Goal: Information Seeking & Learning: Find specific page/section

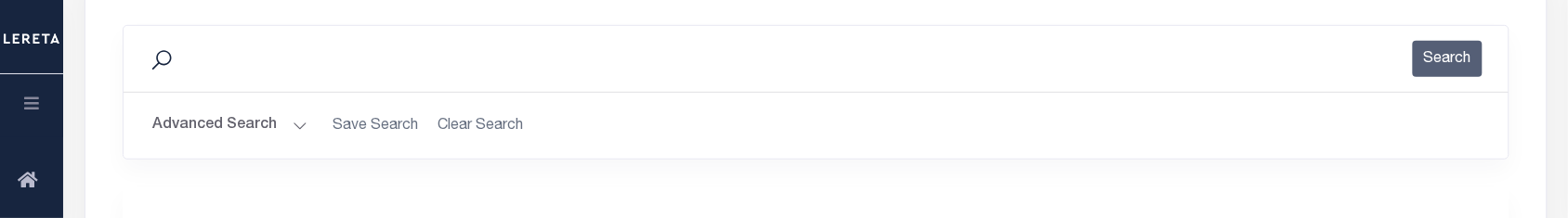
scroll to position [232, 0]
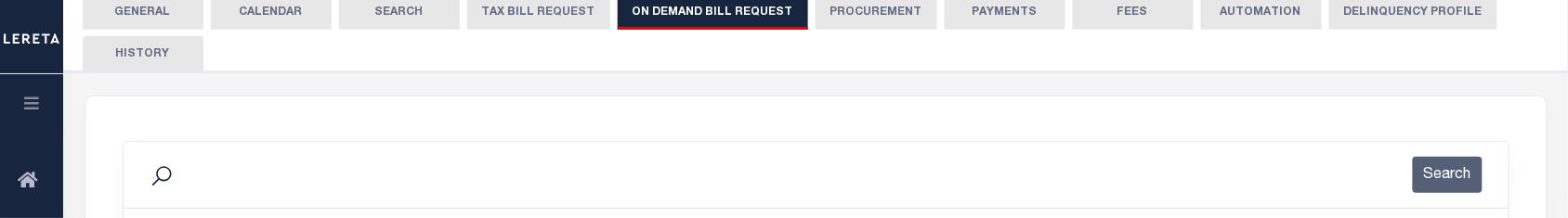
click at [270, 11] on button "CALENDAR" at bounding box center [271, 11] width 121 height 35
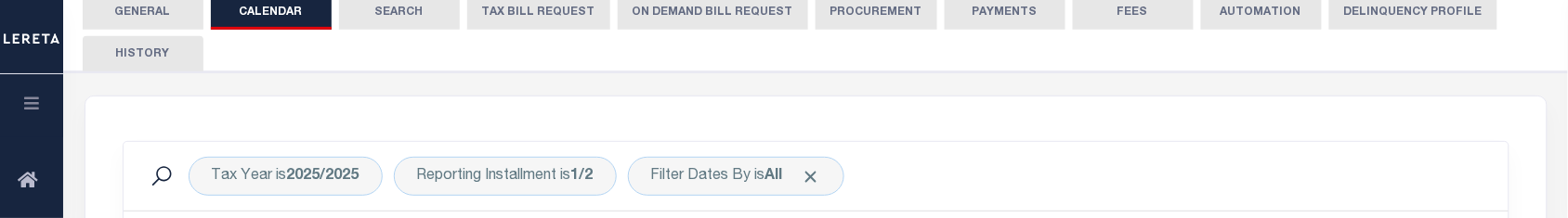
click at [697, 17] on button "ON DEMAND BILL REQUEST" at bounding box center [713, 11] width 190 height 35
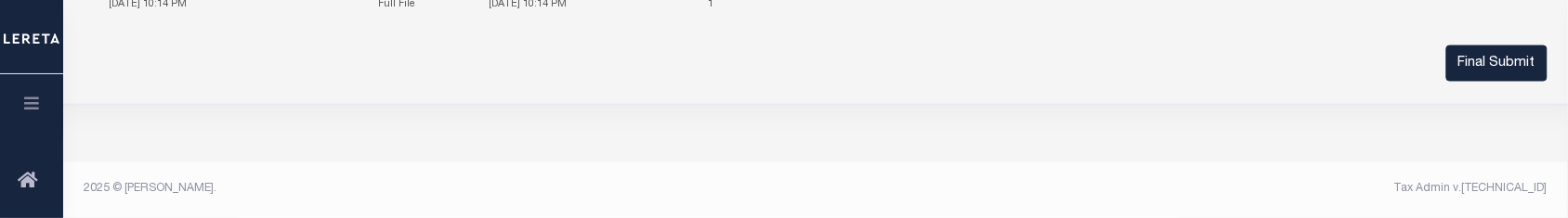
scroll to position [185, 0]
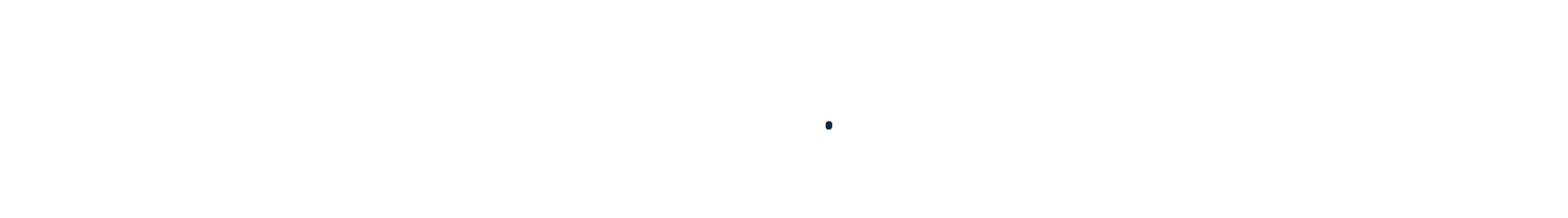
select select
checkbox input "false"
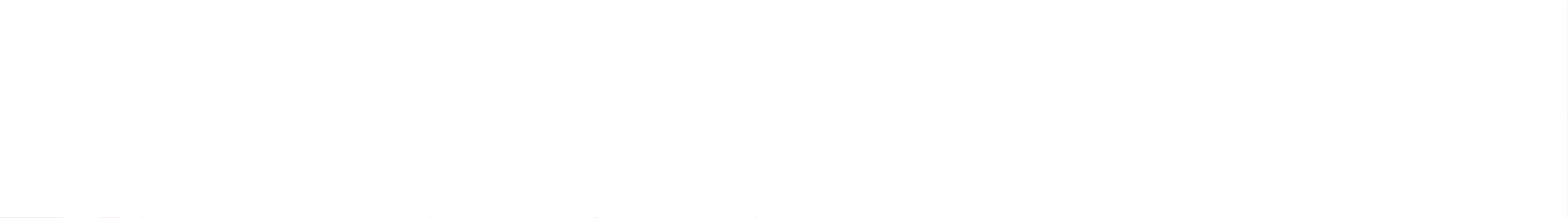
checkbox input "false"
type input "810500000"
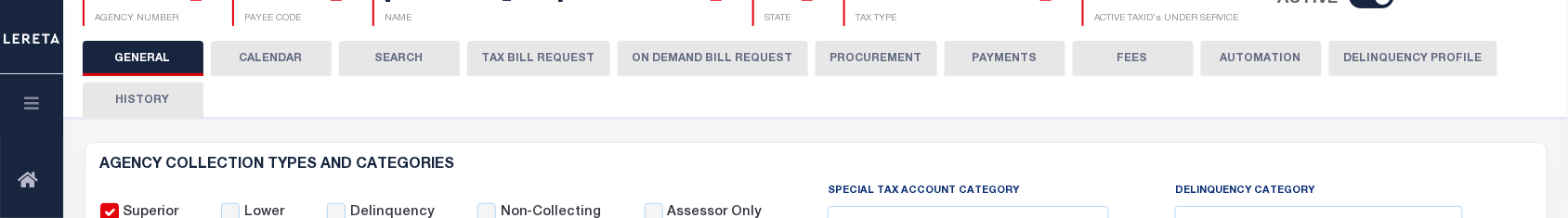
click at [688, 51] on button "ON DEMAND BILL REQUEST" at bounding box center [713, 58] width 190 height 35
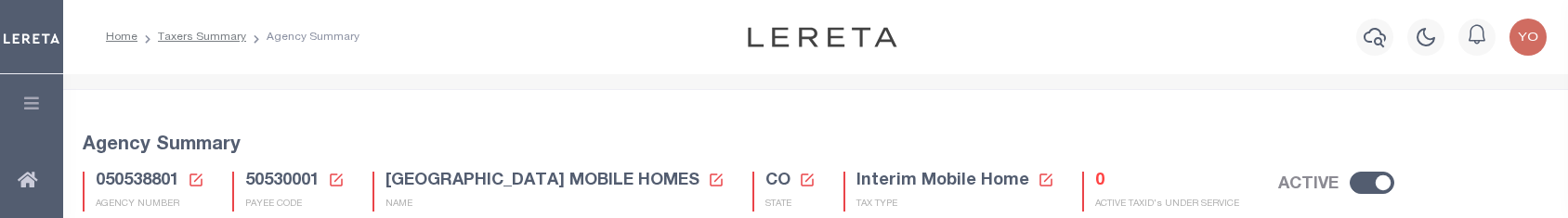
select select
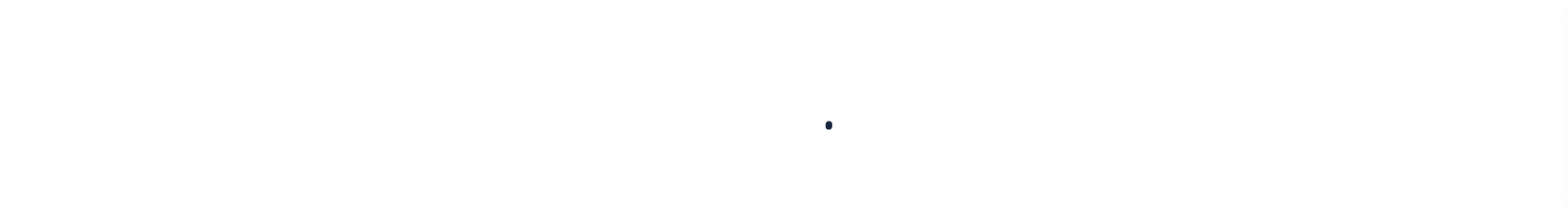
select select
checkbox input "false"
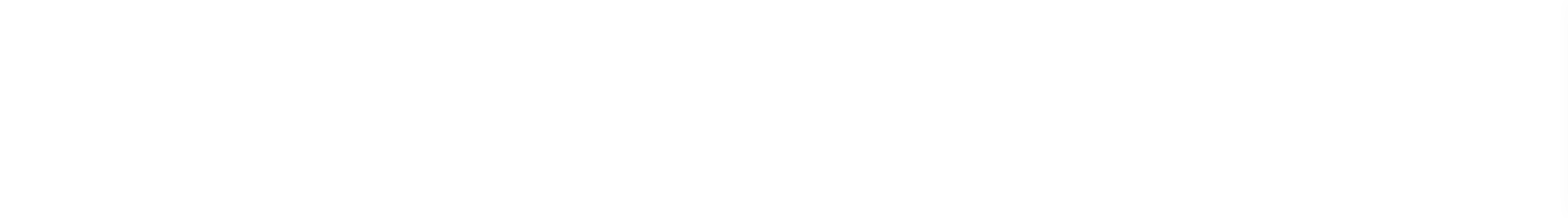
checkbox input "false"
type input "810500000"
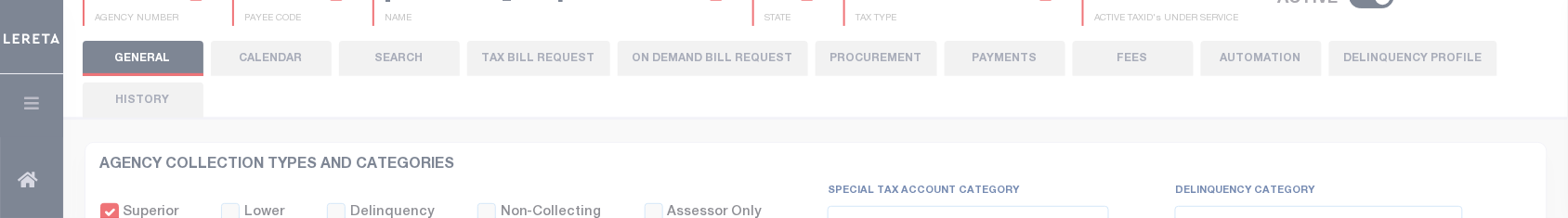
scroll to position [185, 0]
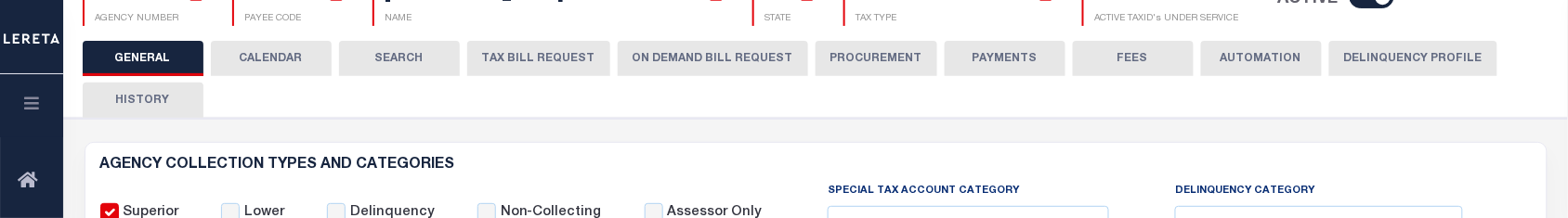
click at [717, 58] on button "ON DEMAND BILL REQUEST" at bounding box center [713, 58] width 190 height 35
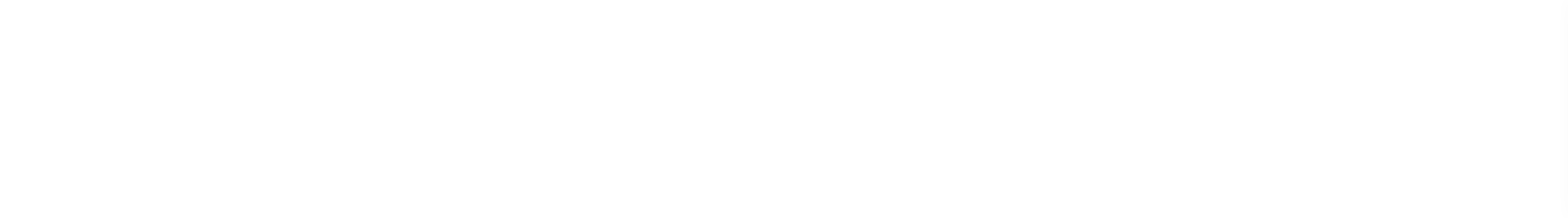
select select
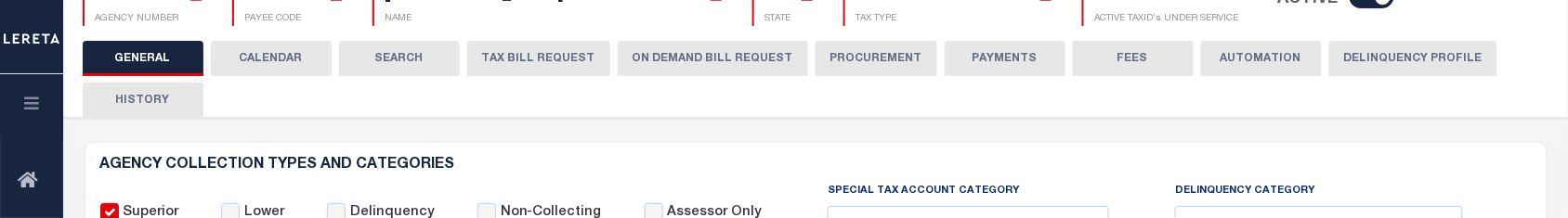
scroll to position [185, 0]
click at [745, 51] on button "ON DEMAND BILL REQUEST" at bounding box center [713, 58] width 190 height 35
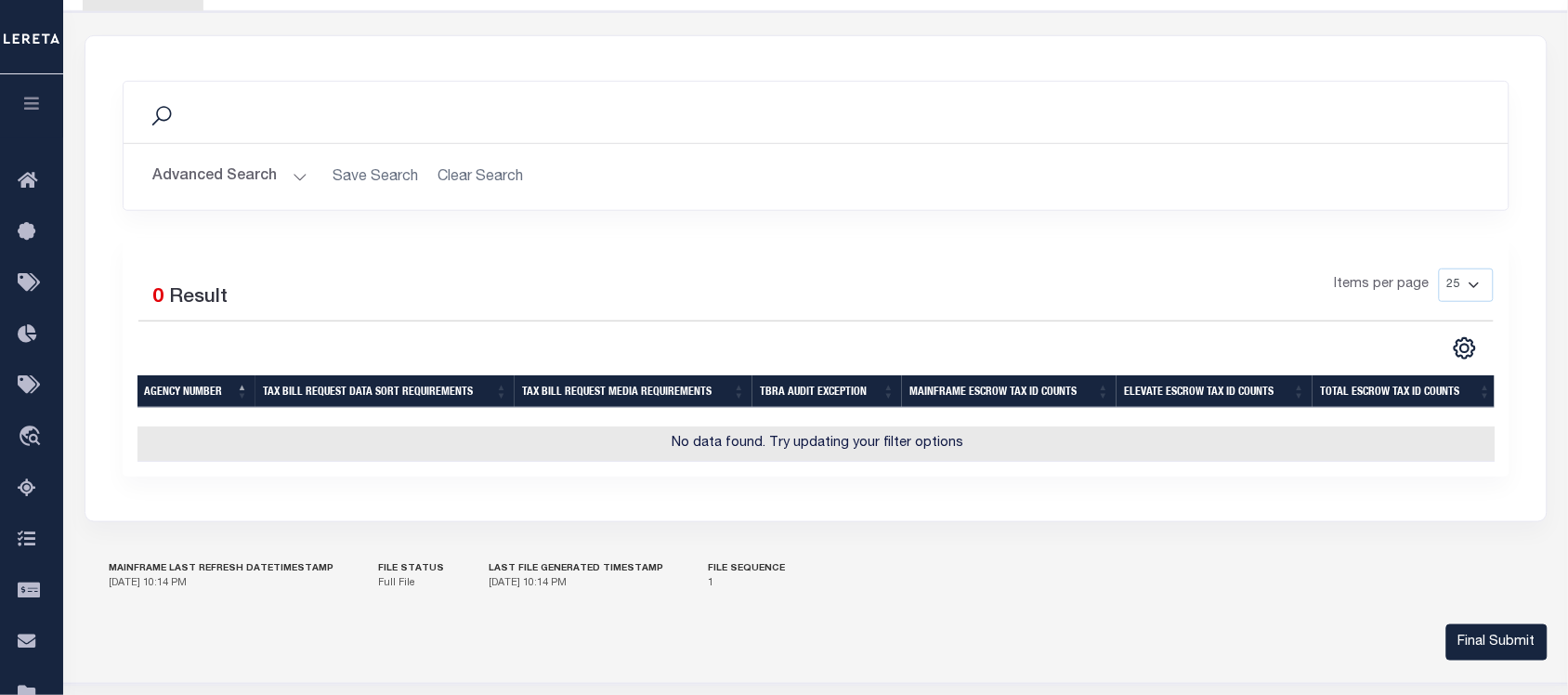
scroll to position [176, 0]
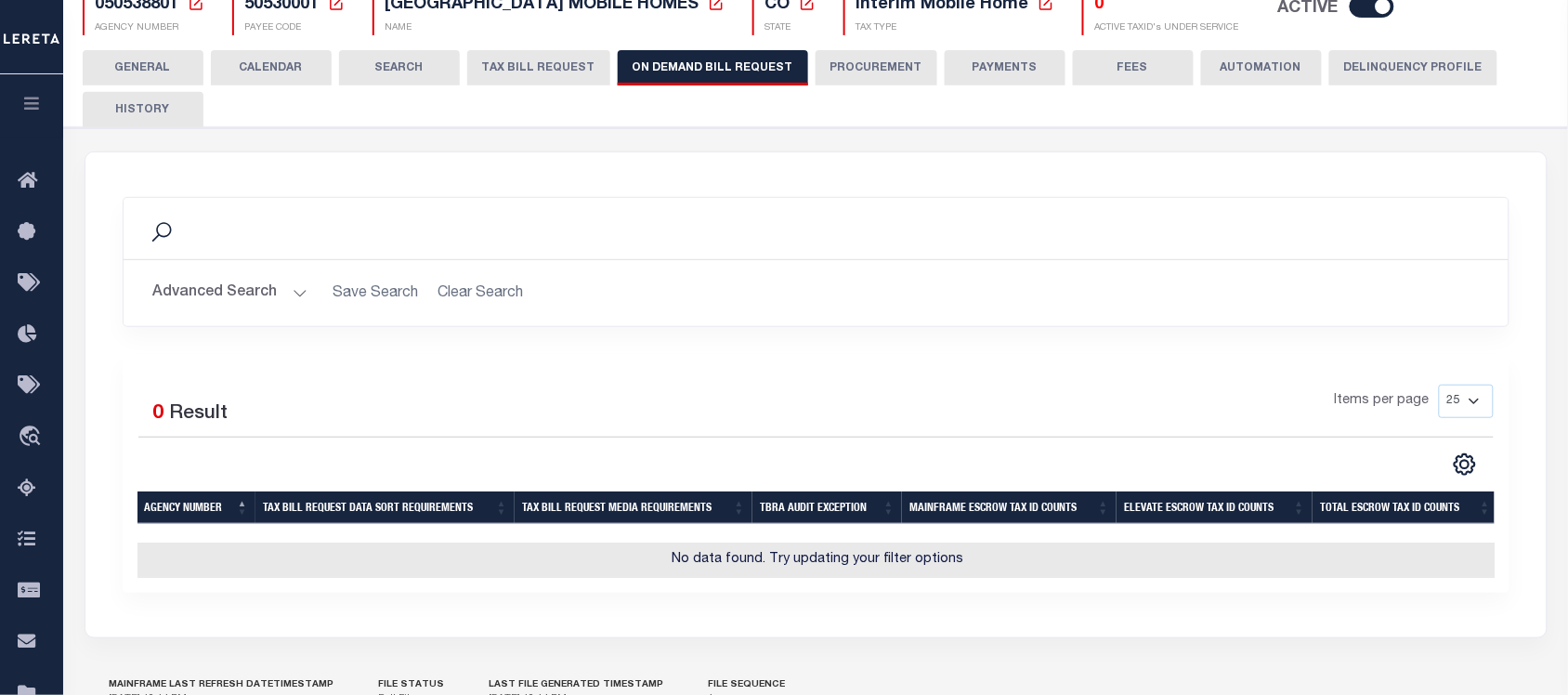
click at [288, 217] on button "Advanced Search" at bounding box center [230, 293] width 155 height 36
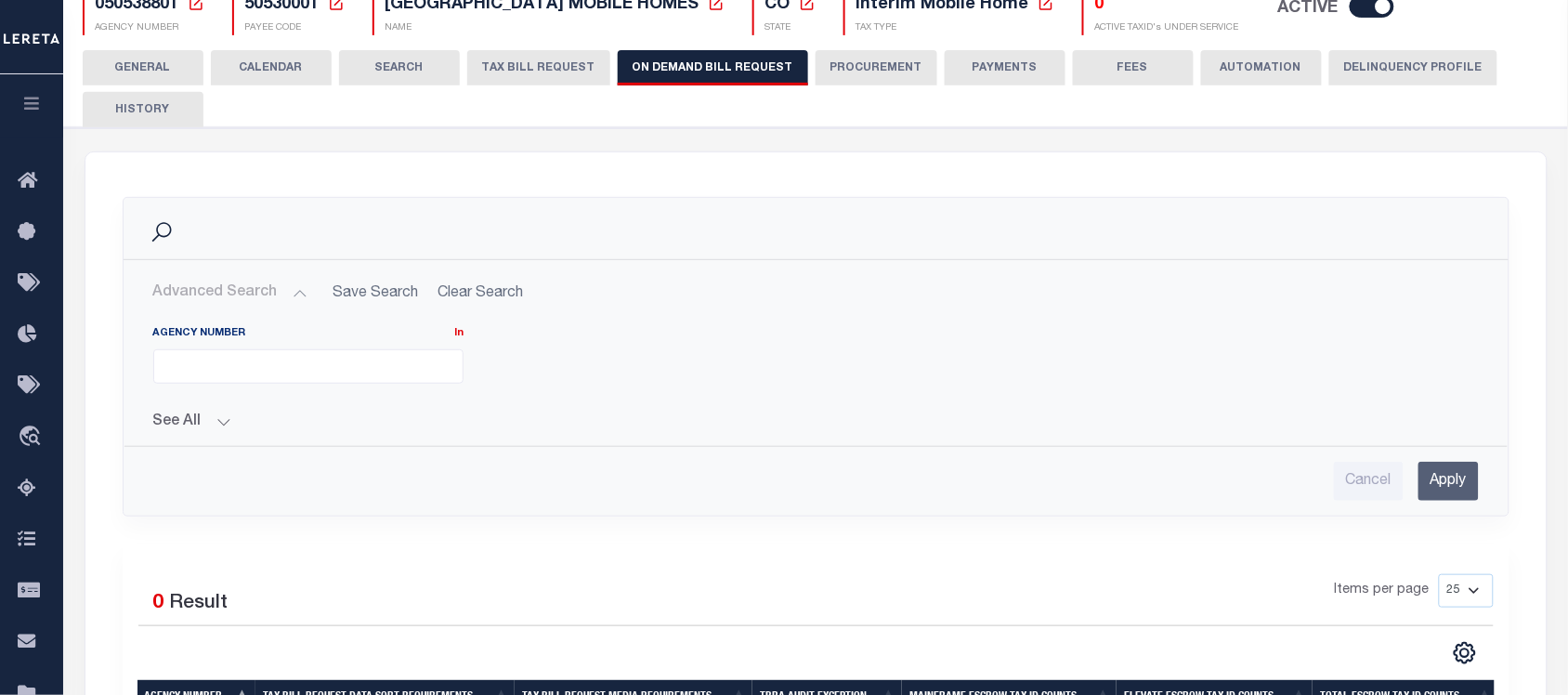
click at [331, 217] on ul at bounding box center [308, 362] width 308 height 25
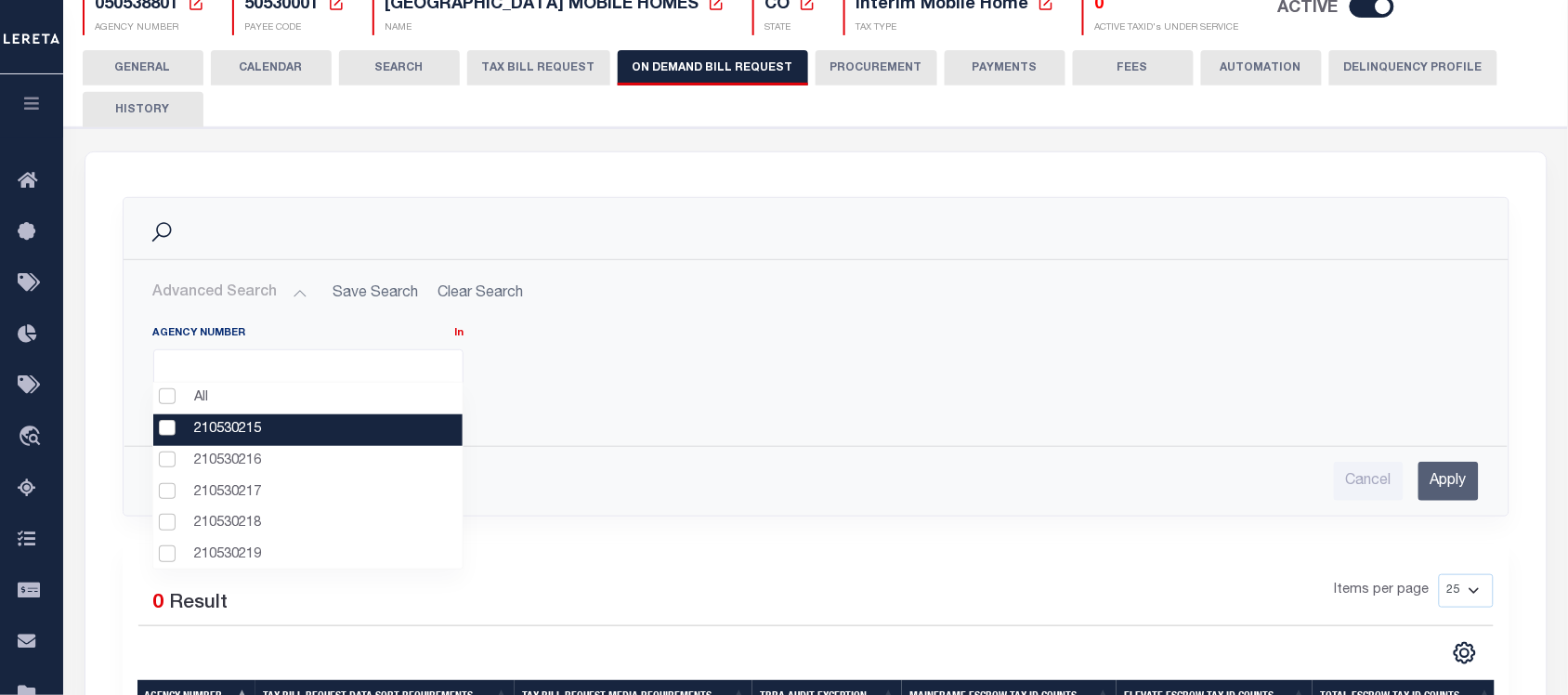
click at [244, 217] on li "210530215" at bounding box center [307, 431] width 308 height 32
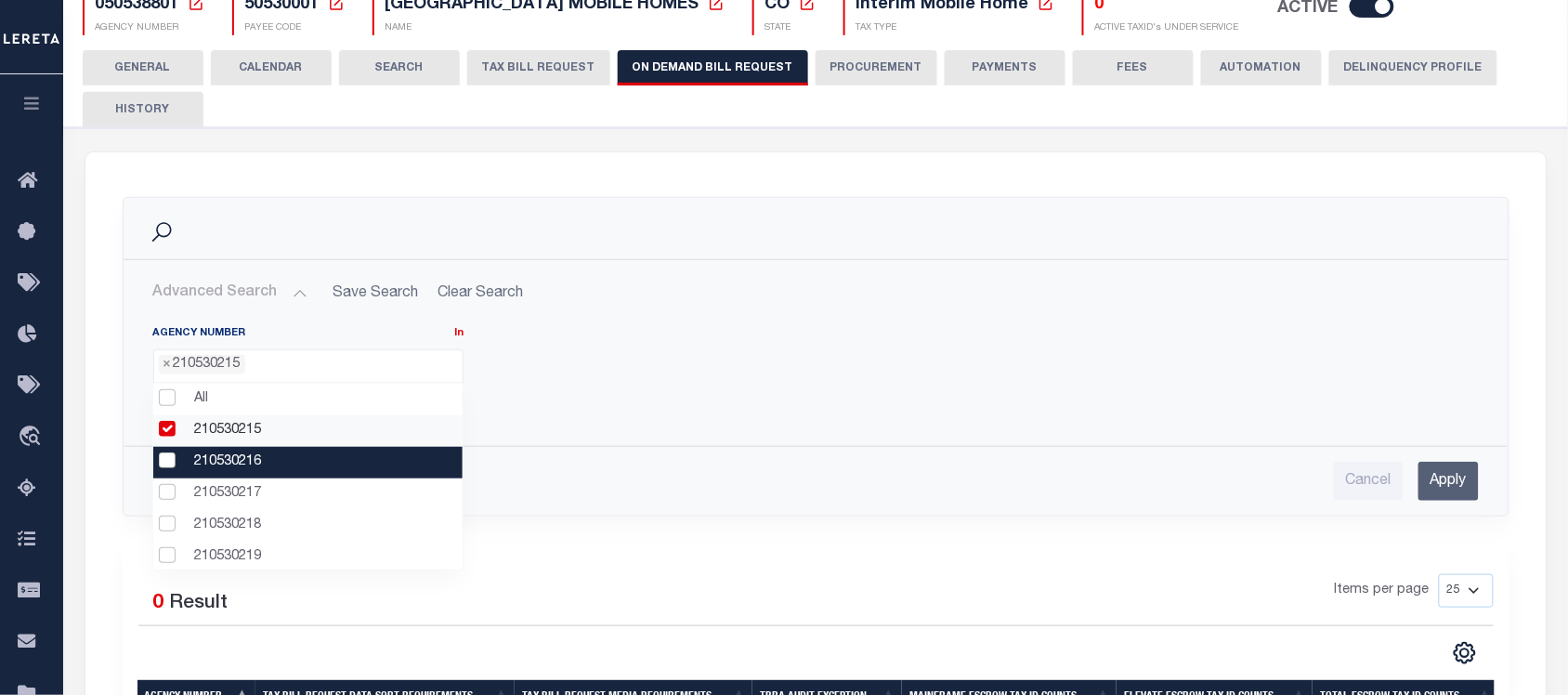
click at [242, 217] on li "210530216" at bounding box center [307, 463] width 308 height 32
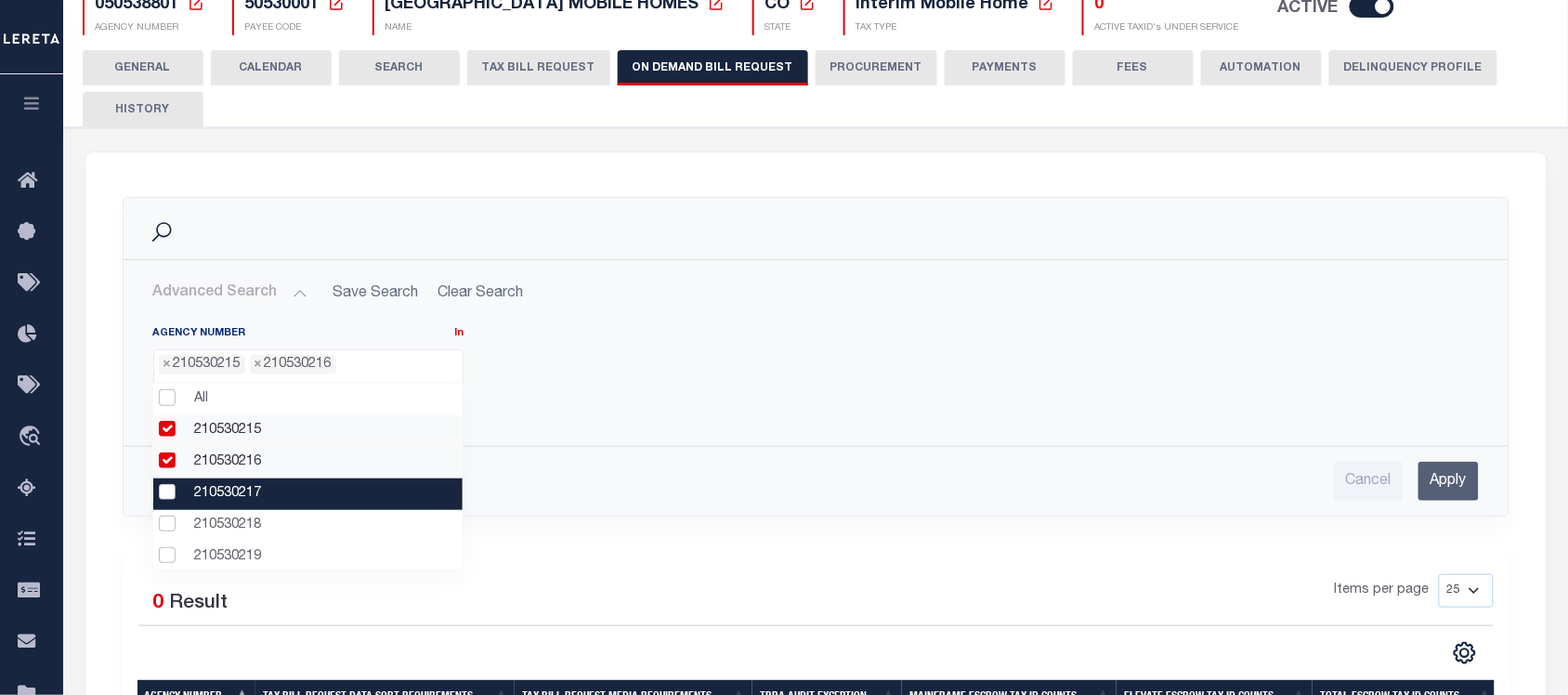
click at [232, 217] on li "210530217" at bounding box center [307, 495] width 308 height 32
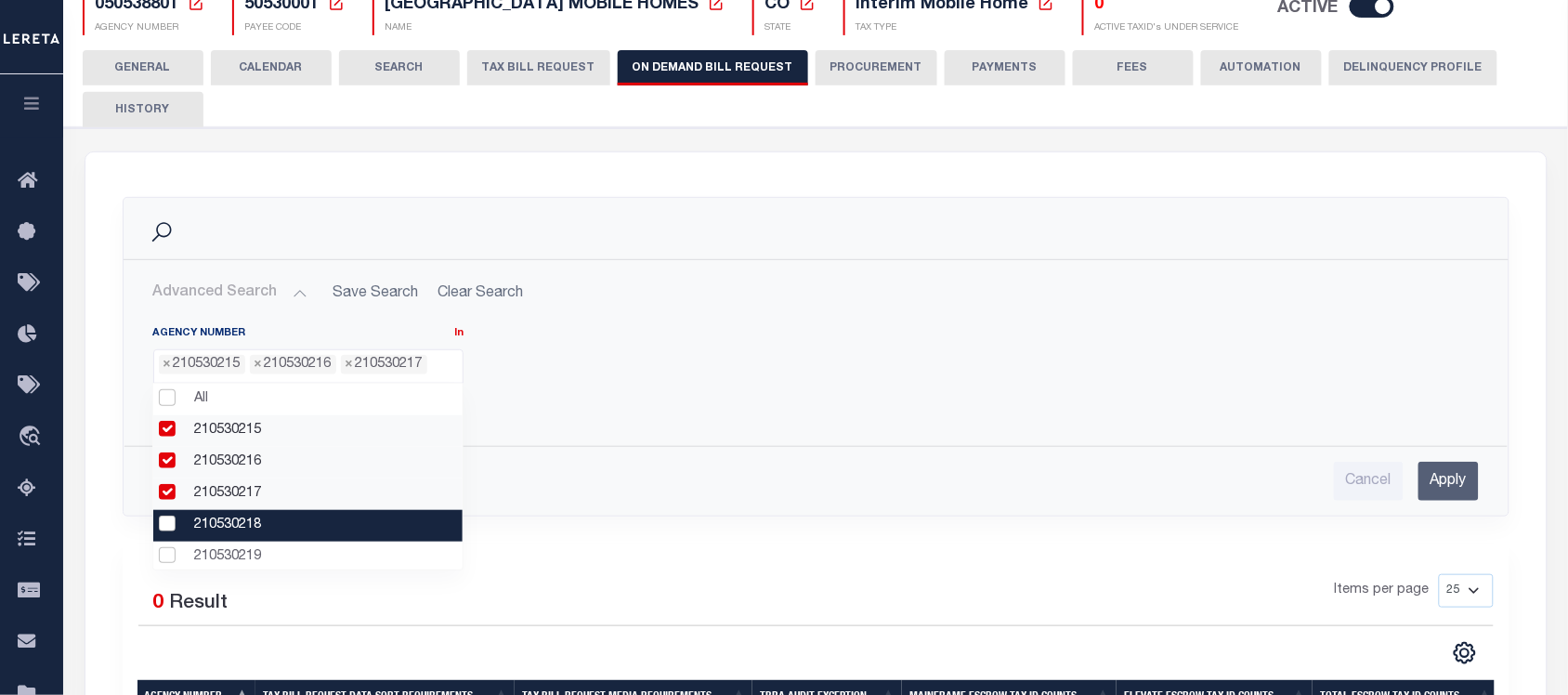
click at [225, 217] on li "210530218" at bounding box center [307, 526] width 308 height 32
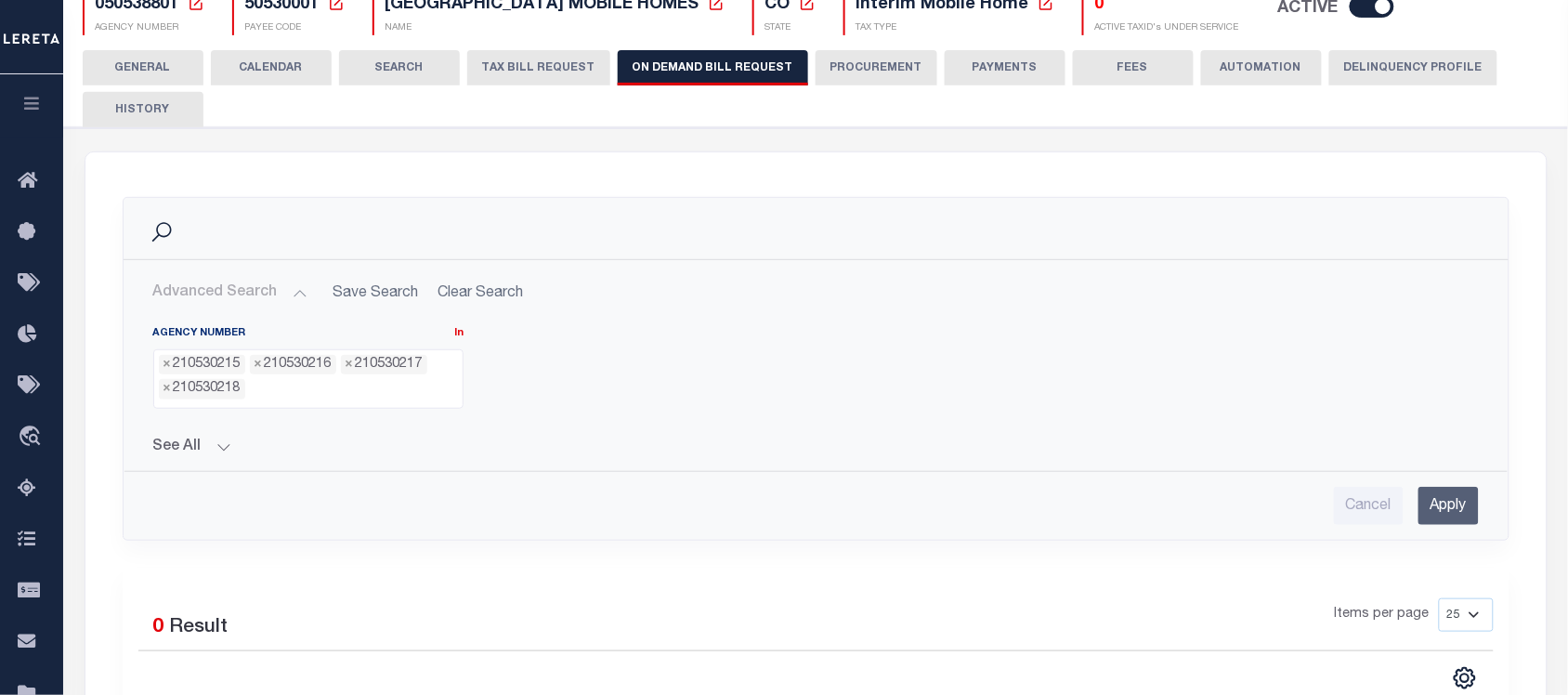
click at [1446, 217] on input "Apply" at bounding box center [1448, 506] width 61 height 38
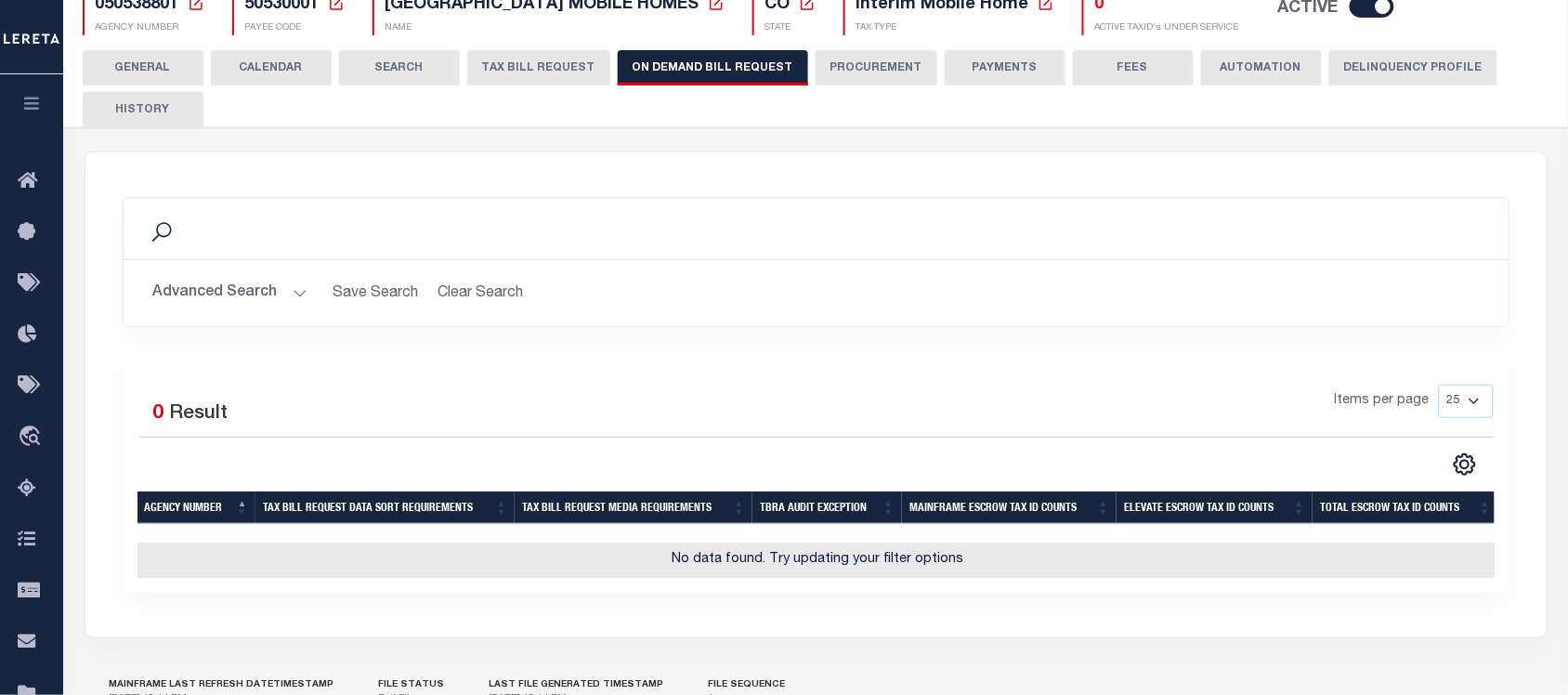
click at [271, 217] on button "Advanced Search" at bounding box center [230, 293] width 155 height 36
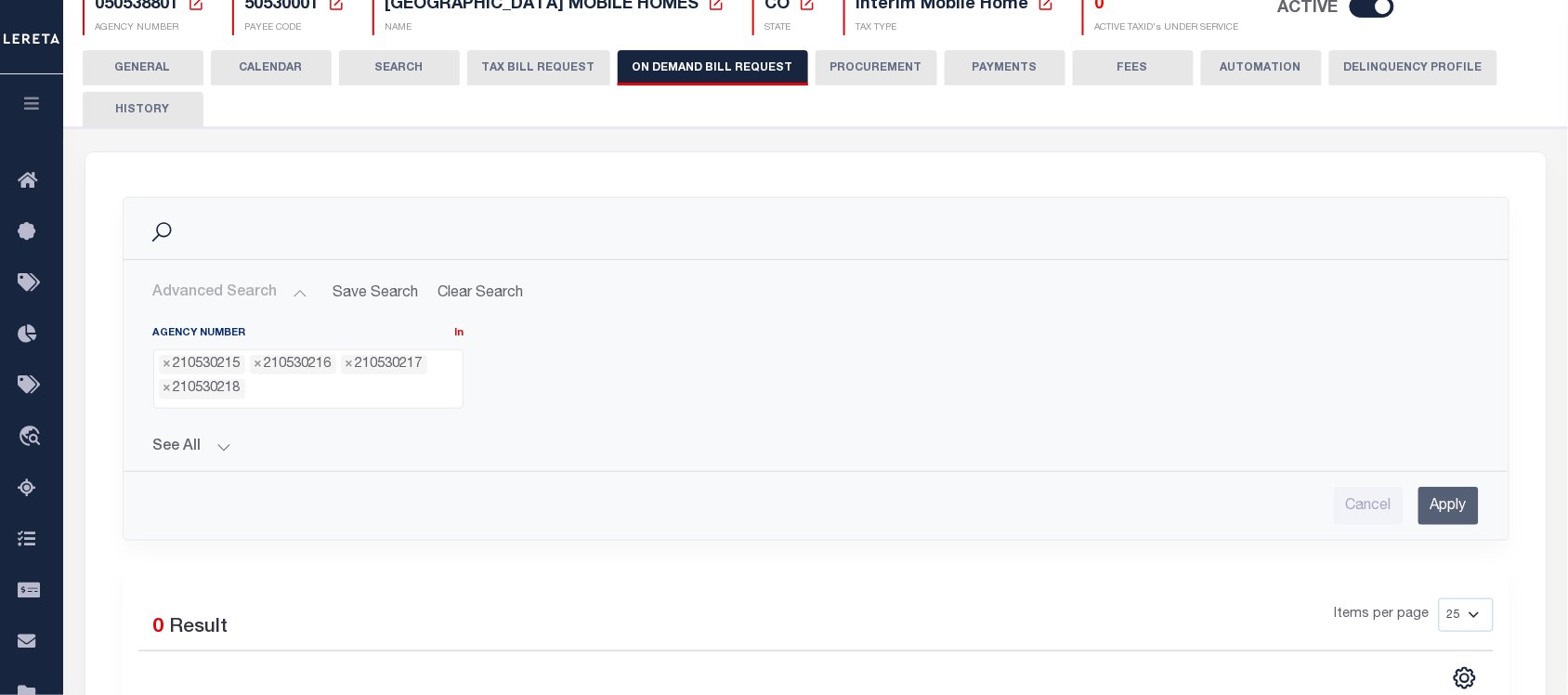
click at [255, 217] on input "search" at bounding box center [255, 389] width 10 height 21
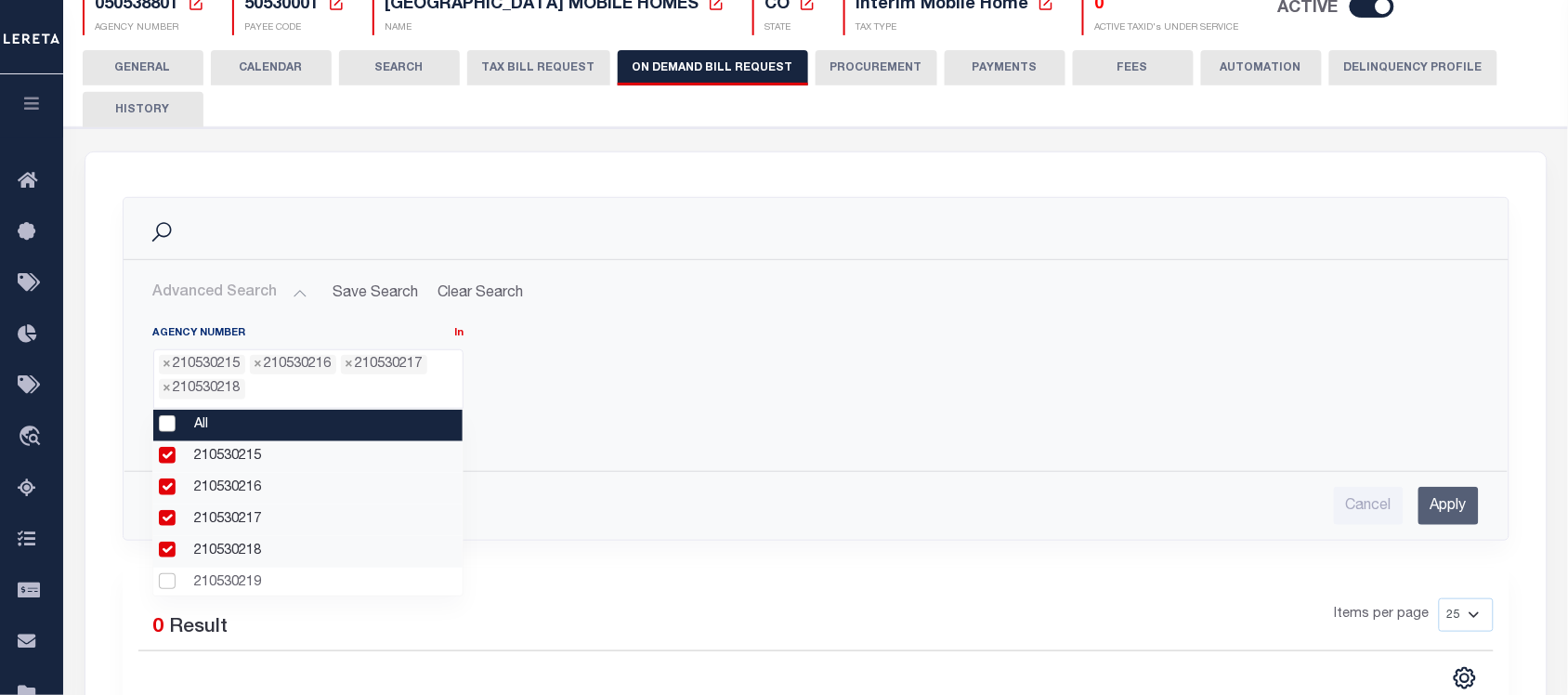
click at [164, 217] on li "All" at bounding box center [307, 426] width 308 height 32
select select "0"
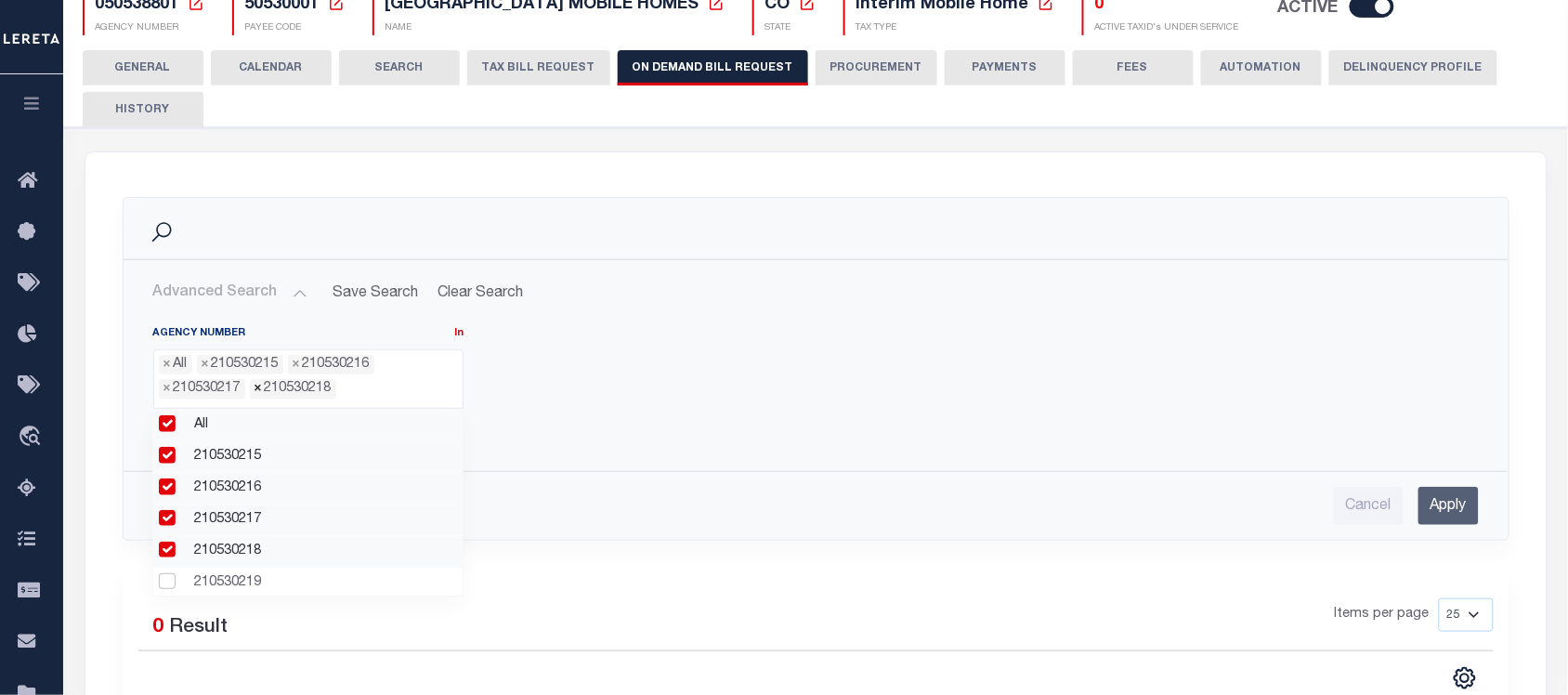
click at [254, 217] on span "×" at bounding box center [258, 389] width 8 height 21
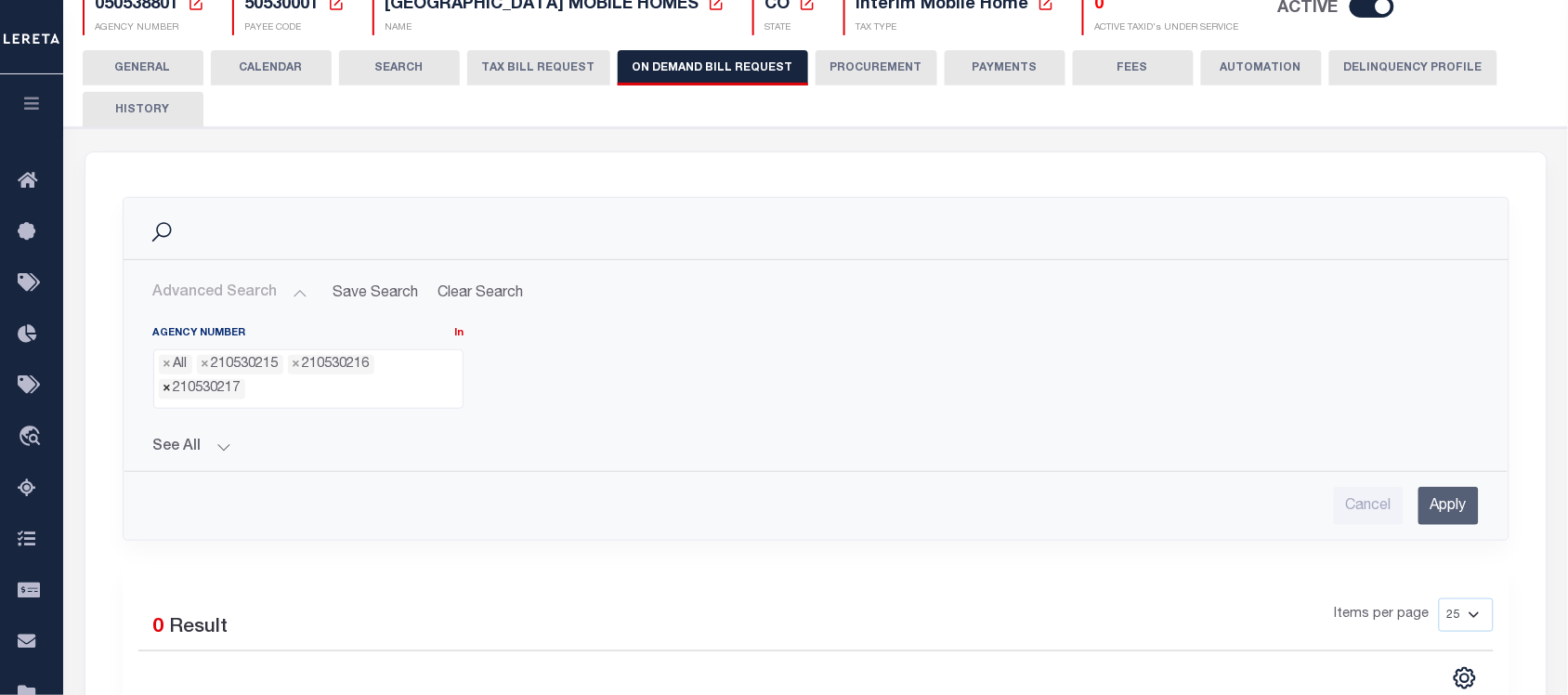
click at [165, 217] on span "×" at bounding box center [167, 389] width 8 height 21
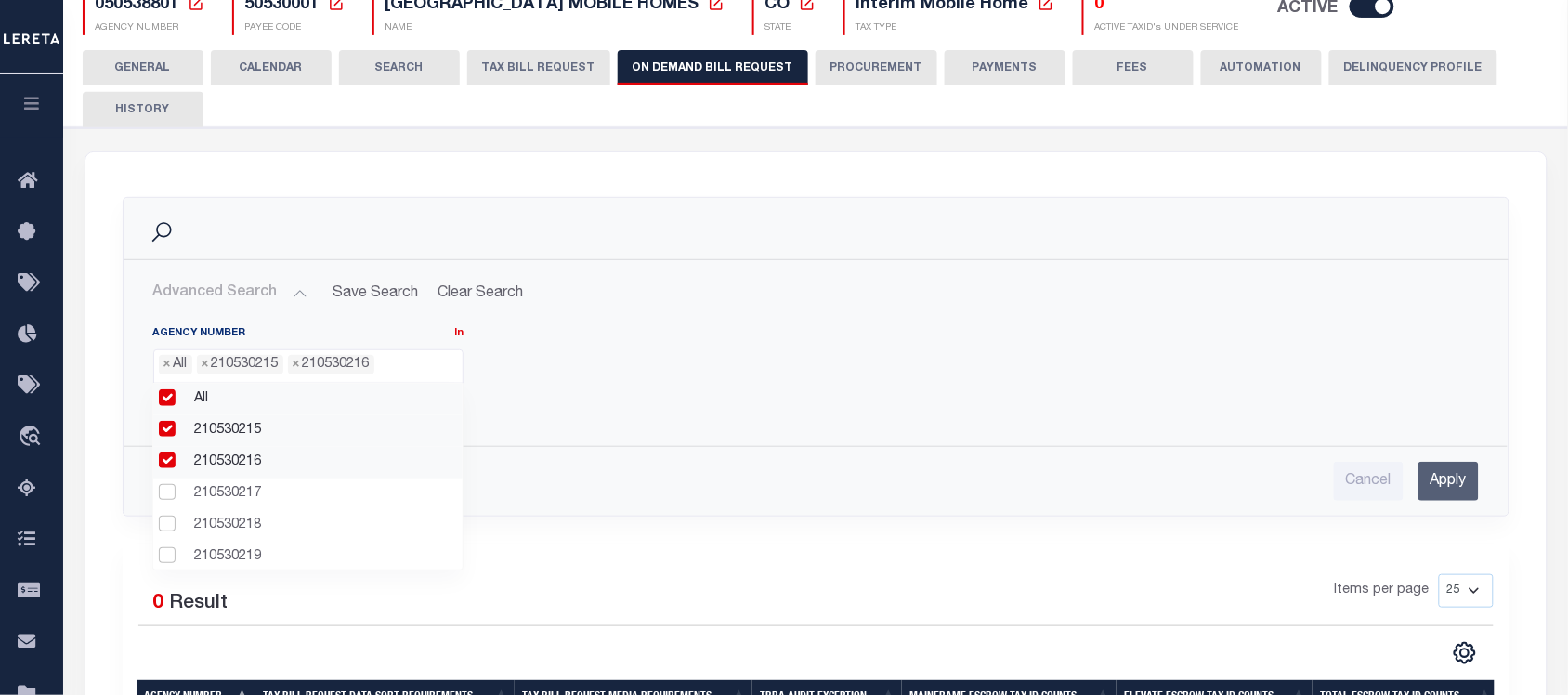
click at [210, 217] on li "× 210530215" at bounding box center [240, 365] width 87 height 21
click at [297, 217] on span "×" at bounding box center [297, 365] width 8 height 21
click at [206, 217] on span "×" at bounding box center [205, 365] width 8 height 21
click at [1438, 217] on input "Apply" at bounding box center [1448, 481] width 61 height 38
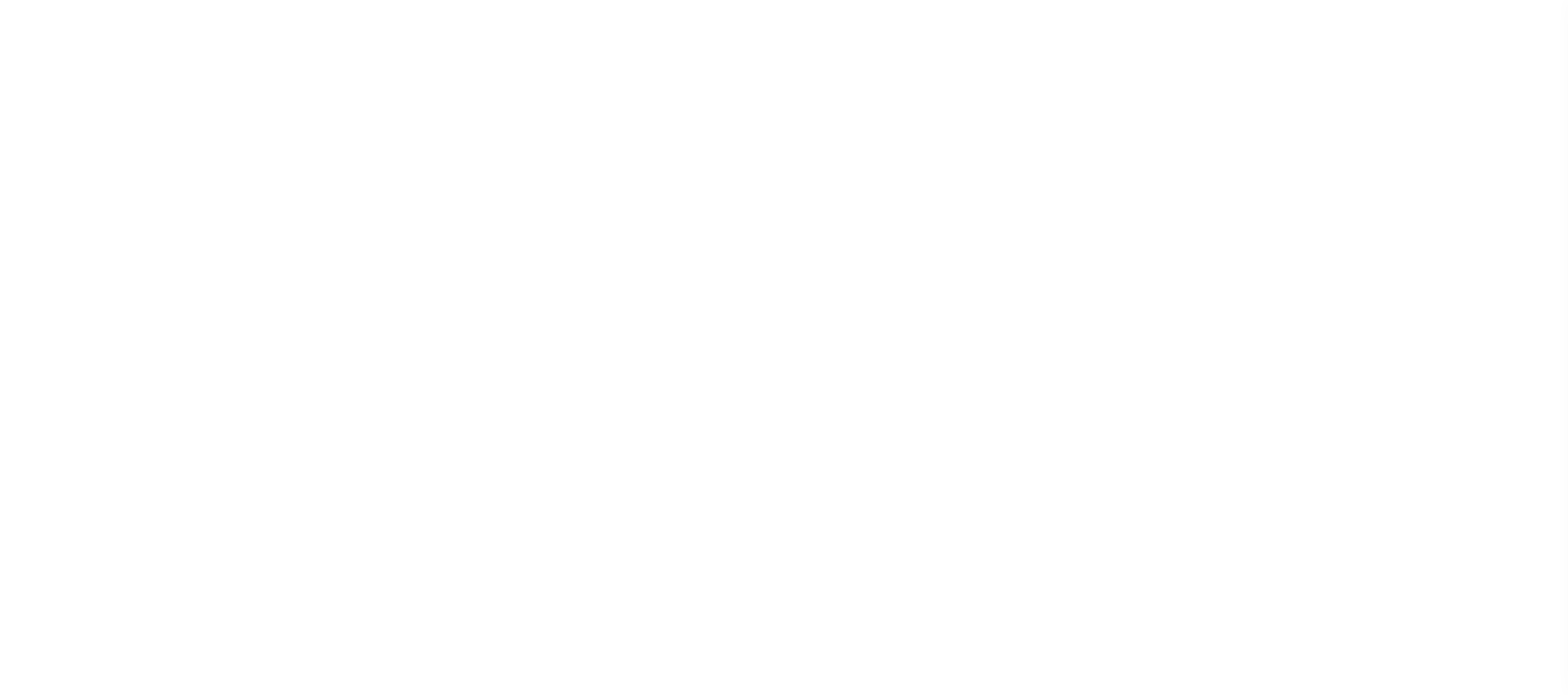
select select
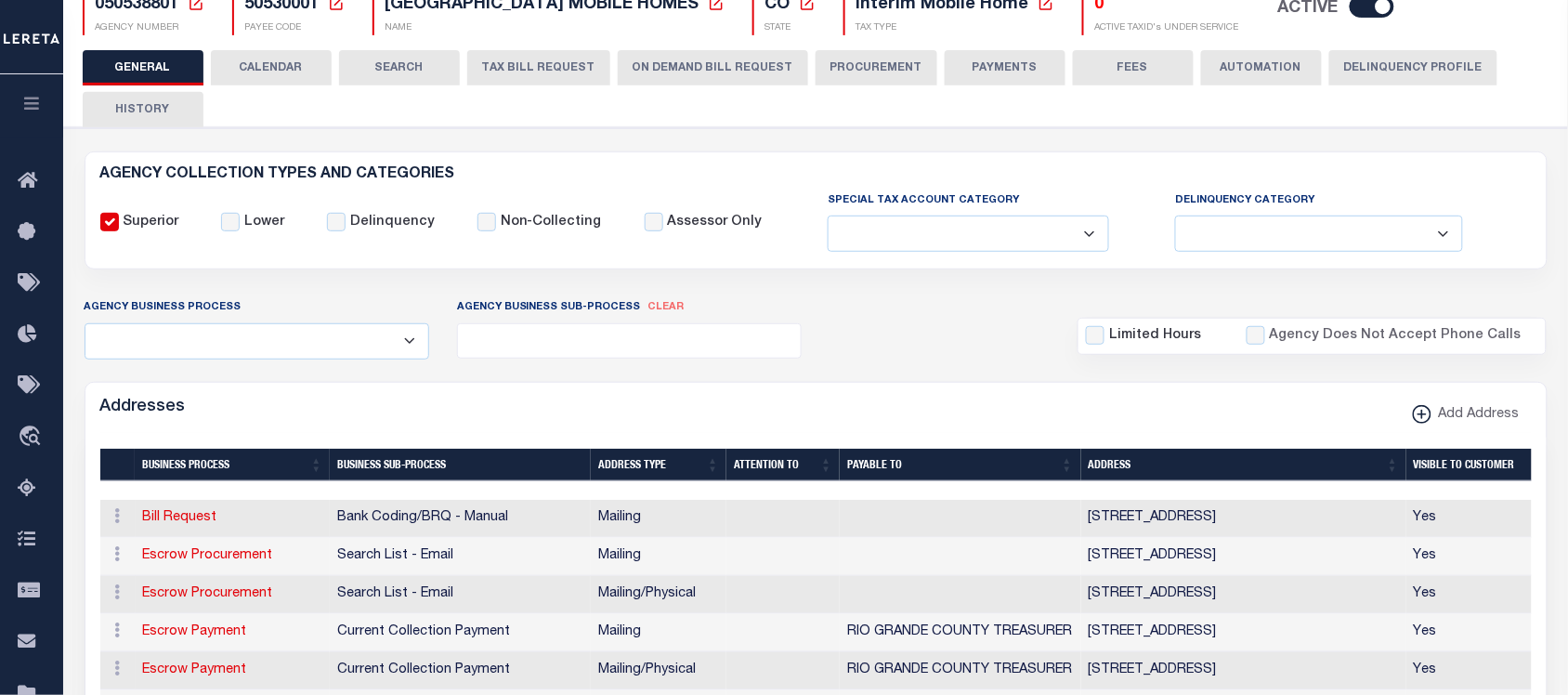
scroll to position [176, 0]
click at [611, 335] on ul at bounding box center [630, 336] width 344 height 25
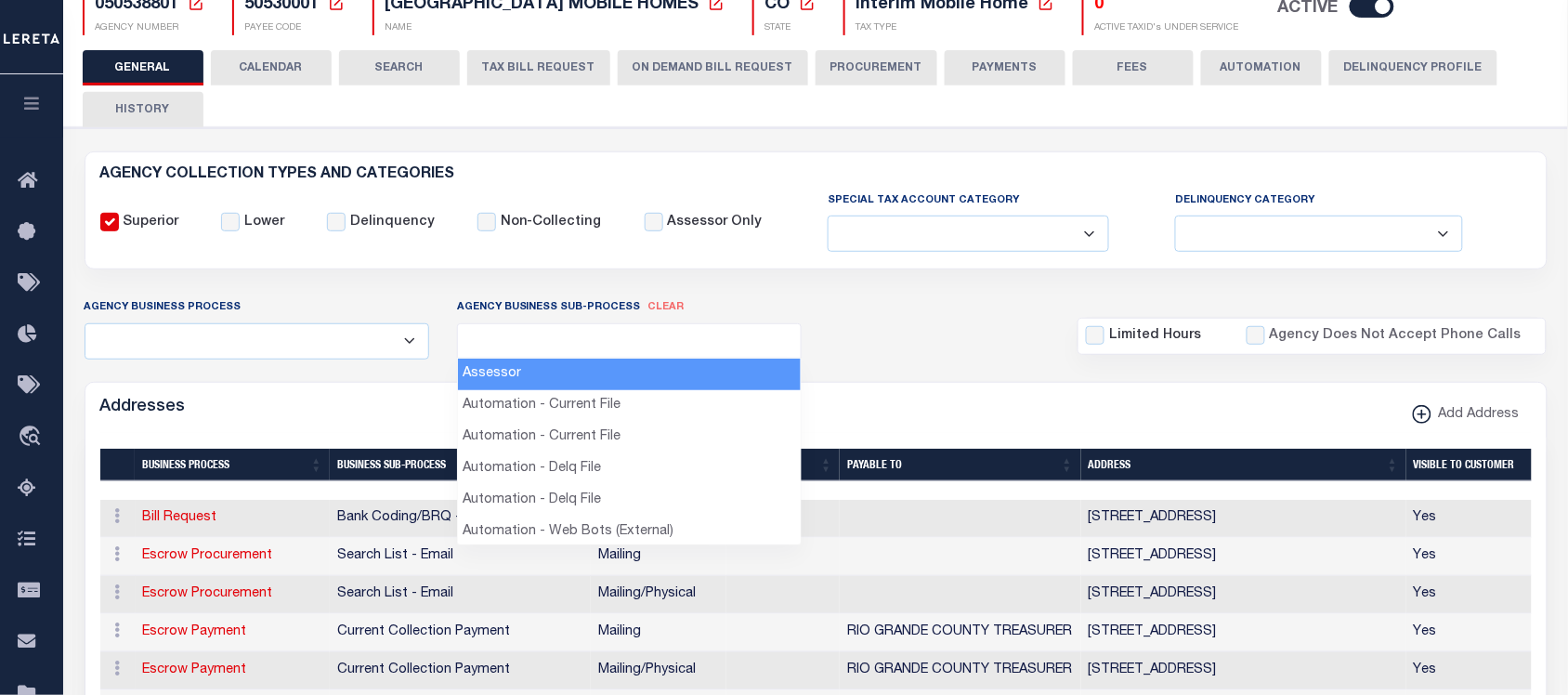
click at [611, 335] on ul at bounding box center [630, 336] width 344 height 25
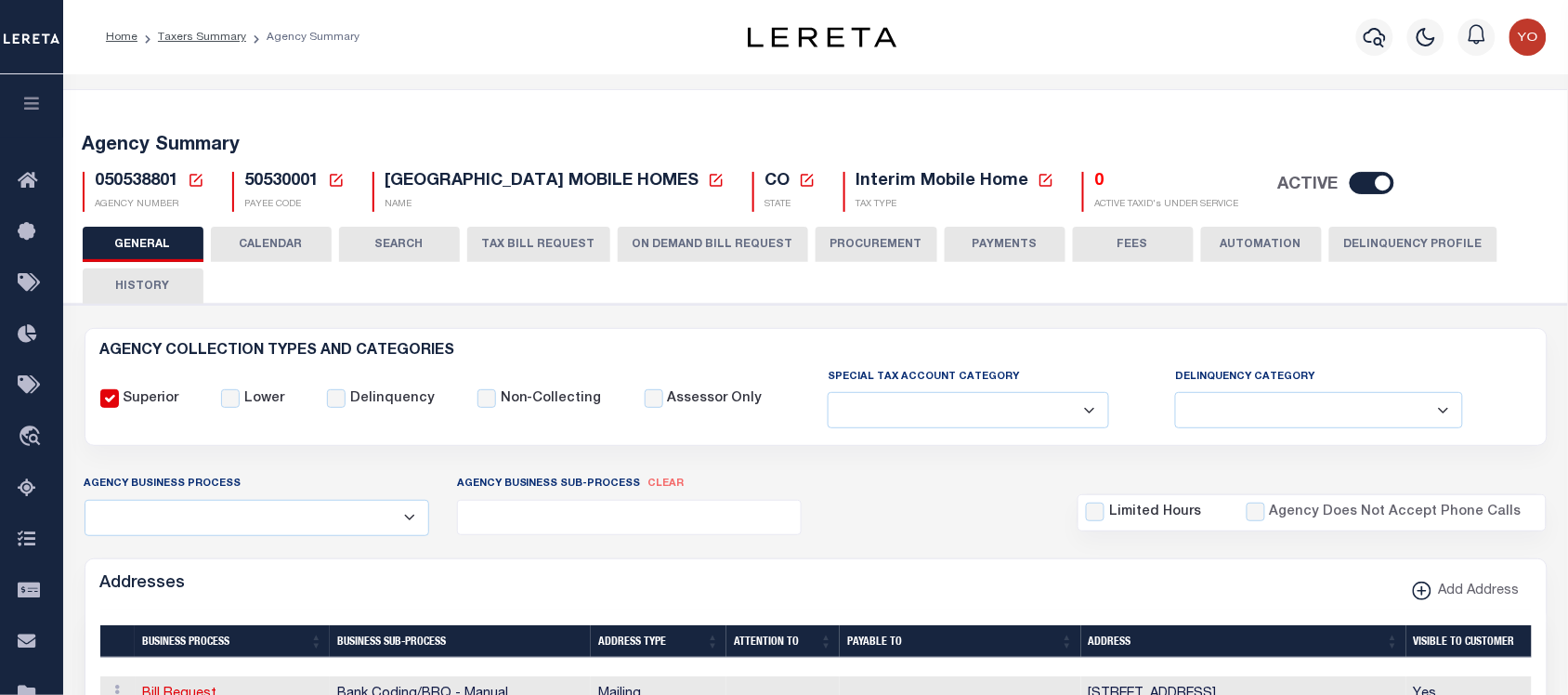
scroll to position [117, 0]
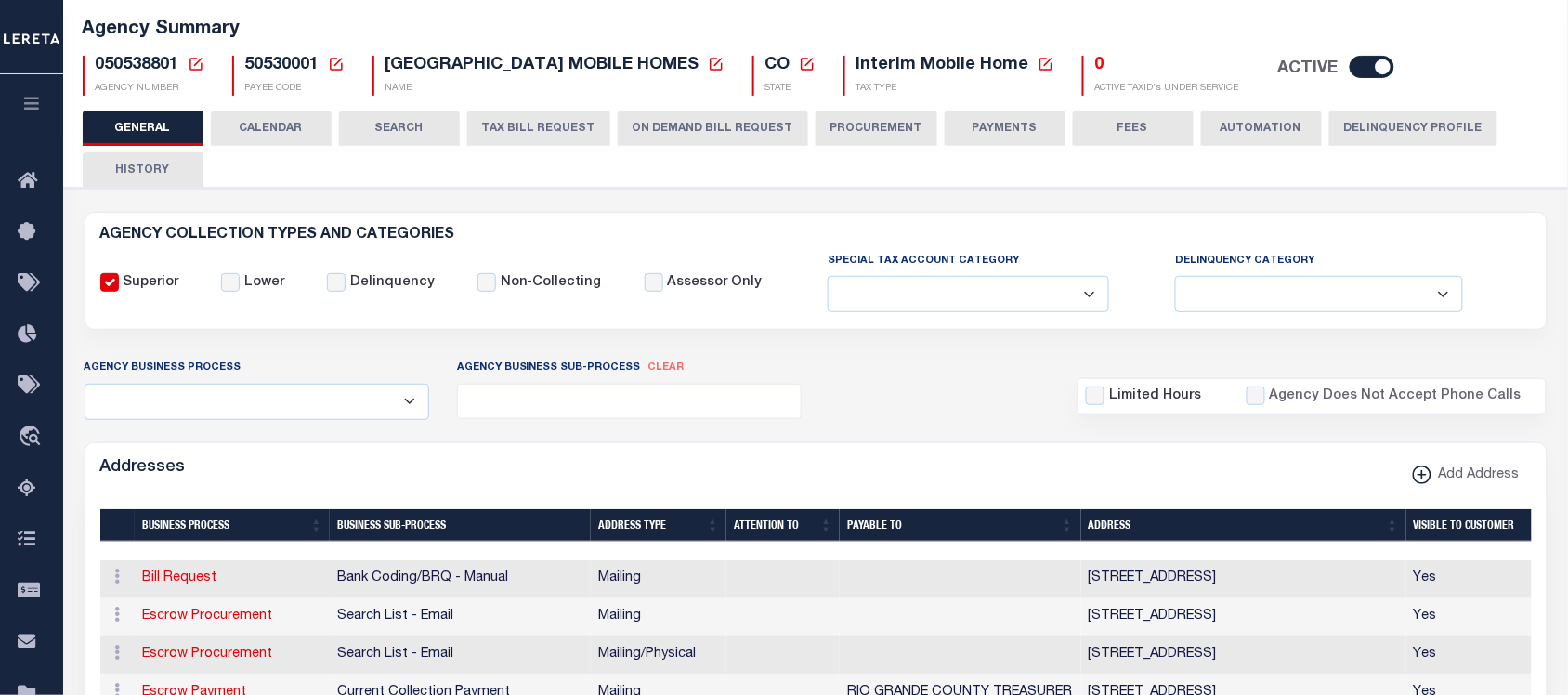
click at [328, 398] on select "All Automation Bill Request Delinquency Payment Delinquency Procurement Escrow …" at bounding box center [257, 402] width 345 height 36
click at [341, 417] on select "All Automation Bill Request Delinquency Payment Delinquency Procurement Escrow …" at bounding box center [257, 402] width 345 height 36
click at [345, 402] on select "All Automation Bill Request Delinquency Payment Delinquency Procurement Escrow …" at bounding box center [257, 402] width 345 height 36
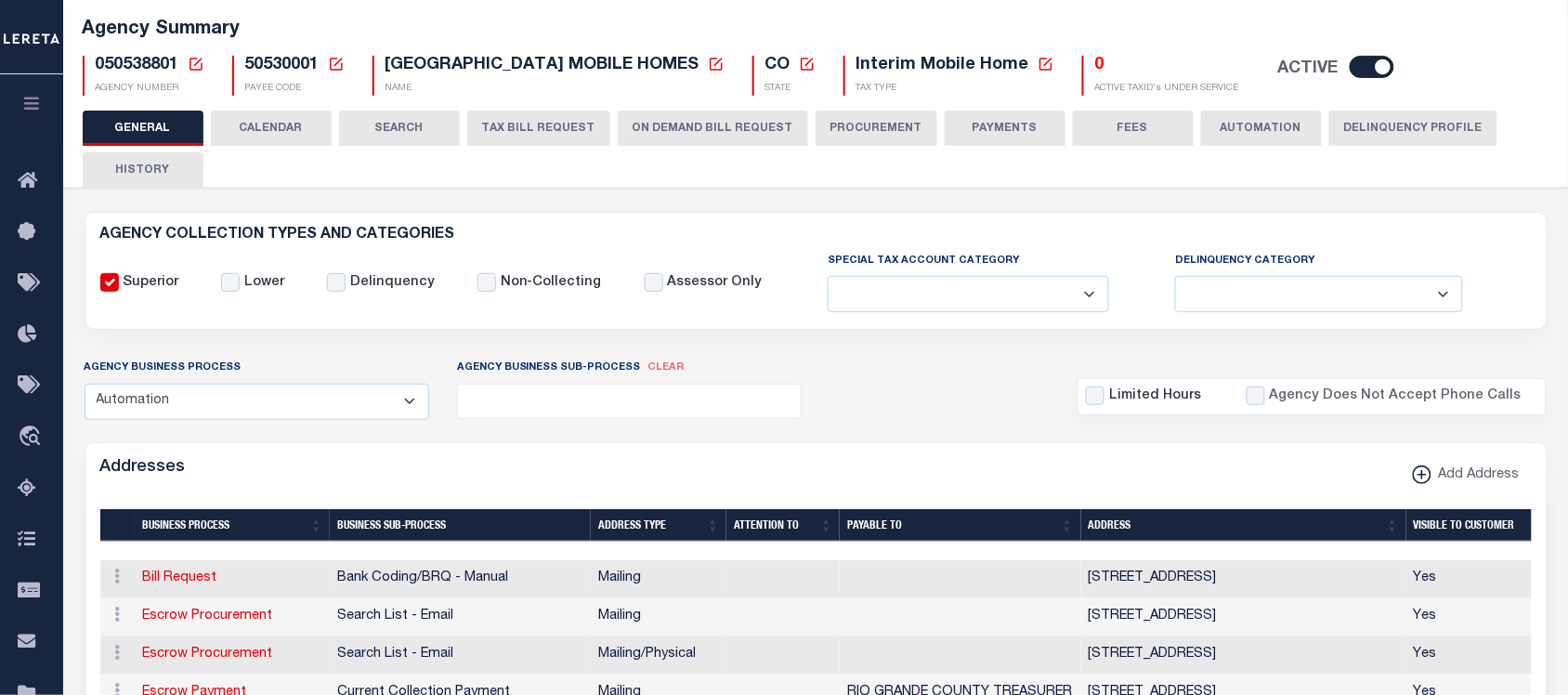
click at [85, 385] on select "All Automation Bill Request Delinquency Payment Delinquency Procurement Escrow …" at bounding box center [257, 402] width 345 height 36
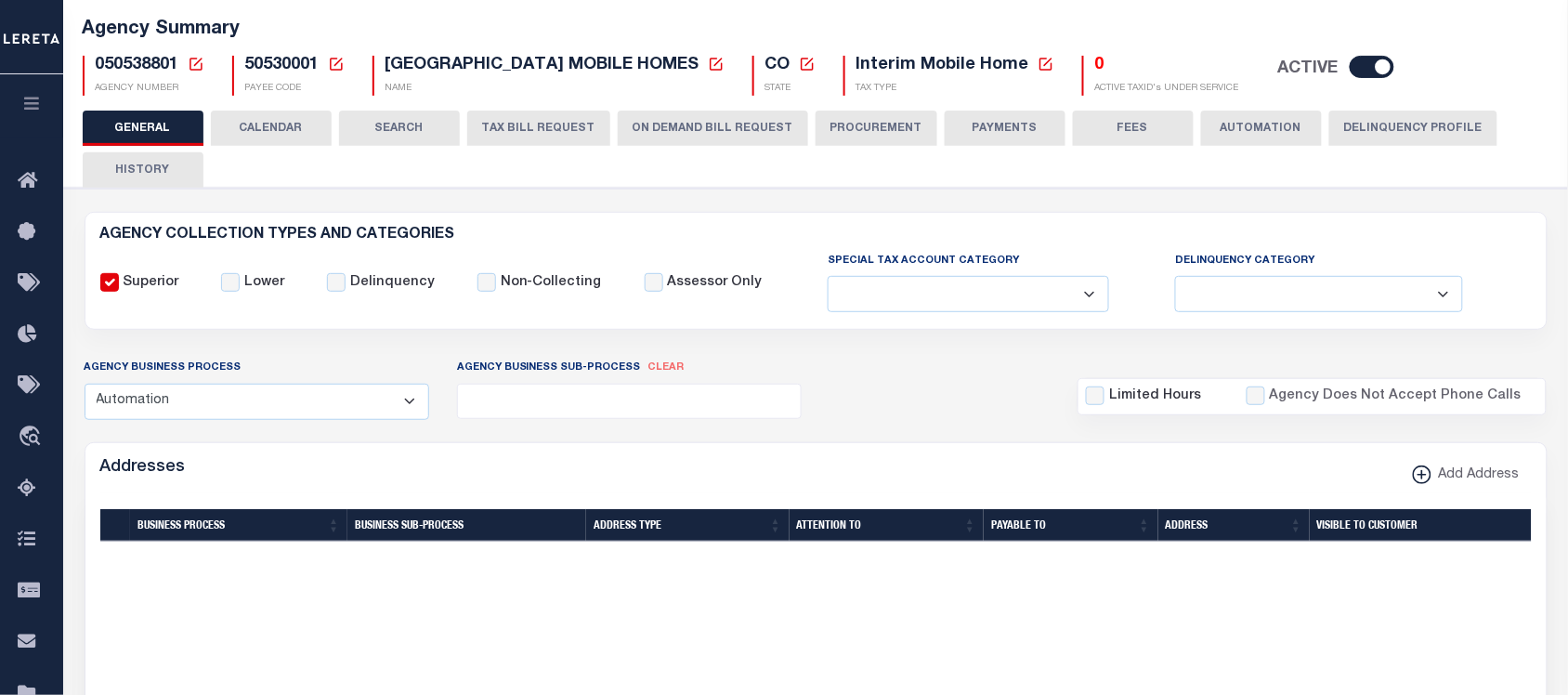
click at [341, 405] on select "All Automation Bill Request Delinquency Payment Delinquency Procurement Escrow …" at bounding box center [257, 402] width 345 height 36
select select "0"
click at [85, 385] on select "All Automation Bill Request Delinquency Payment Delinquency Procurement Escrow …" at bounding box center [257, 402] width 345 height 36
click at [370, 409] on select "All Automation Bill Request Delinquency Payment Delinquency Procurement Escrow …" at bounding box center [257, 402] width 345 height 36
click at [85, 385] on select "All Automation Bill Request Delinquency Payment Delinquency Procurement Escrow …" at bounding box center [257, 402] width 345 height 36
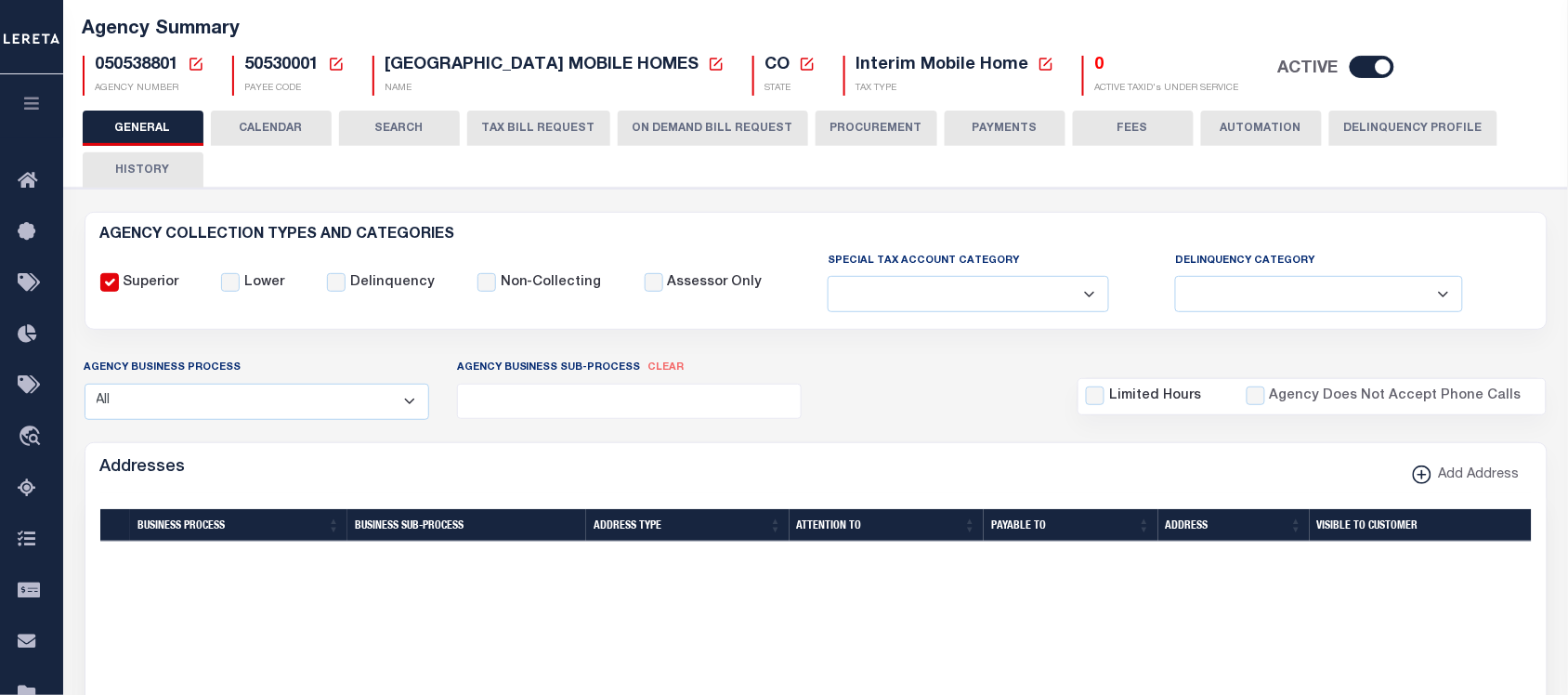
click at [375, 409] on select "All Automation Bill Request Delinquency Payment Delinquency Procurement Escrow …" at bounding box center [257, 402] width 345 height 36
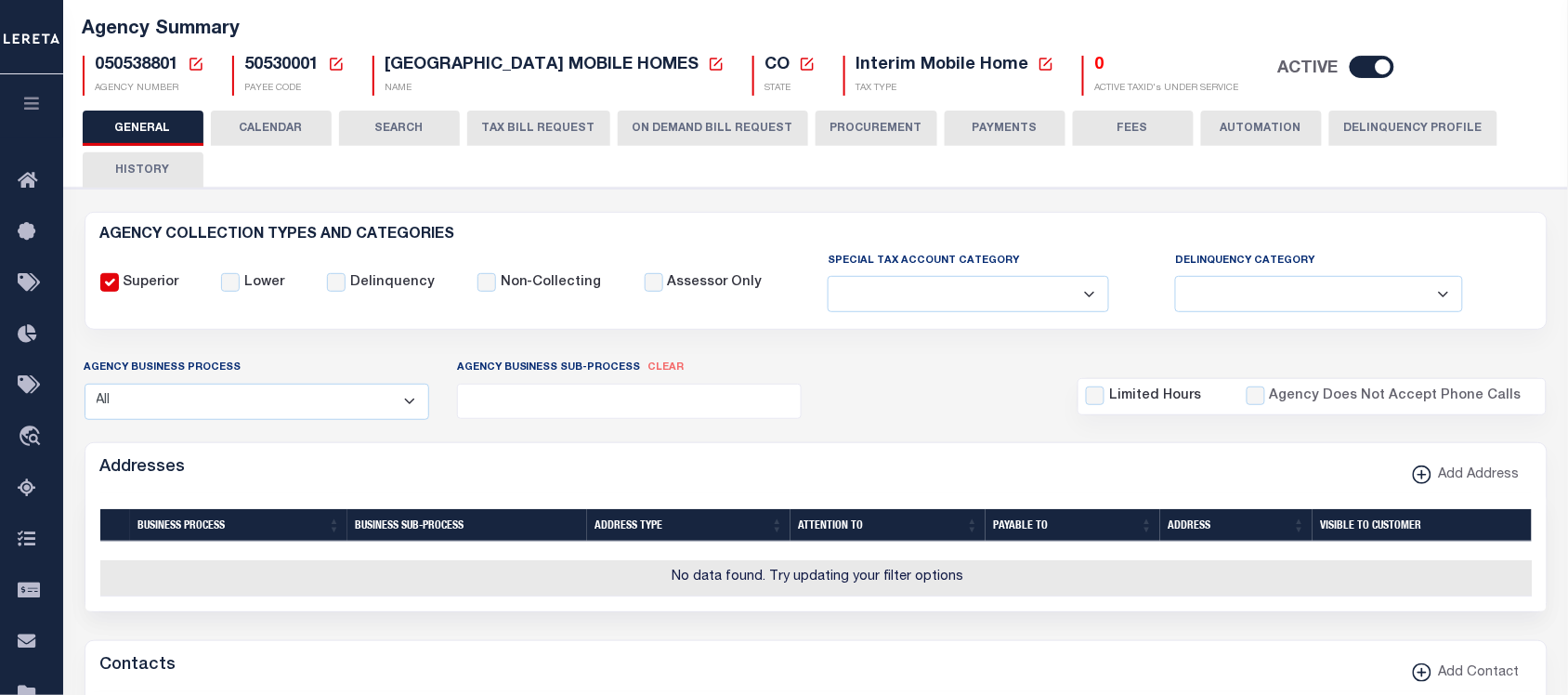
click at [85, 385] on select "All Automation Bill Request Delinquency Payment Delinquency Procurement Escrow …" at bounding box center [257, 402] width 345 height 36
click at [387, 404] on select "All Automation Bill Request Delinquency Payment Delinquency Procurement Escrow …" at bounding box center [257, 402] width 345 height 36
select select
click at [85, 385] on select "All Automation Bill Request Delinquency Payment Delinquency Procurement Escrow …" at bounding box center [257, 402] width 345 height 36
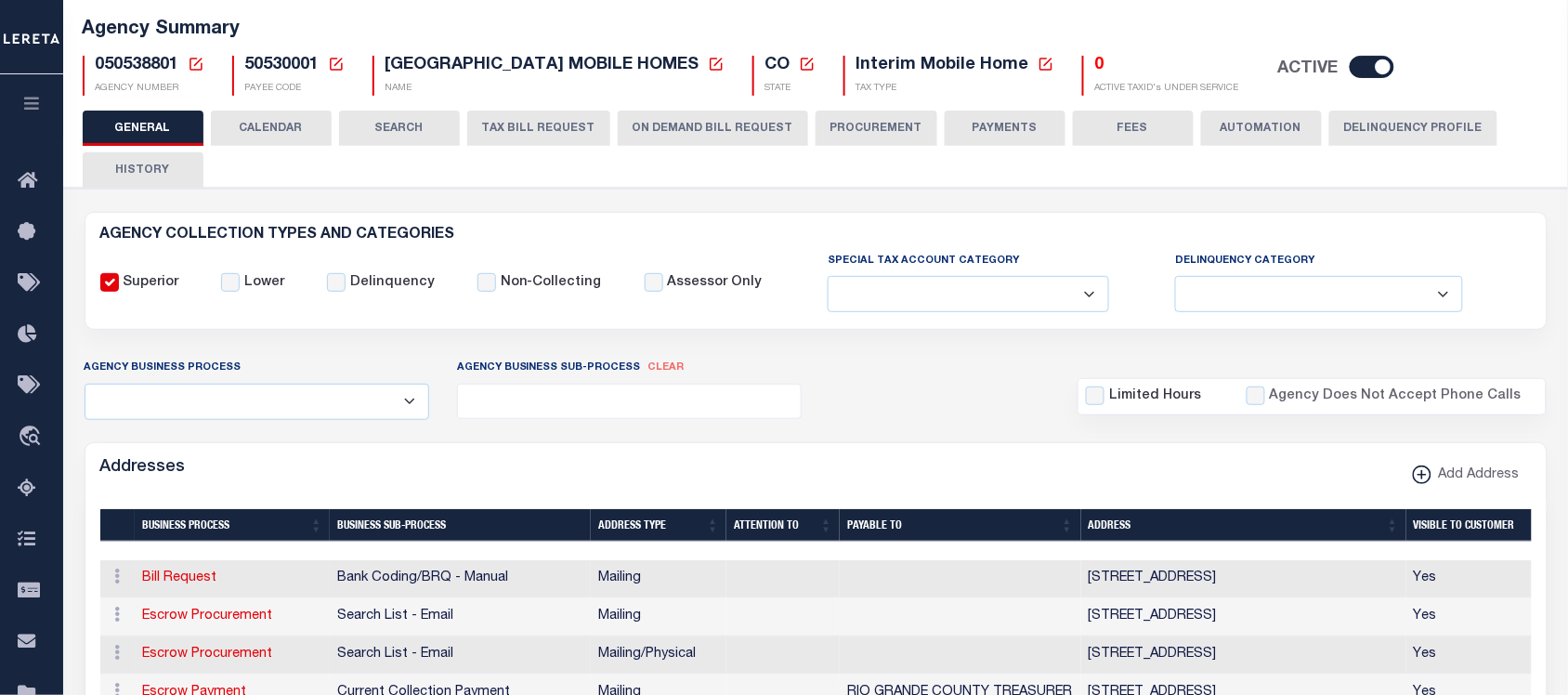
click at [554, 388] on ul at bounding box center [630, 397] width 344 height 25
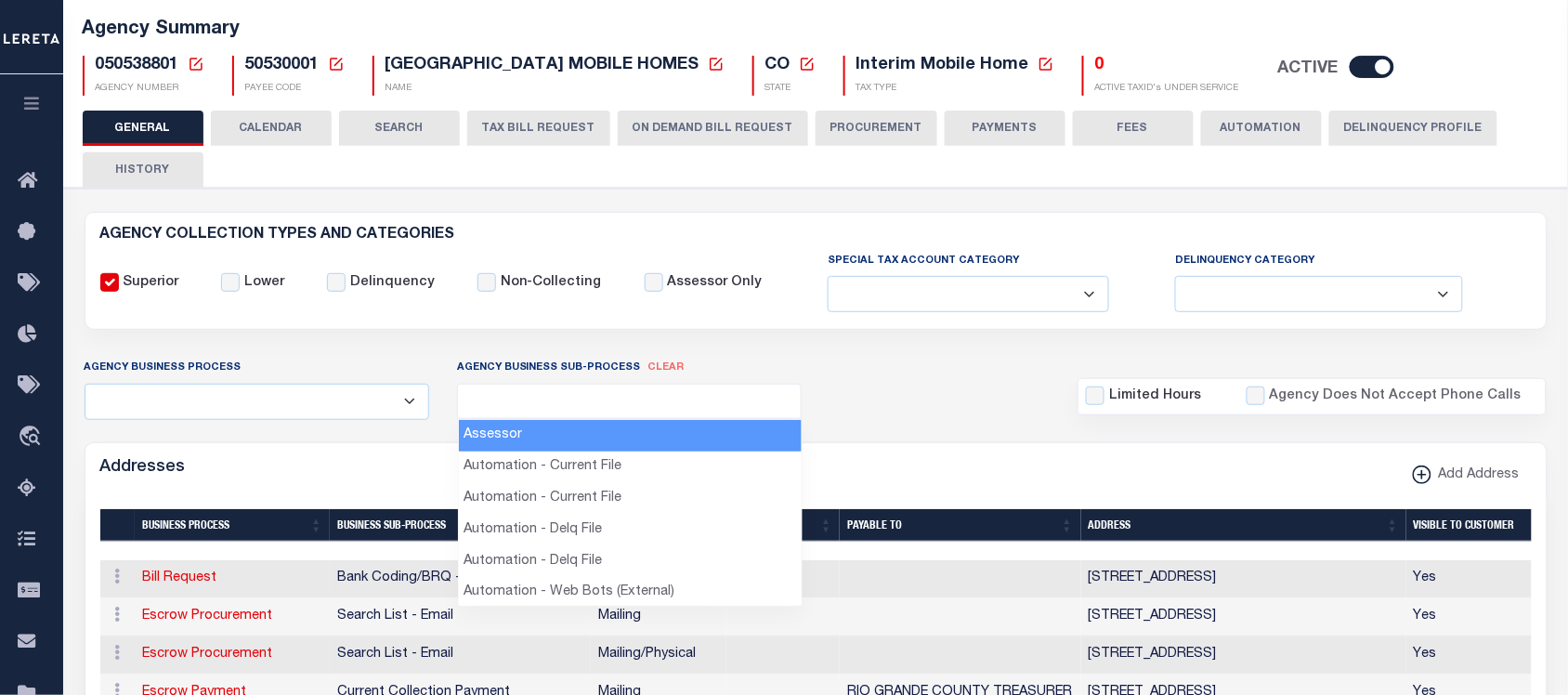
click at [553, 389] on ul at bounding box center [630, 397] width 344 height 25
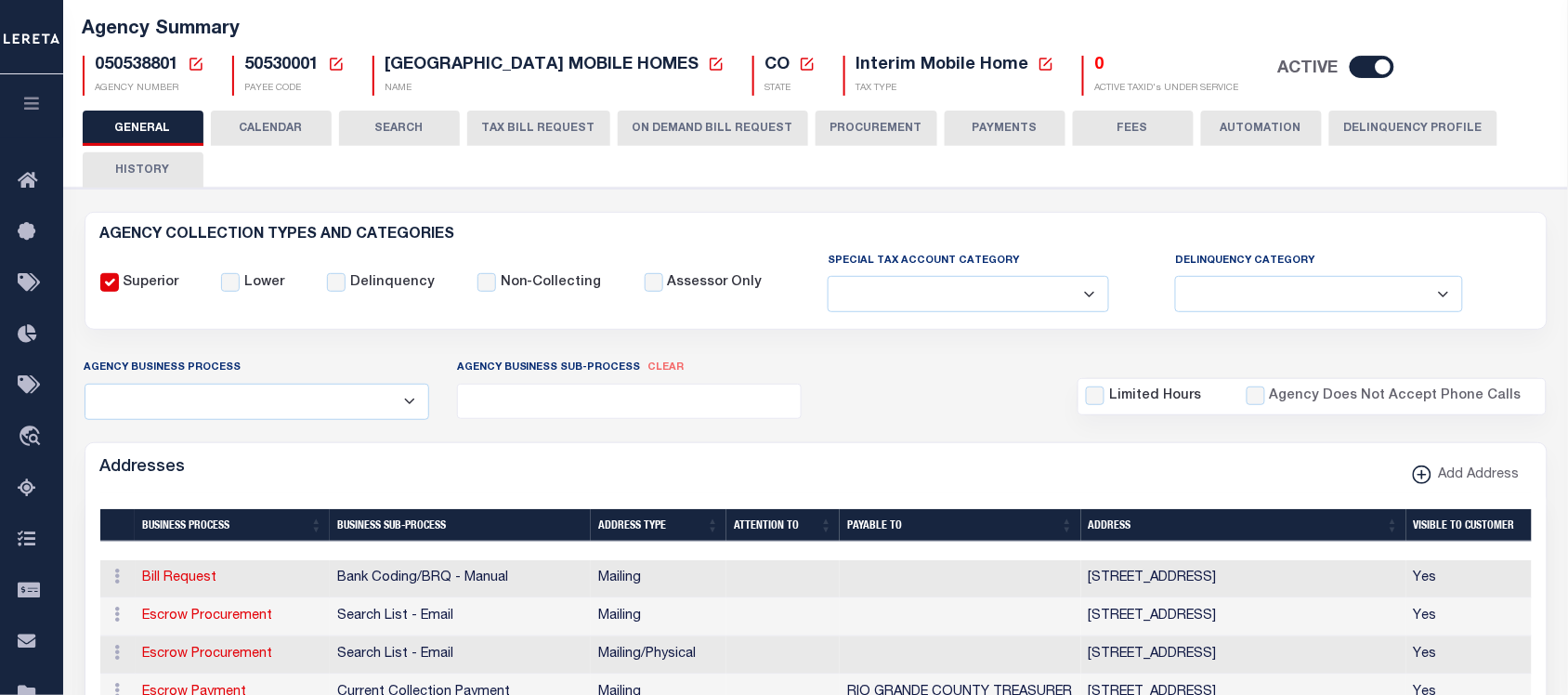
click at [256, 126] on button "CALENDAR" at bounding box center [271, 128] width 121 height 35
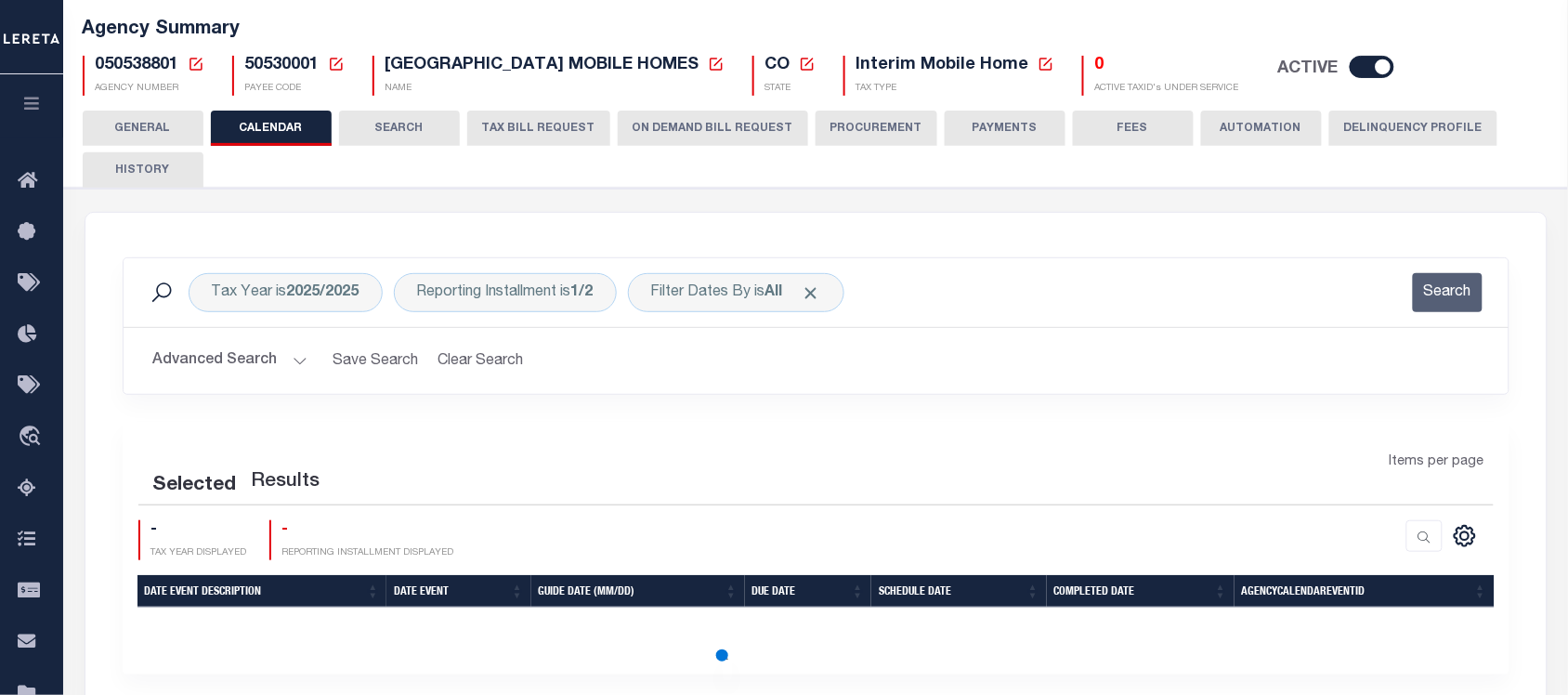
checkbox input "false"
type input "1"
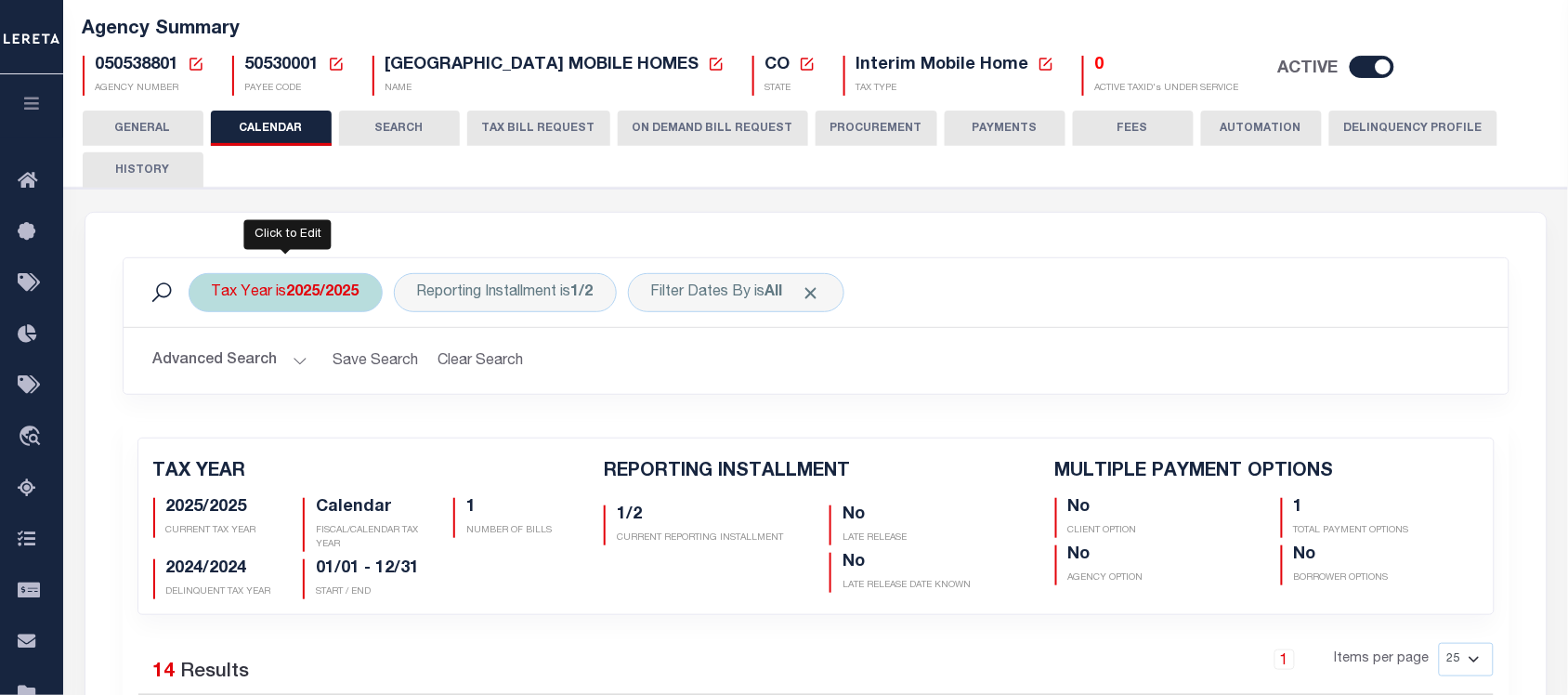
click at [359, 300] on b "2025/2025" at bounding box center [323, 292] width 73 height 15
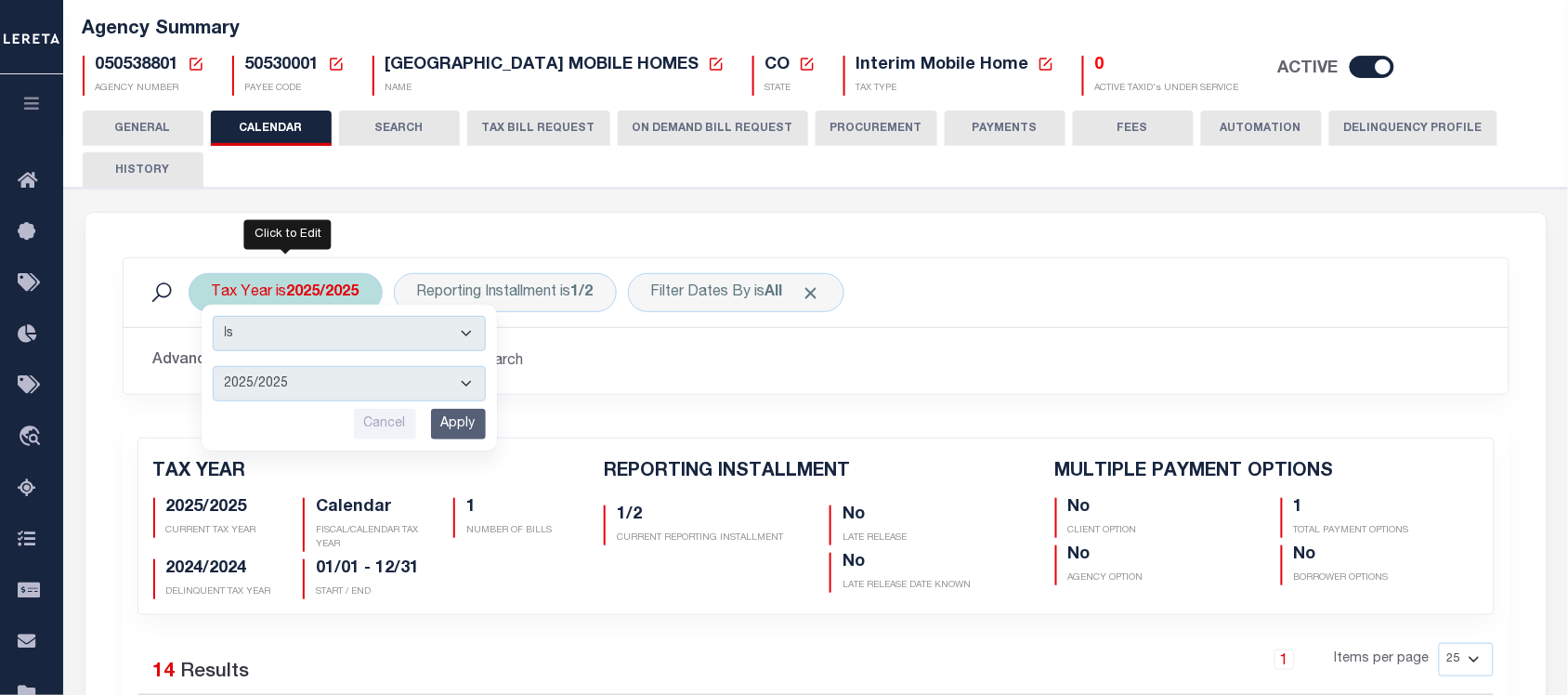
click at [434, 339] on select "Is Contains" at bounding box center [349, 333] width 273 height 35
click at [472, 387] on select "2025/2025 2024/2024" at bounding box center [349, 383] width 273 height 35
click at [675, 379] on h2 "Advanced Search Save Search Clear Search" at bounding box center [816, 361] width 1356 height 36
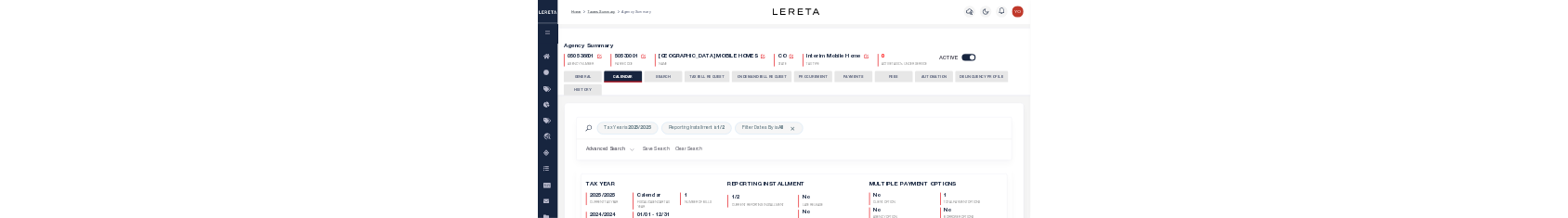
scroll to position [232, 0]
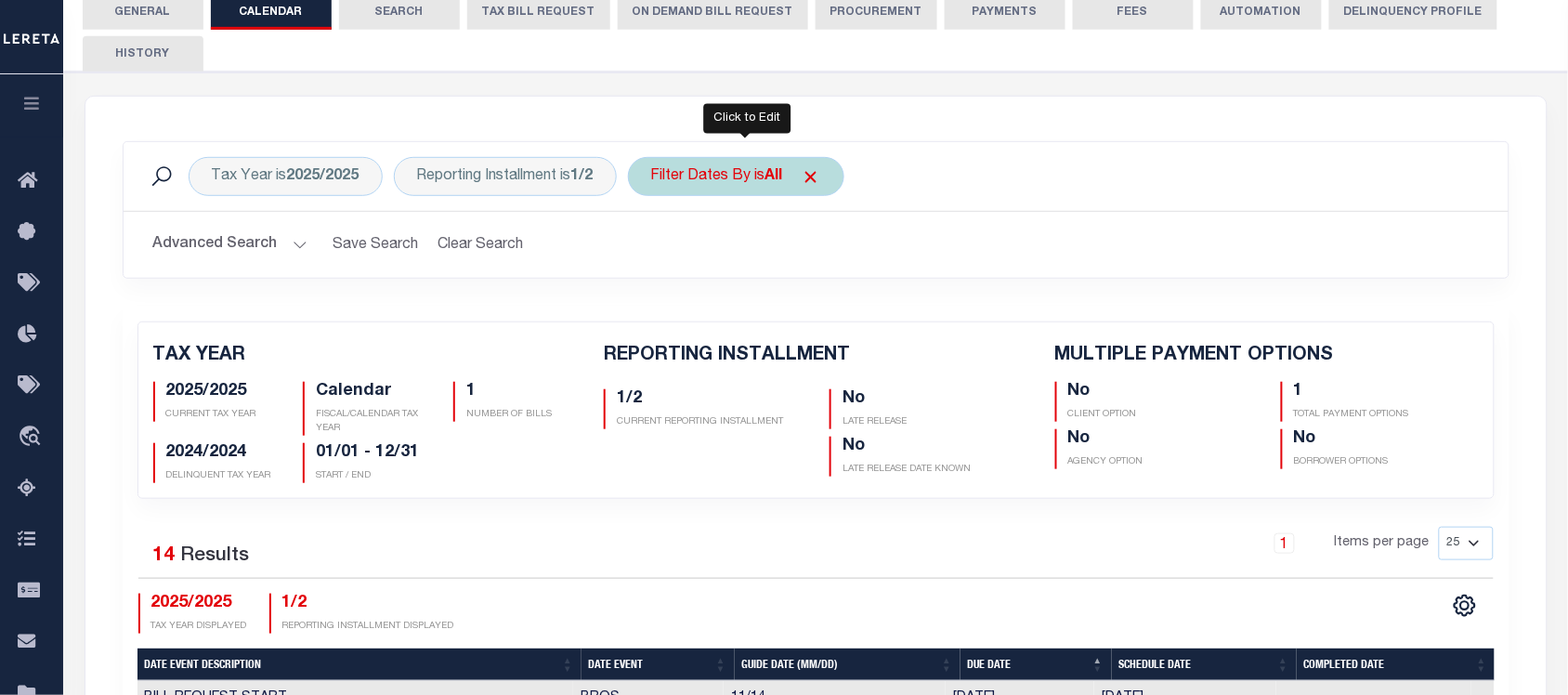
click at [753, 165] on div "Filter Dates By is All" at bounding box center [736, 176] width 216 height 39
select select "0"
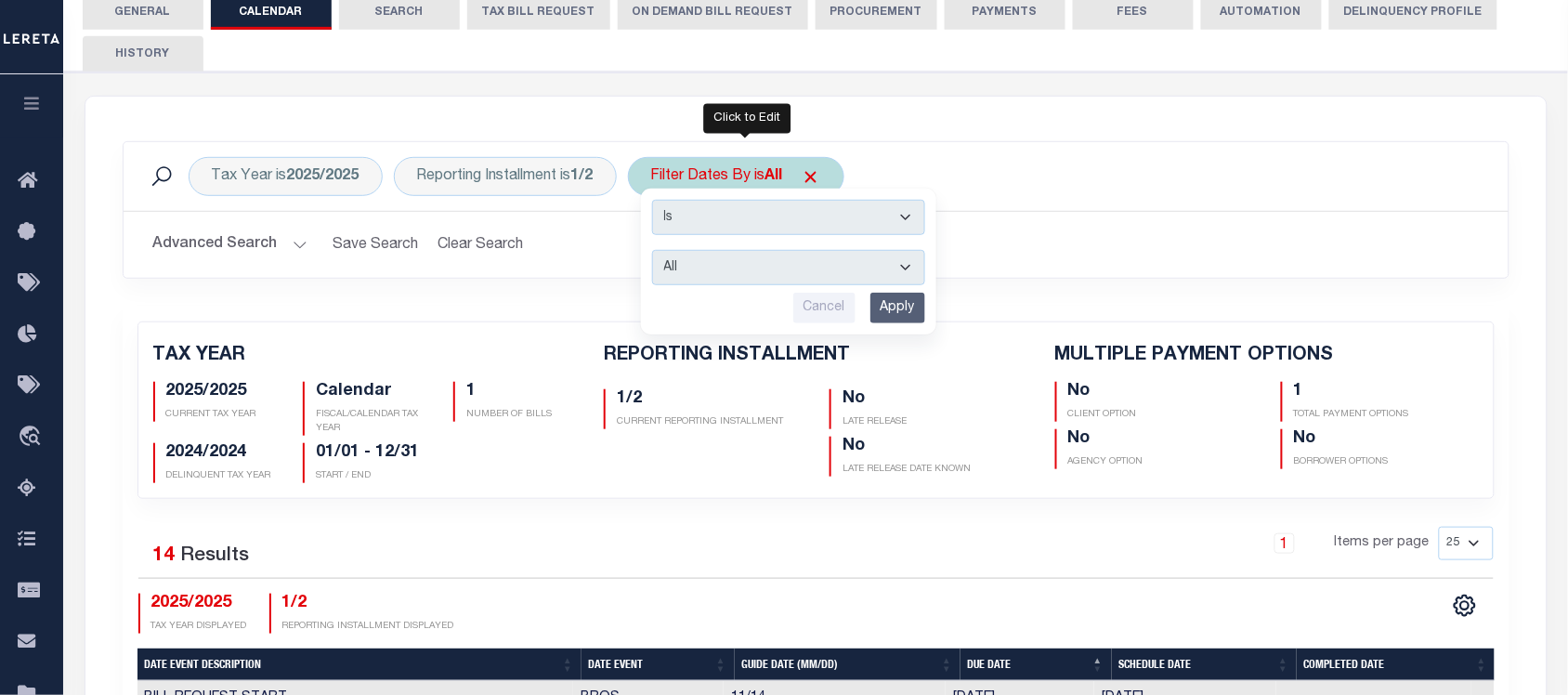
click at [791, 266] on select "Escrow Delinquency Customer Internal All" at bounding box center [788, 267] width 273 height 35
click at [797, 267] on select "Escrow Delinquency Customer Internal All" at bounding box center [788, 267] width 273 height 35
drag, startPoint x: 192, startPoint y: 195, endPoint x: 1027, endPoint y: 213, distance: 835.2
click at [1027, 213] on div "Advanced Search Save Search Clear Search Client Number Contains Contains" at bounding box center [816, 245] width 1386 height 66
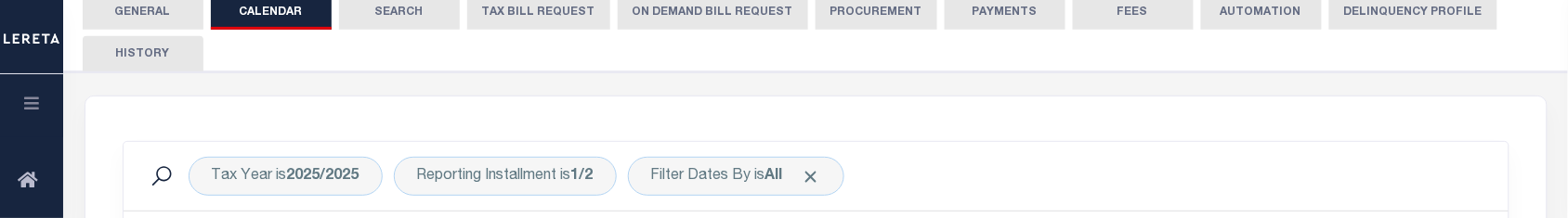
click at [660, 12] on button "ON DEMAND BILL REQUEST" at bounding box center [713, 11] width 190 height 35
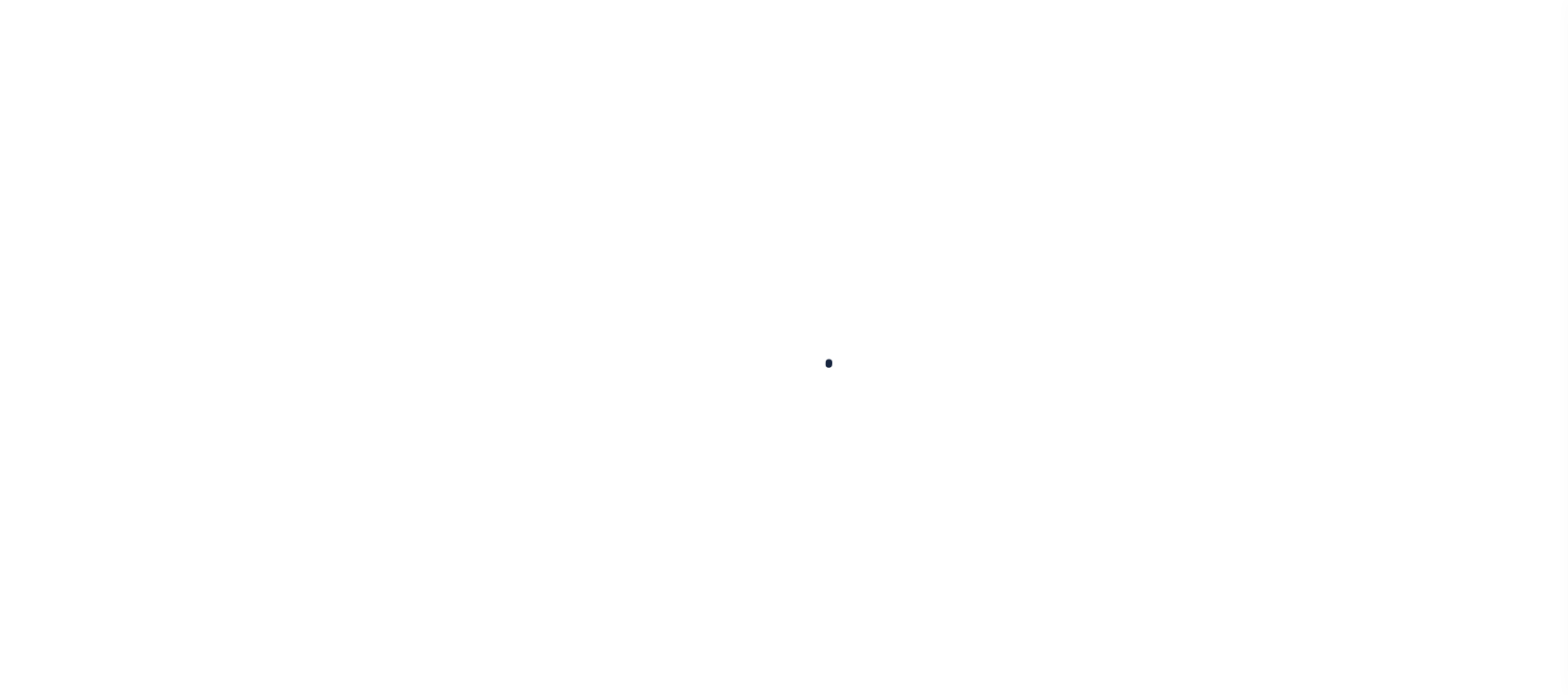
select select
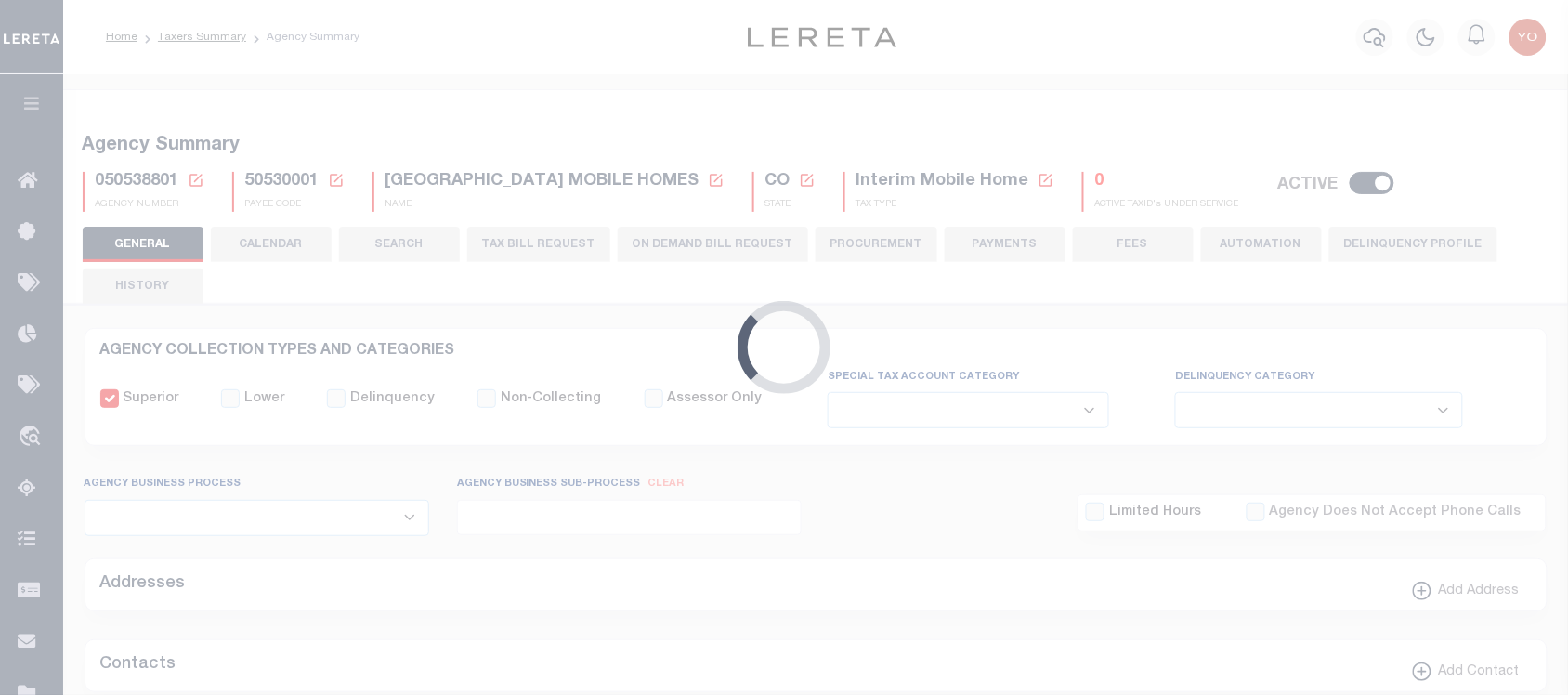
checkbox input "false"
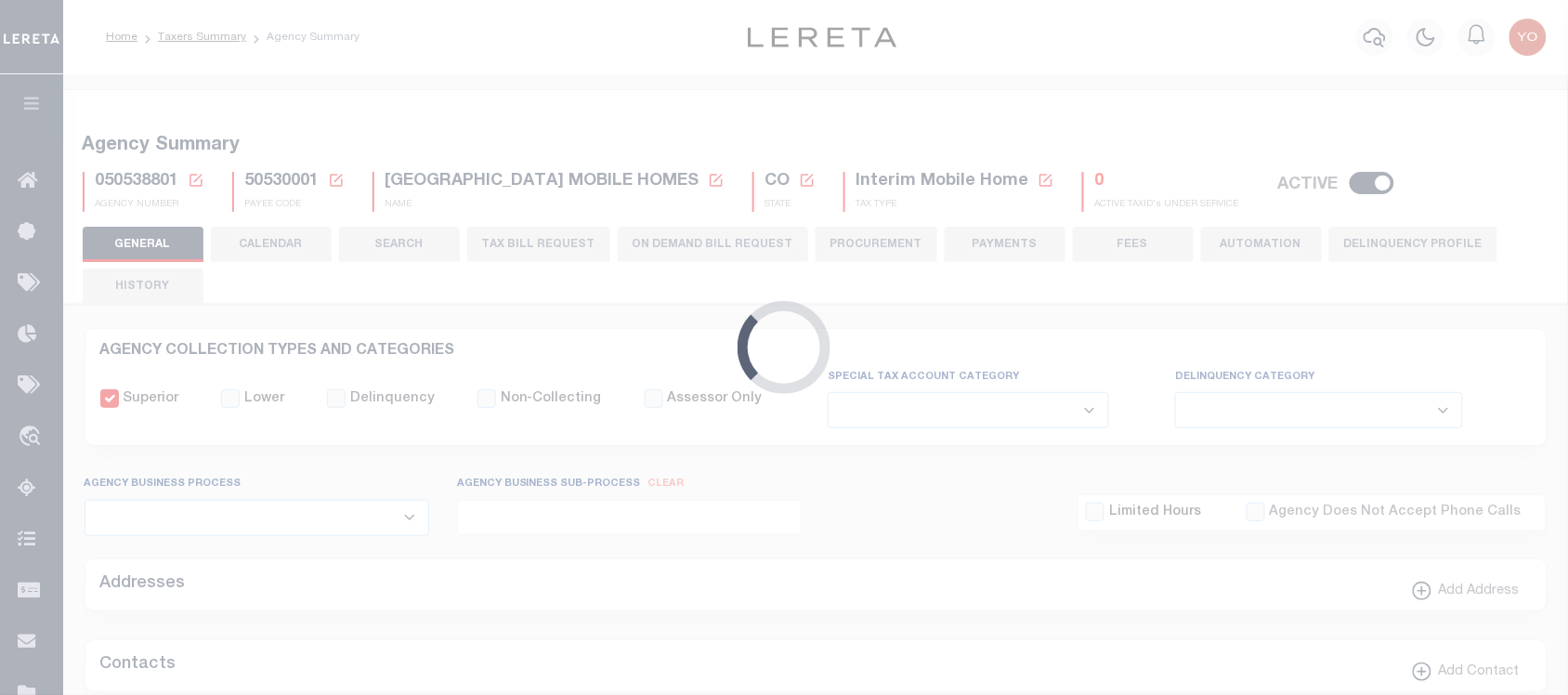
type input "810500000"
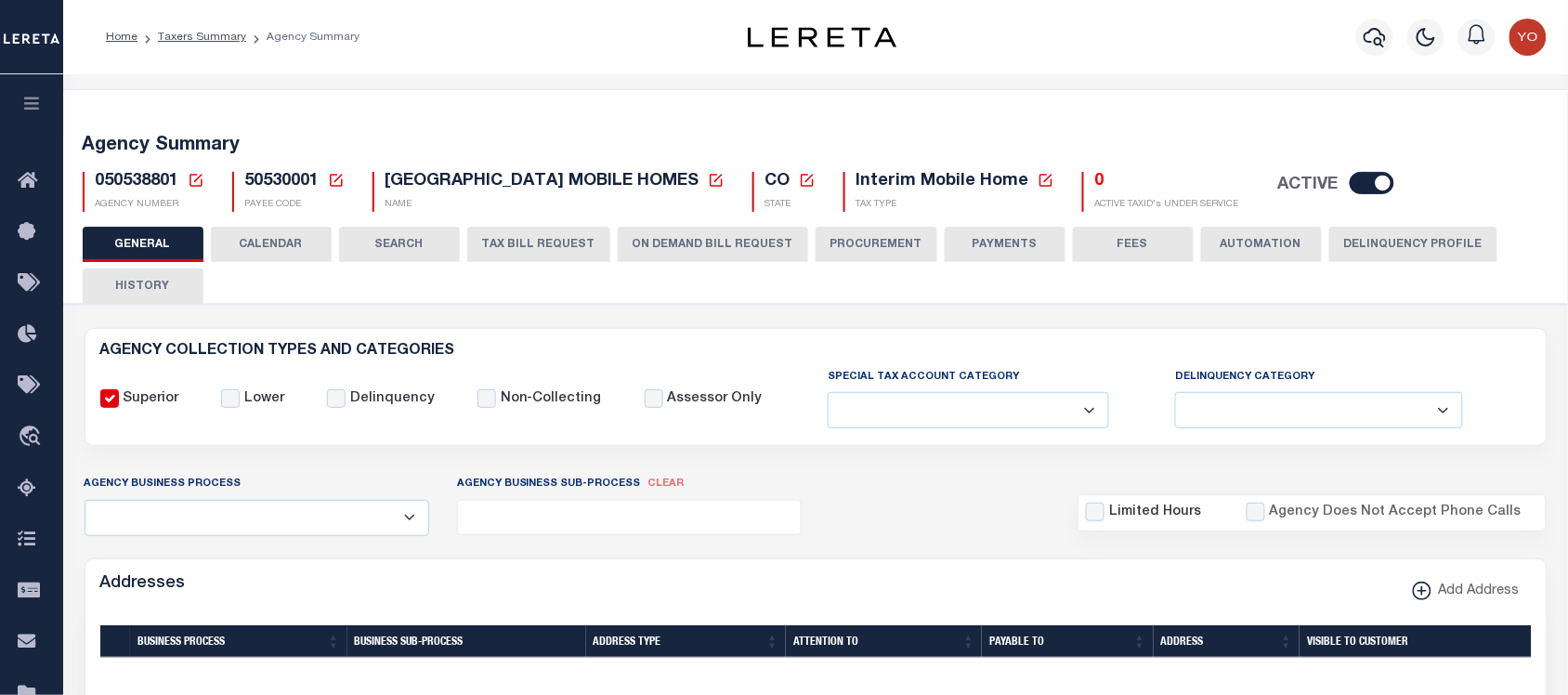
click at [714, 255] on button "ON DEMAND BILL REQUEST" at bounding box center [713, 243] width 190 height 35
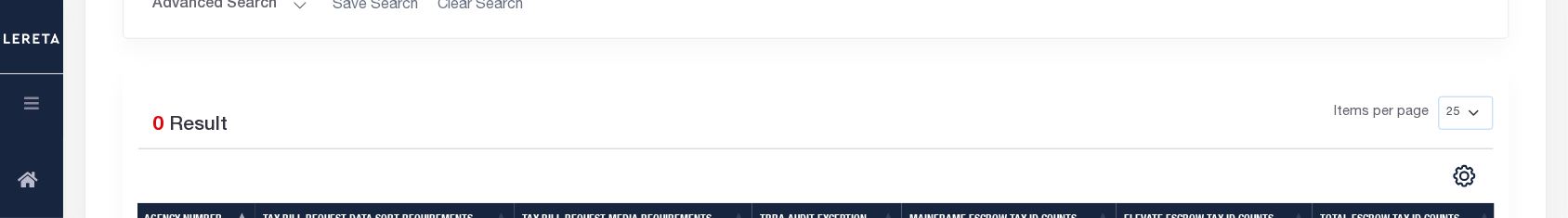
scroll to position [348, 0]
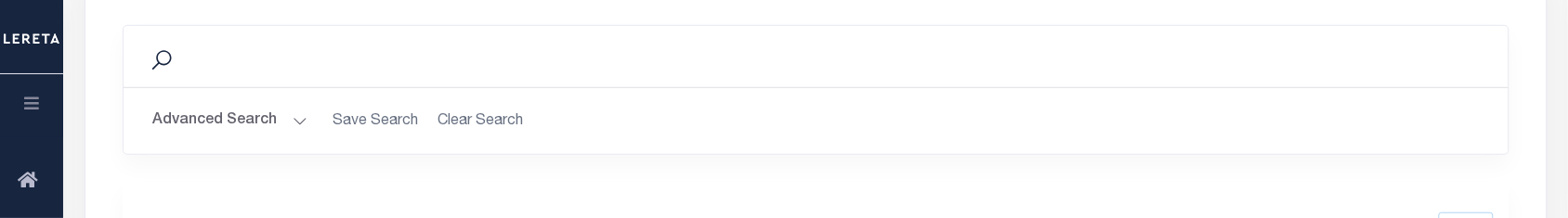
click at [233, 123] on button "Advanced Search" at bounding box center [230, 120] width 155 height 36
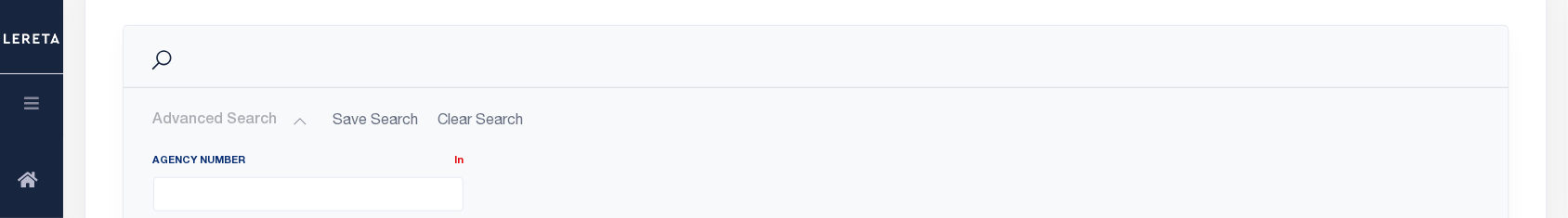
click at [241, 191] on ul at bounding box center [308, 190] width 308 height 25
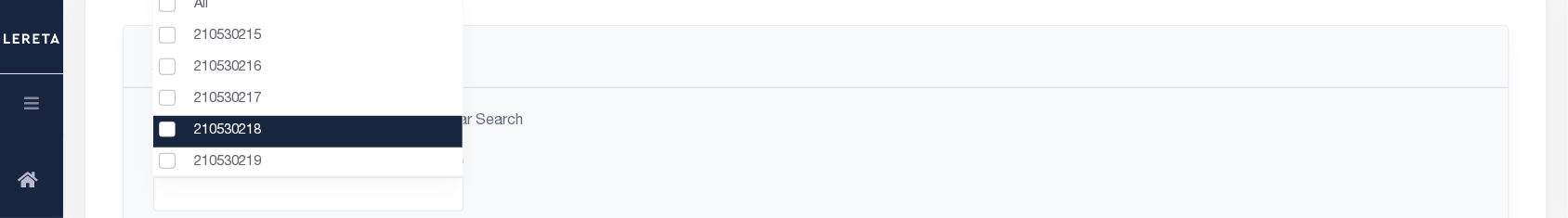
click at [225, 142] on li "210530218" at bounding box center [307, 132] width 308 height 32
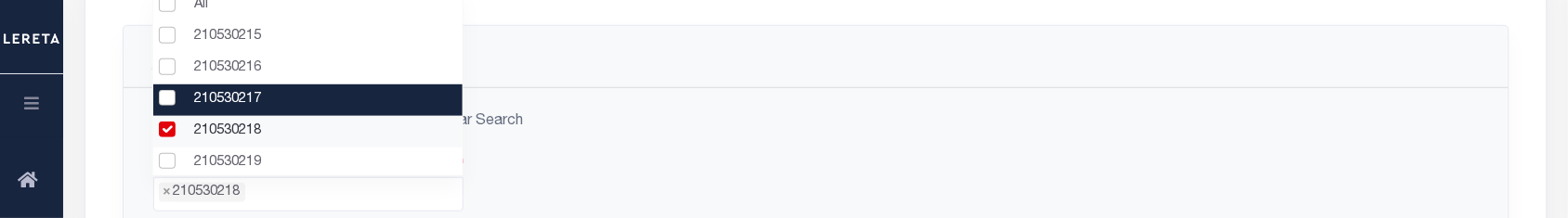
click at [219, 103] on li "210530217" at bounding box center [307, 101] width 308 height 32
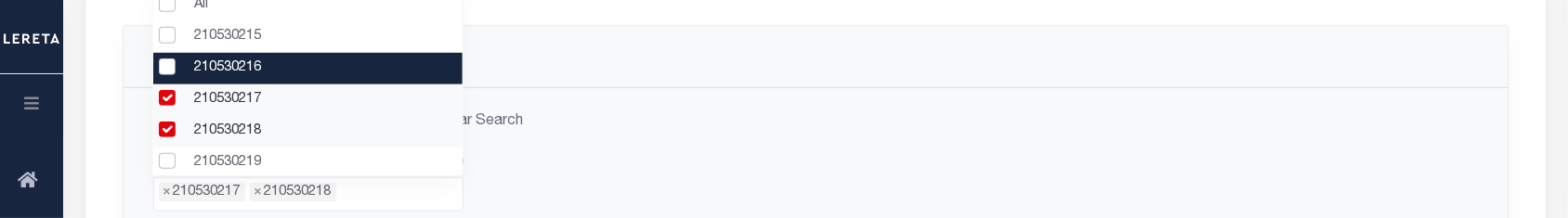
click at [218, 73] on li "210530216" at bounding box center [307, 69] width 308 height 32
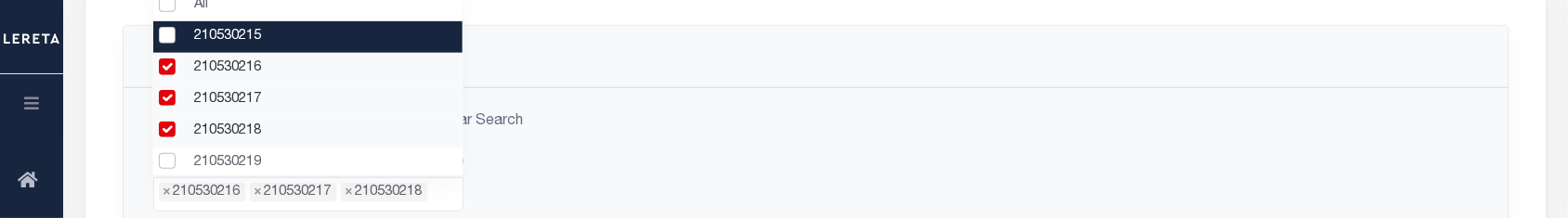
click at [218, 30] on li "210530215" at bounding box center [307, 37] width 308 height 32
select select "210530215"
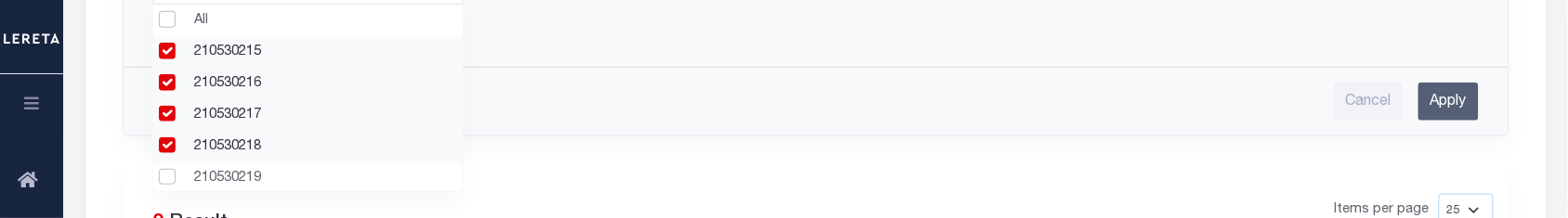
scroll to position [526, 0]
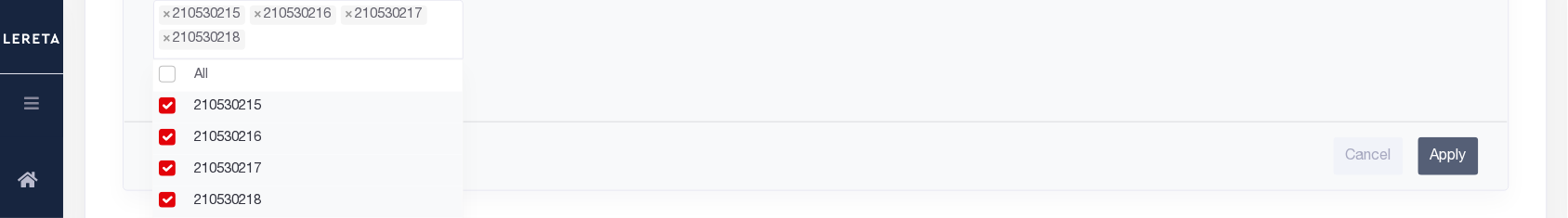
click at [1431, 109] on div "Agency Number In In All 210530215 210530216 210530217 210530218 210530219 21053…" at bounding box center [816, 69] width 1356 height 213
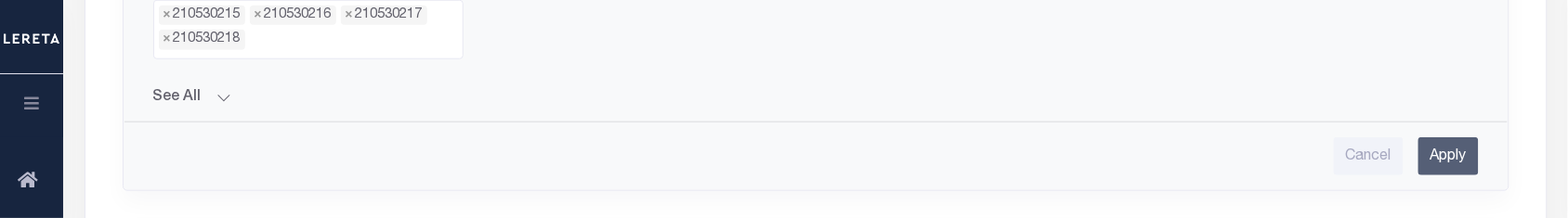
click at [1442, 162] on input "Apply" at bounding box center [1448, 156] width 61 height 38
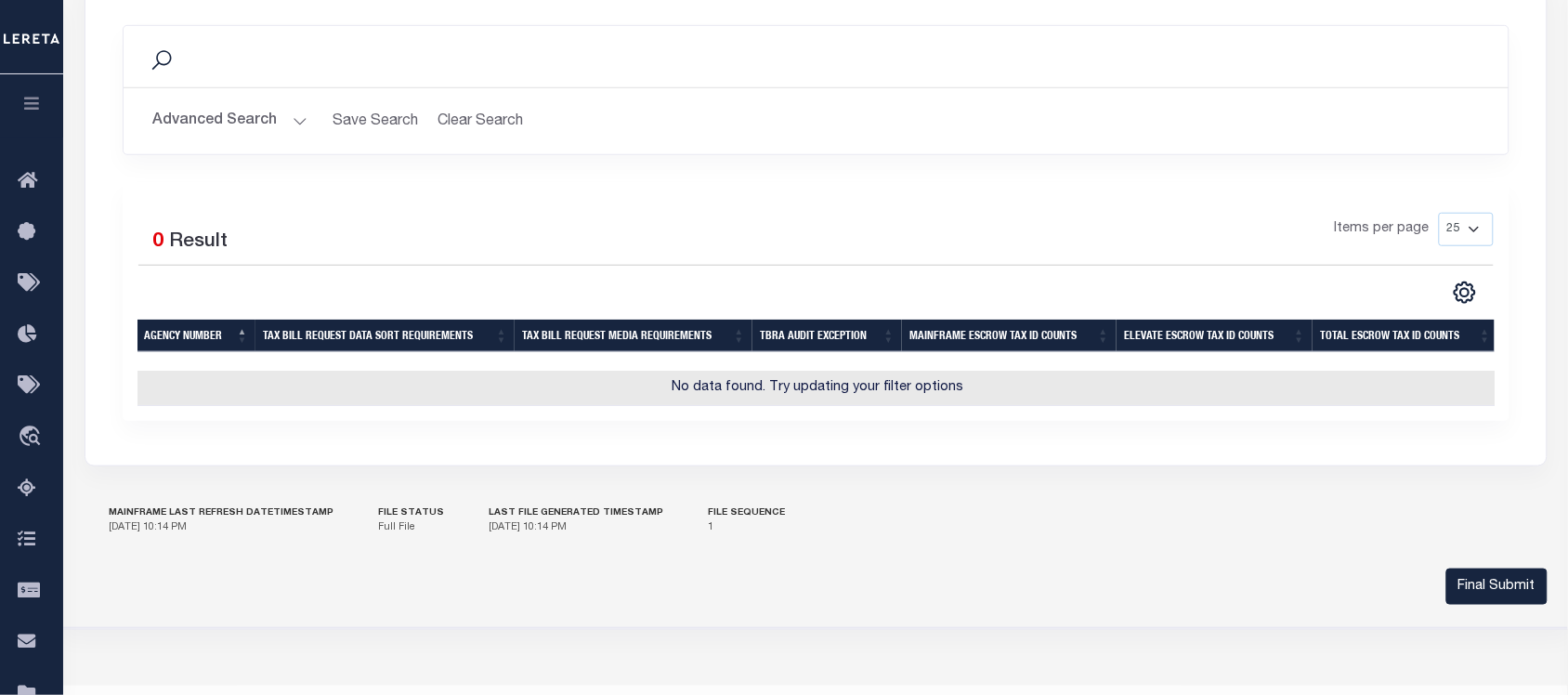
scroll to position [117, 0]
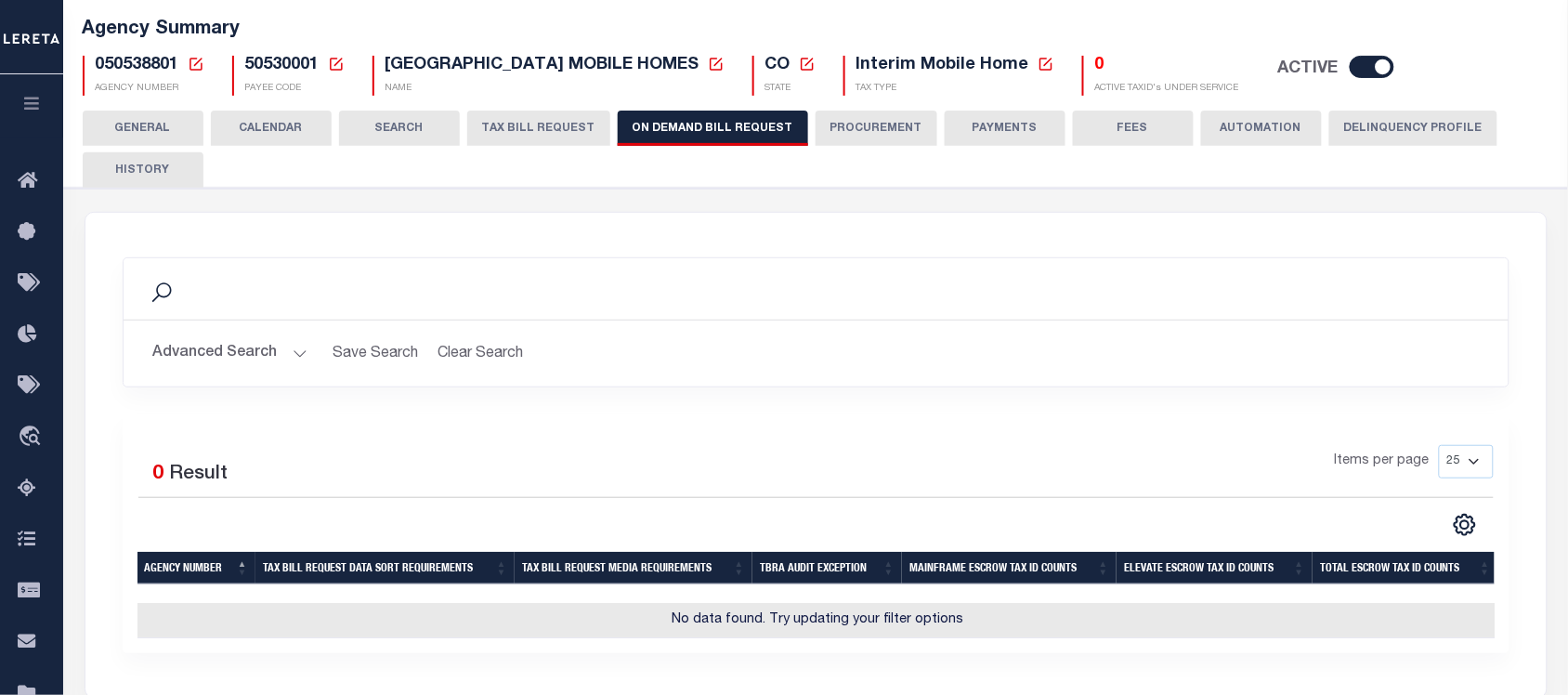
click at [232, 375] on div "Advanced Search Save Search Clear Search PayeeOnDemandBillRequestGridWrapper_dy…" at bounding box center [816, 354] width 1386 height 66
click at [244, 354] on button "Advanced Search" at bounding box center [230, 353] width 155 height 36
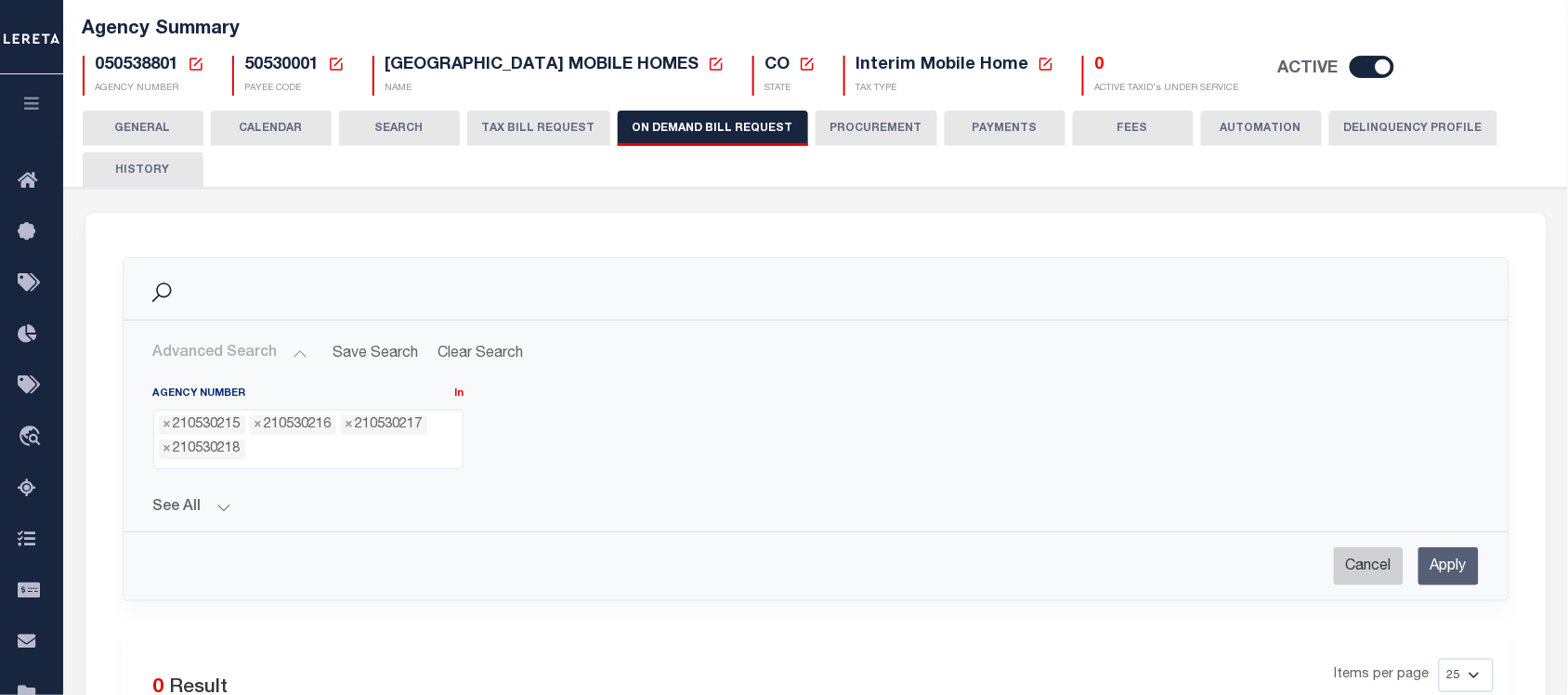
click at [1345, 571] on input "Cancel" at bounding box center [1370, 566] width 70 height 38
checkbox input "true"
select select
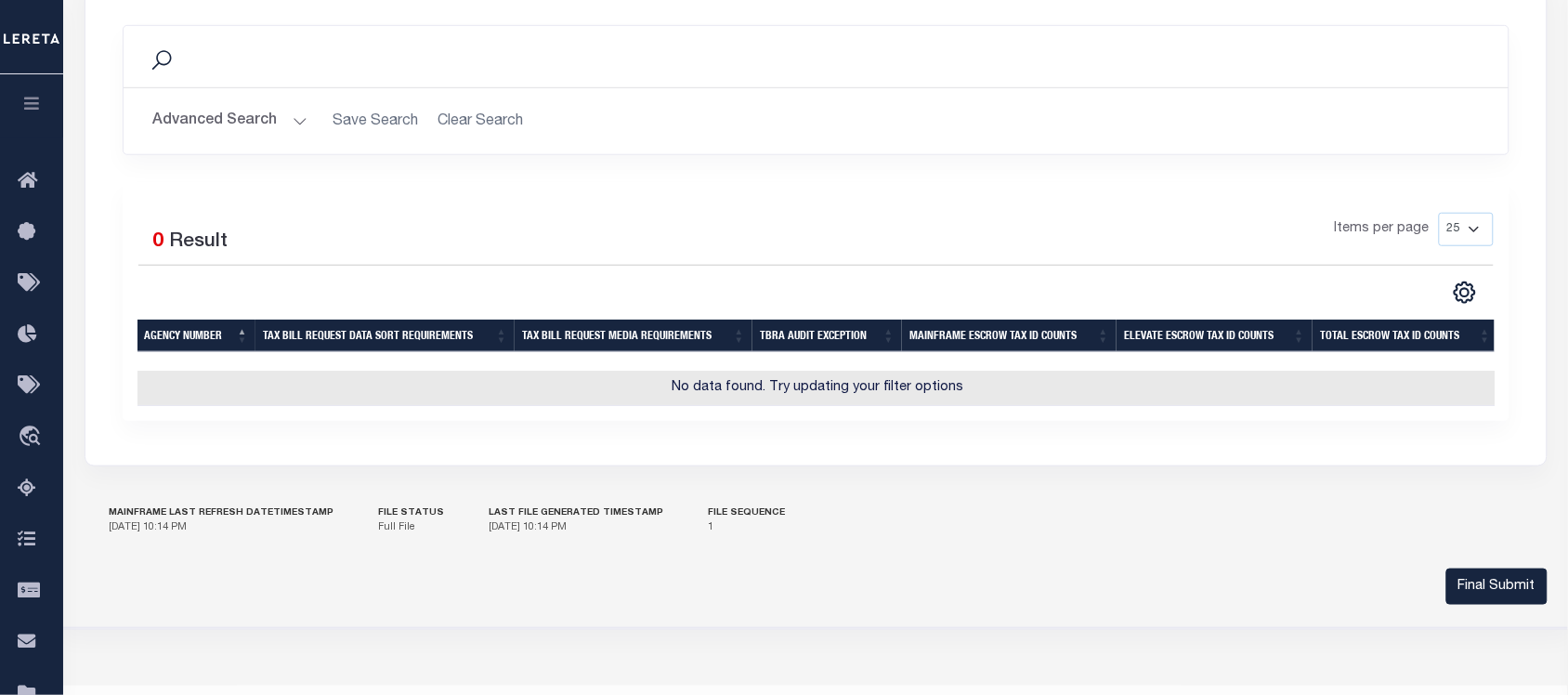
scroll to position [232, 0]
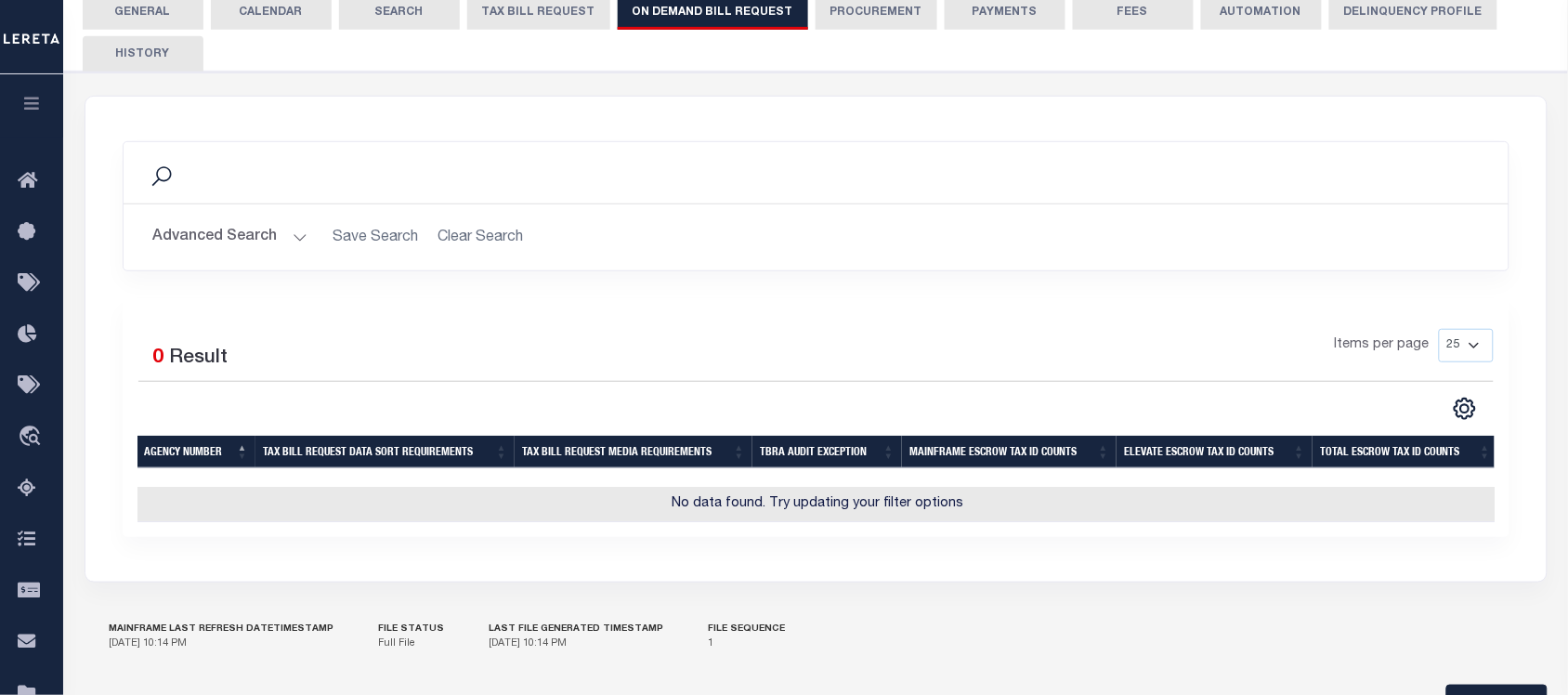
click at [243, 239] on button "Advanced Search" at bounding box center [230, 237] width 155 height 36
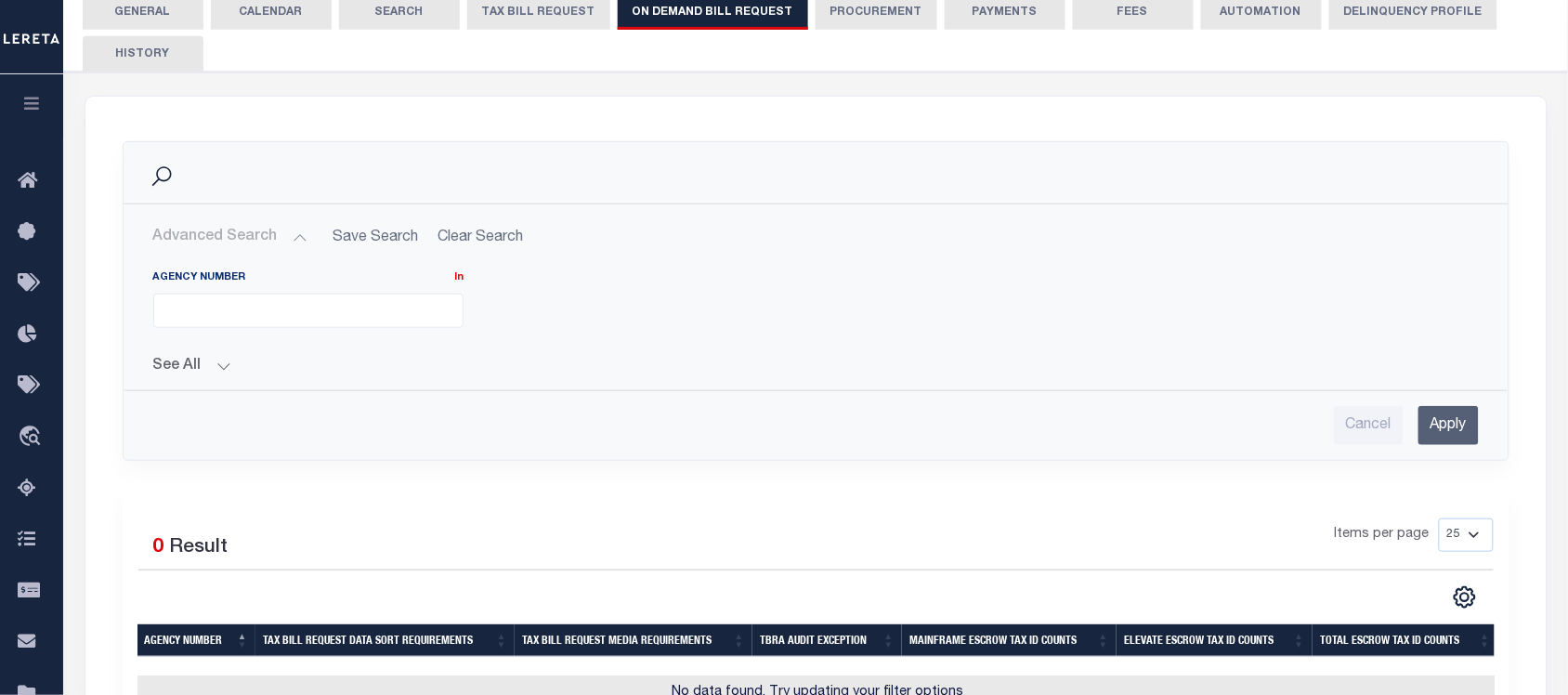
click at [243, 238] on button "Advanced Search" at bounding box center [230, 237] width 155 height 36
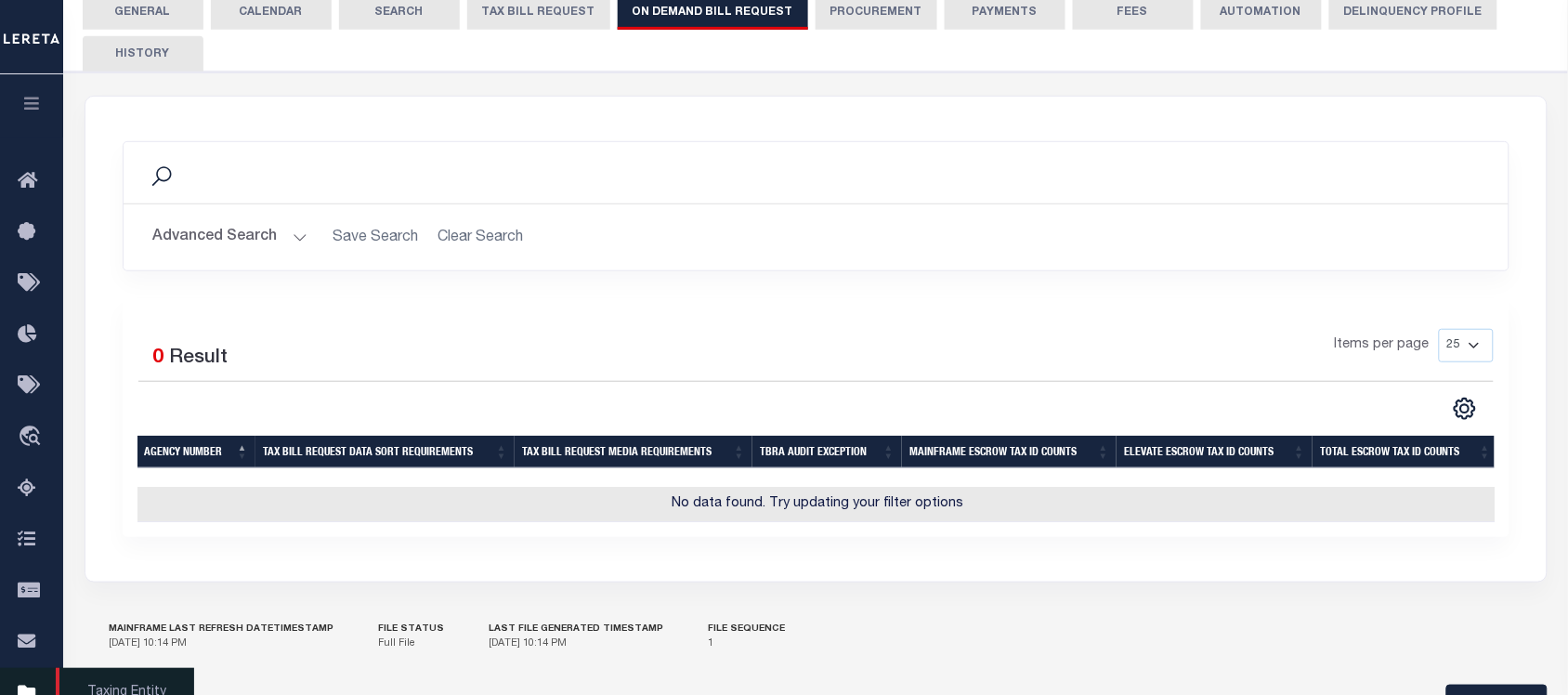
click at [31, 684] on link "Taxing Entity" at bounding box center [31, 693] width 63 height 51
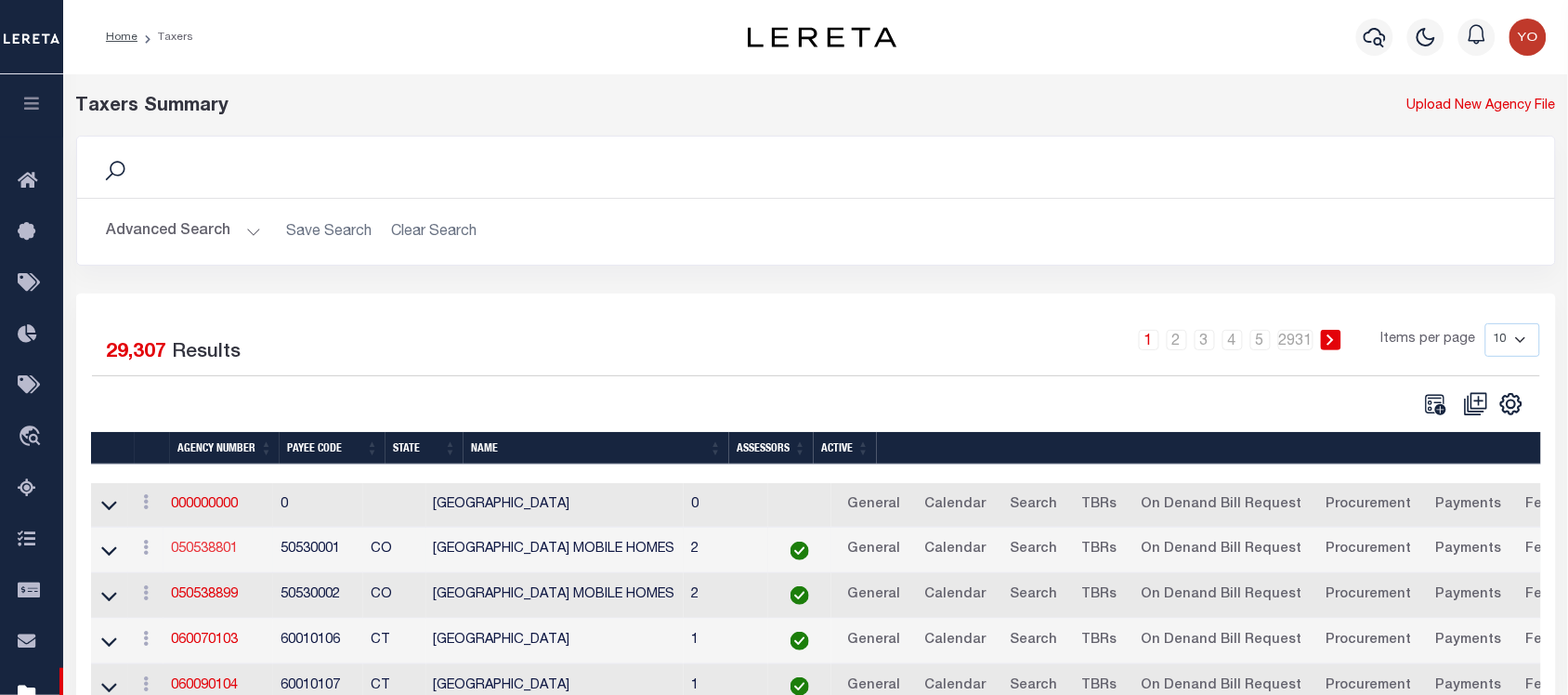
click at [227, 549] on link "050538801" at bounding box center [204, 548] width 67 height 13
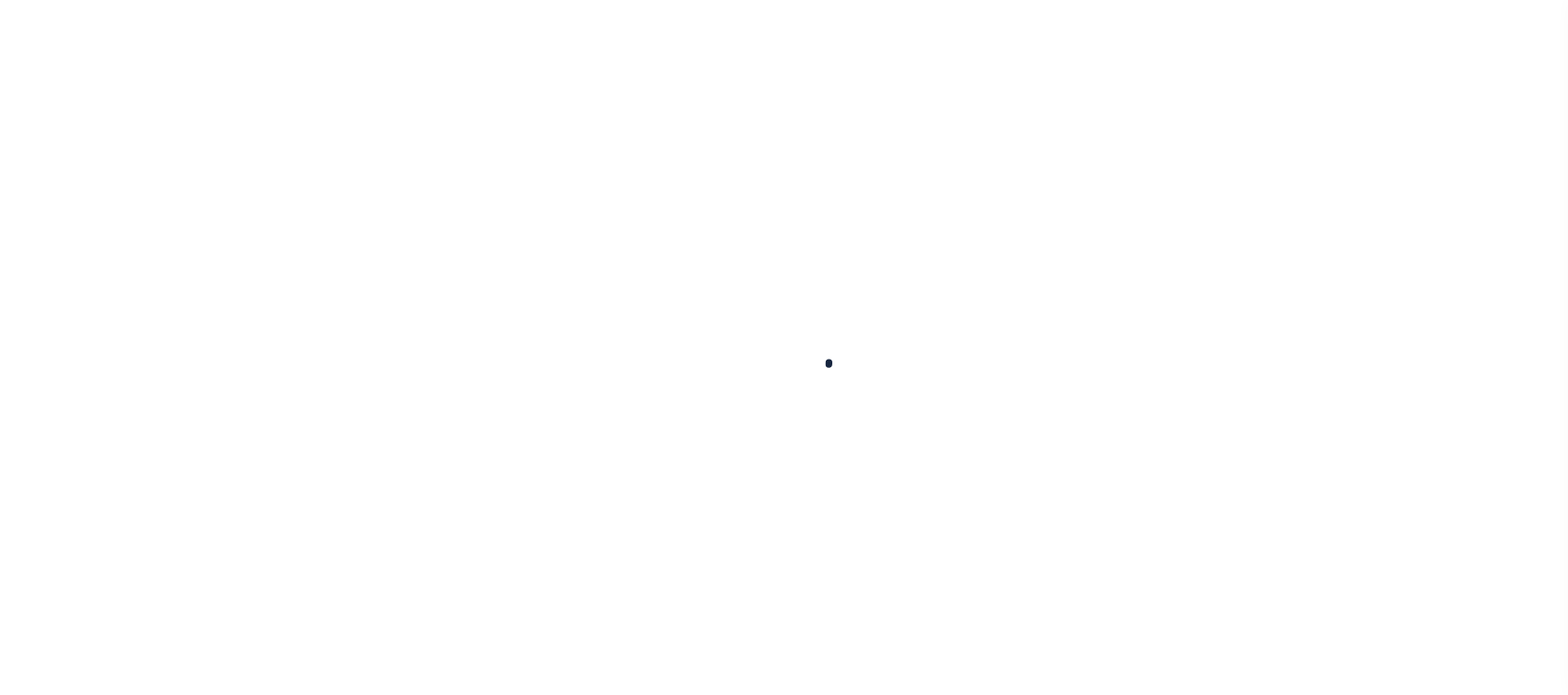
select select
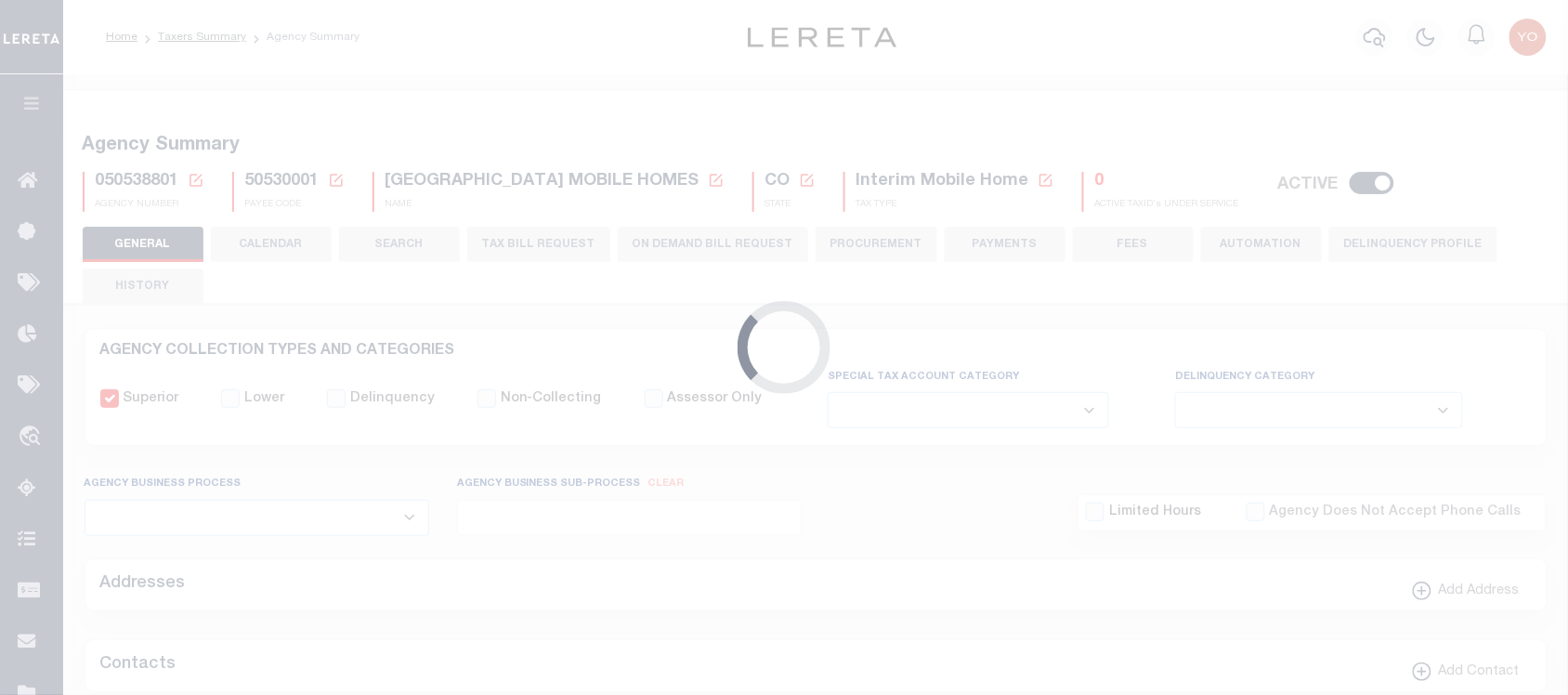
checkbox input "false"
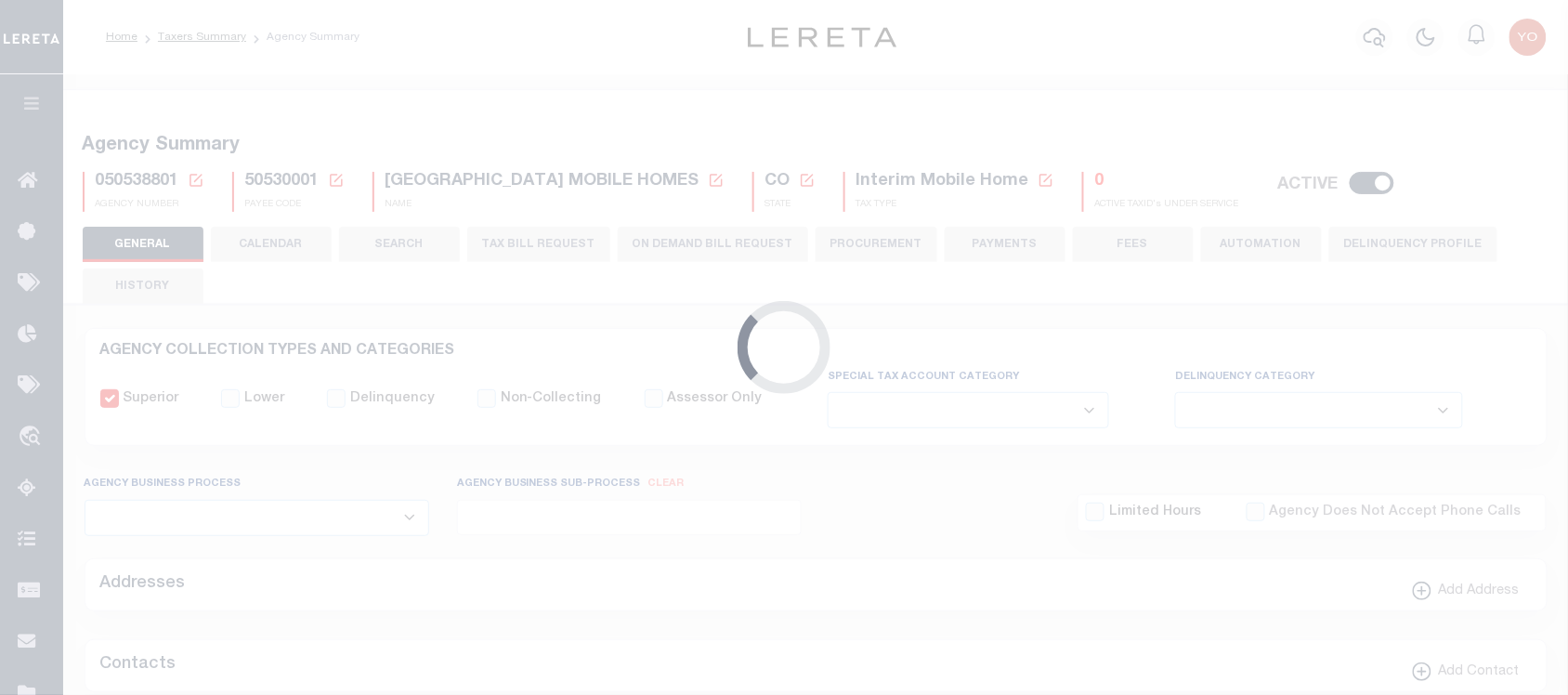
type input "810500000"
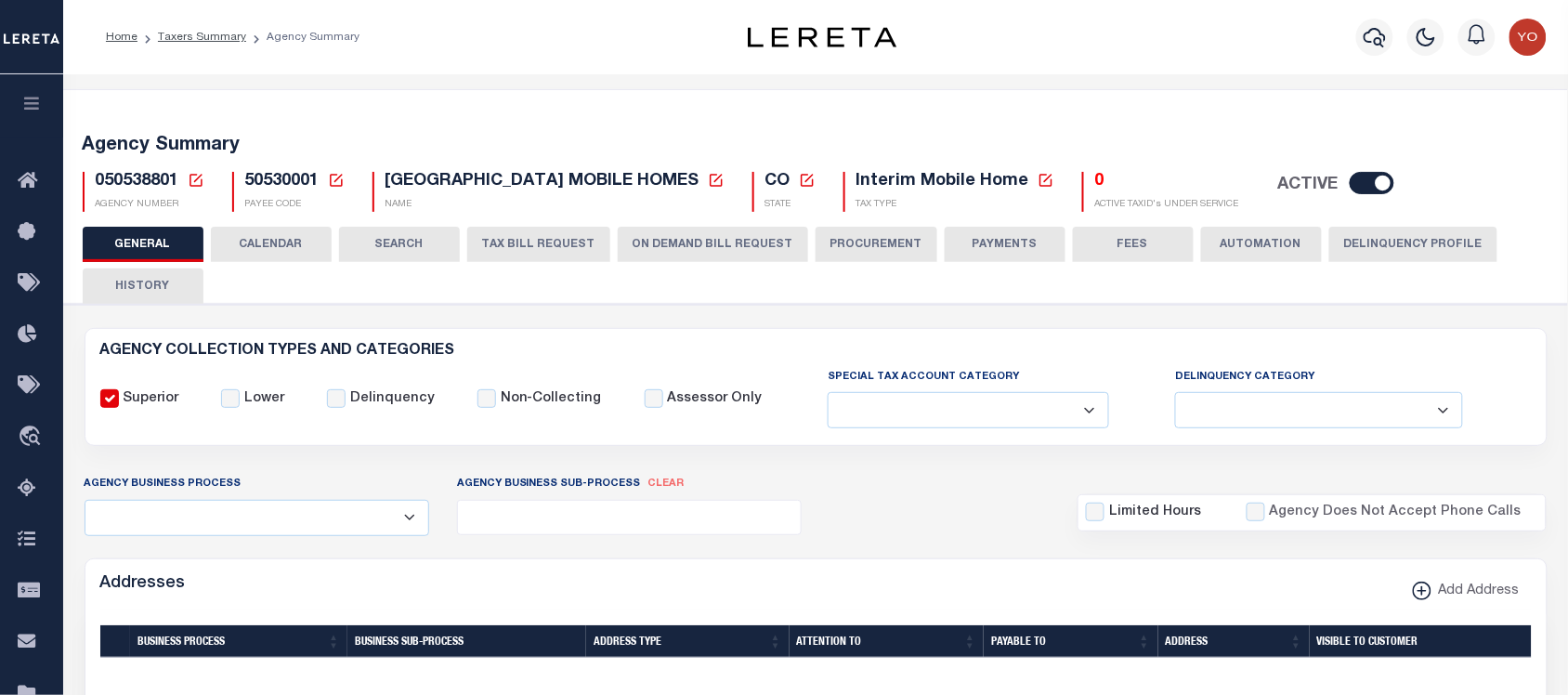
click at [294, 246] on button "CALENDAR" at bounding box center [271, 243] width 121 height 35
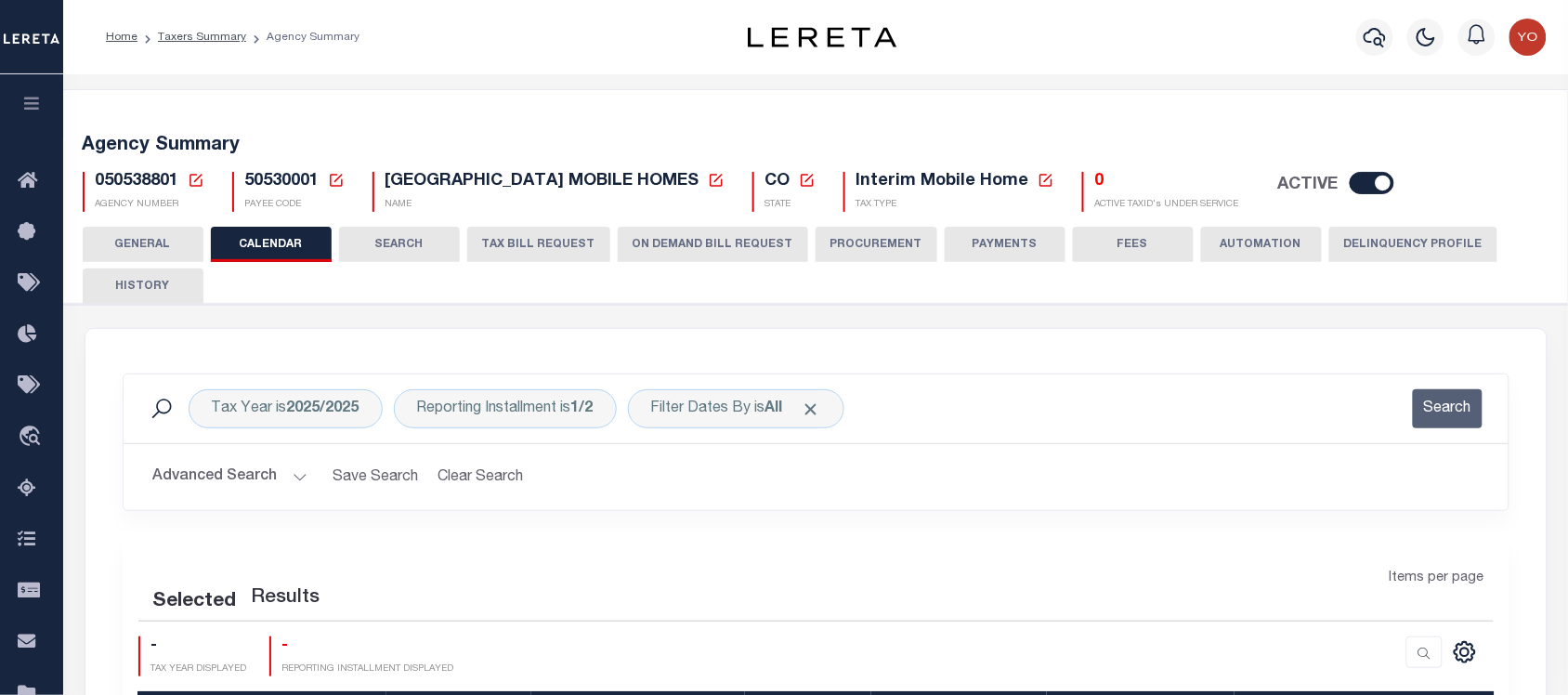
checkbox input "false"
type input "1"
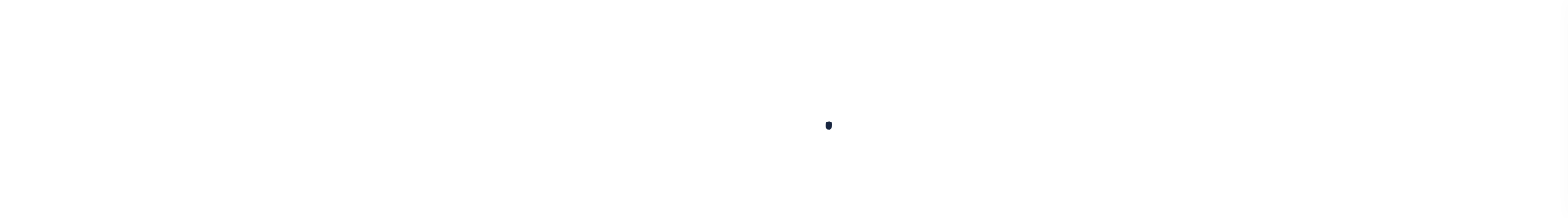
select select
checkbox input "false"
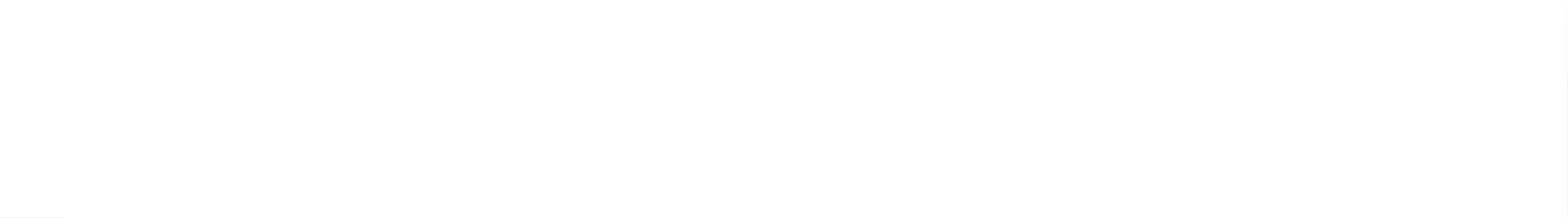
checkbox input "false"
type input "810500000"
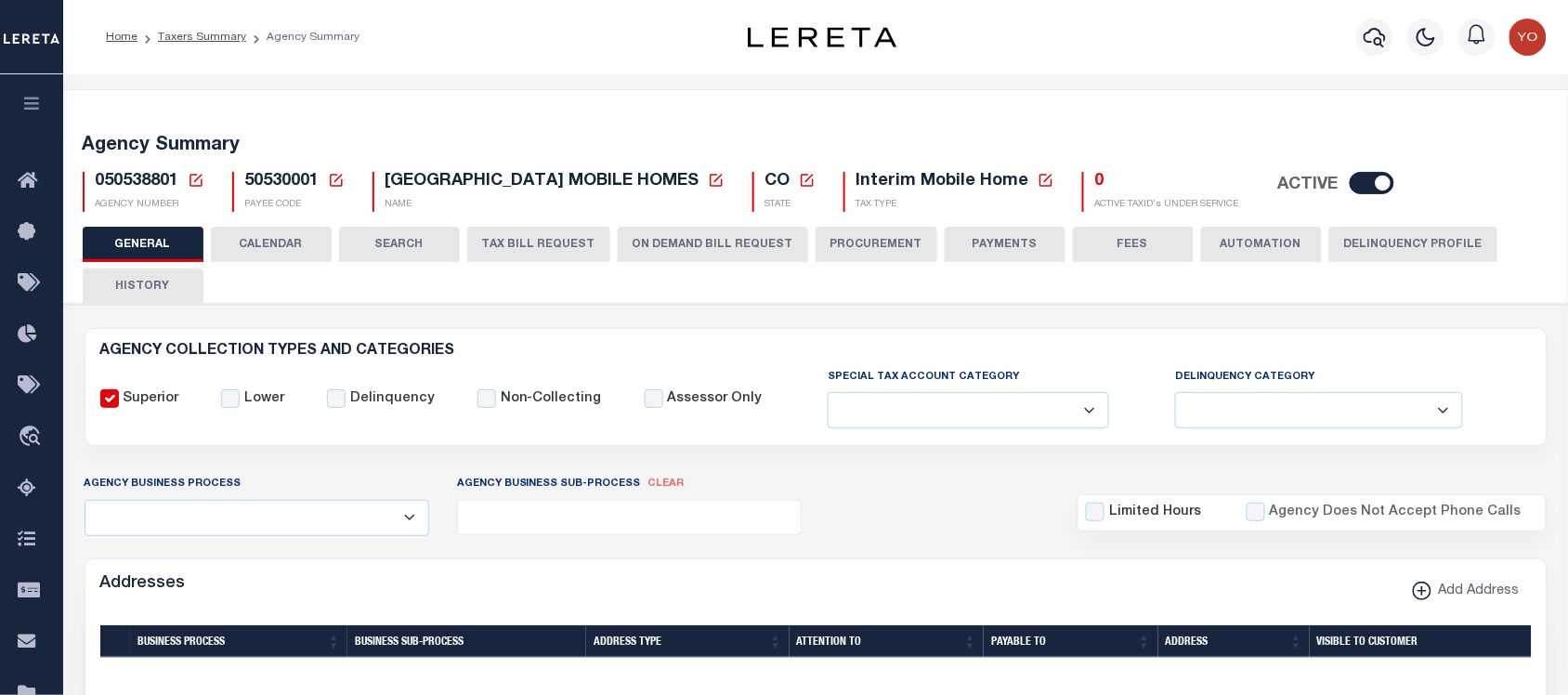
click at [670, 217] on button "ON DEMAND BILL REQUEST" at bounding box center [713, 243] width 190 height 35
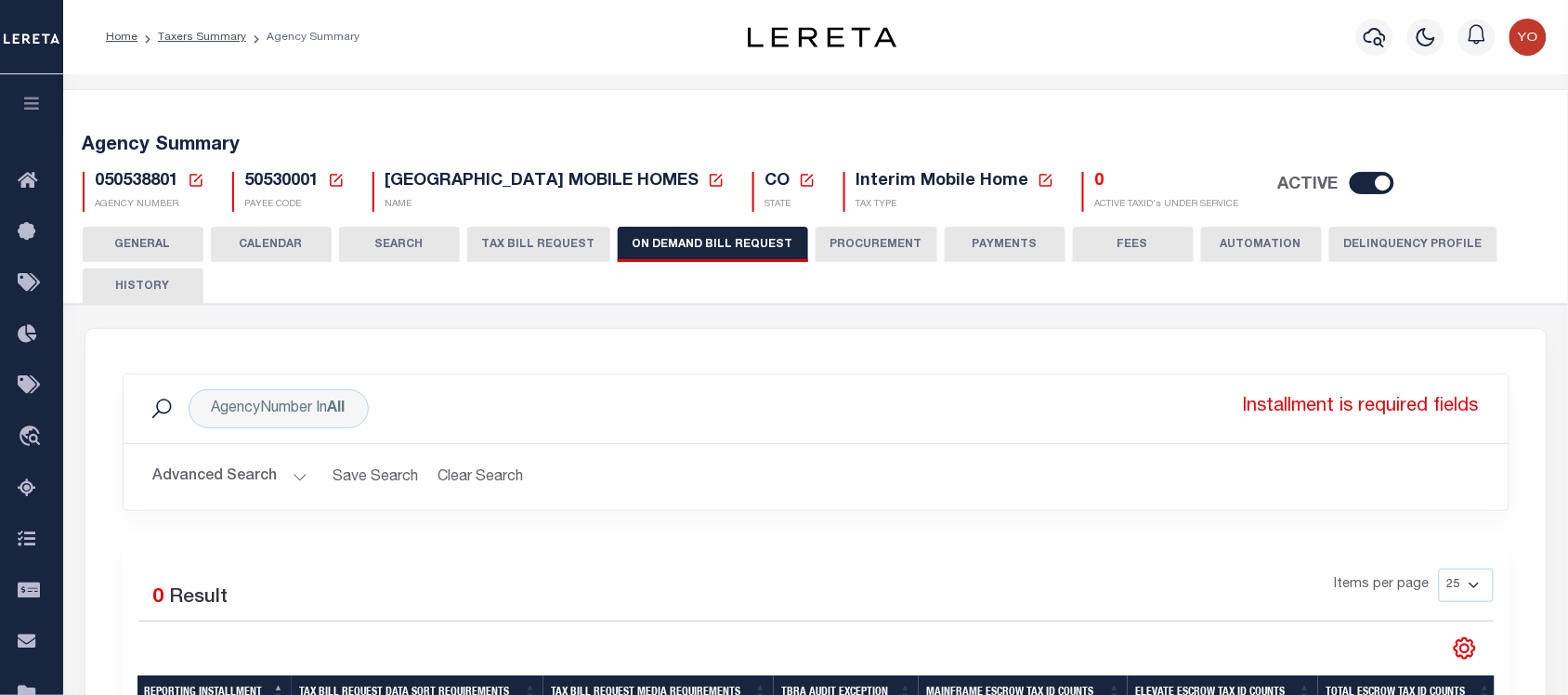
scroll to position [117, 0]
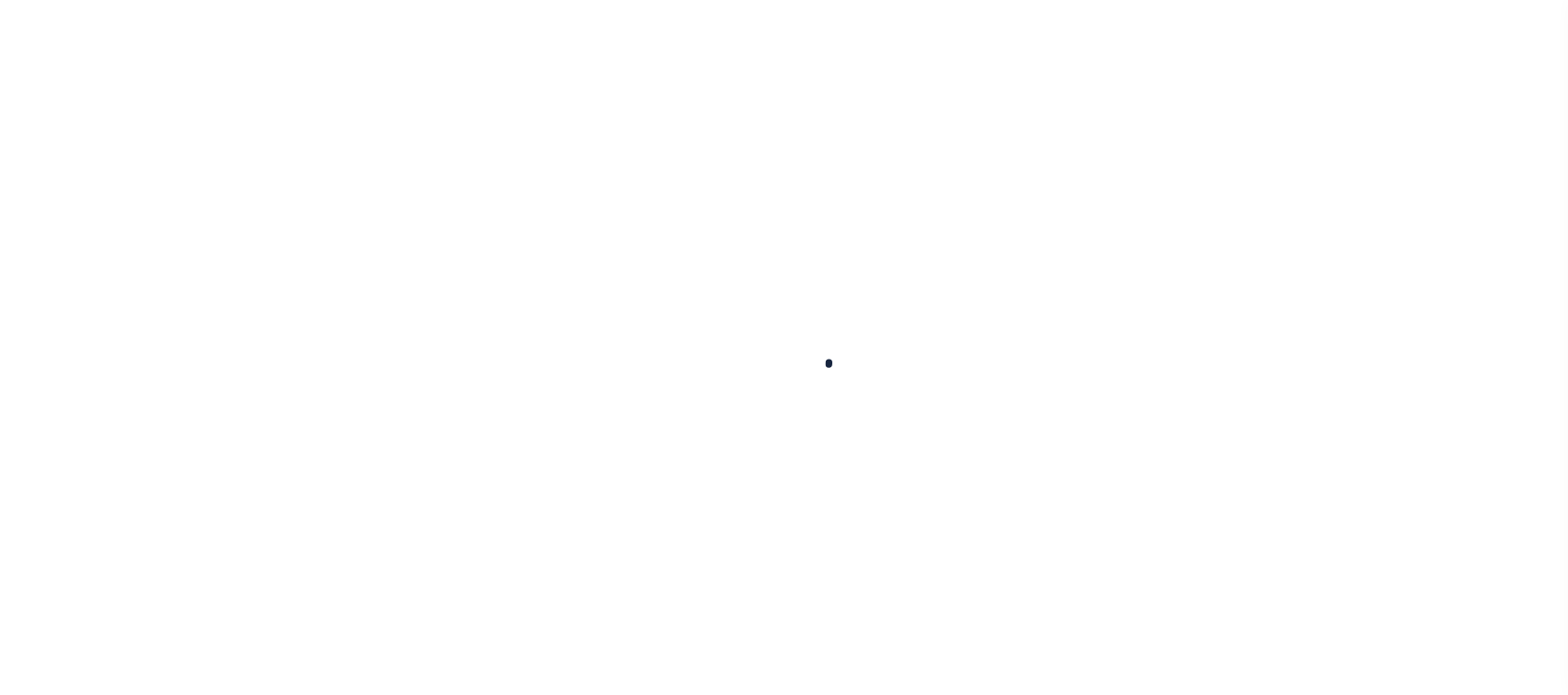
select select
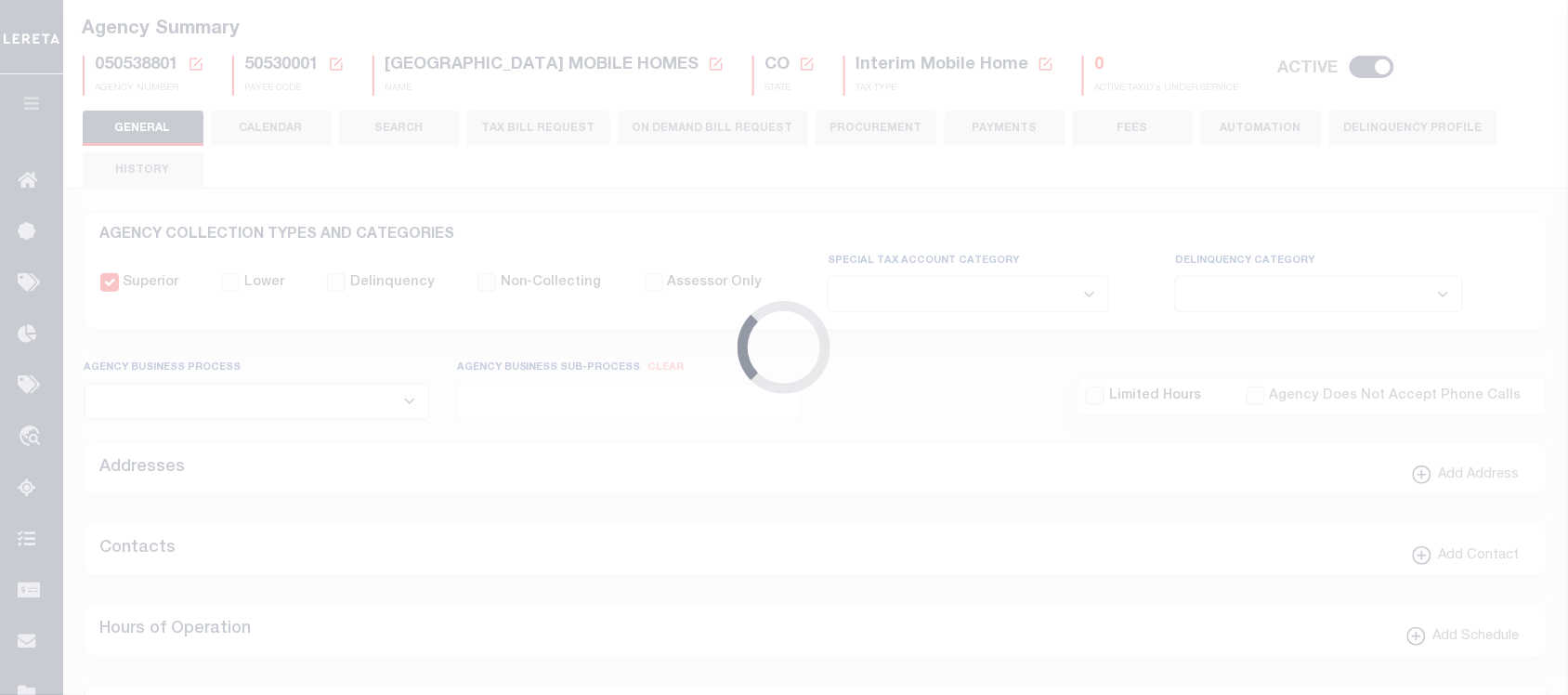
checkbox input "false"
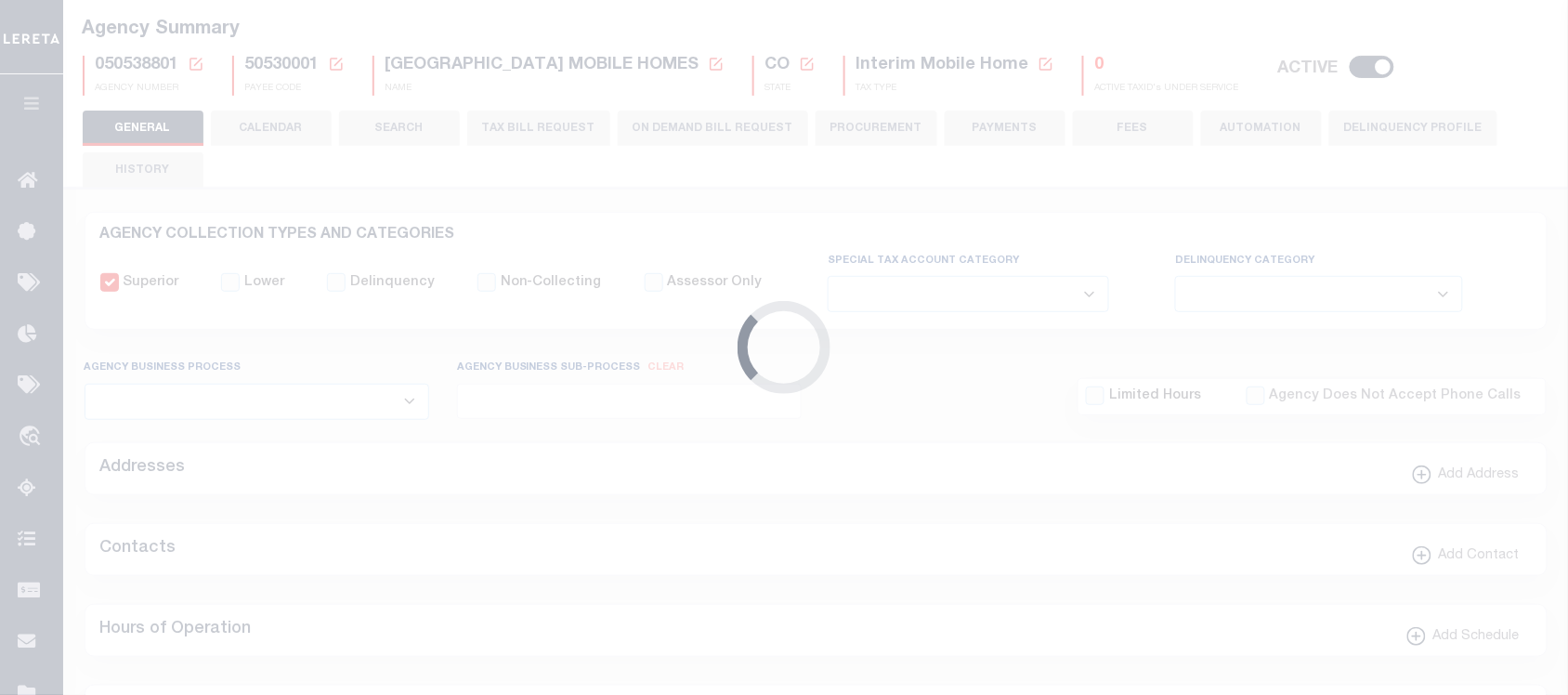
type input "810500000"
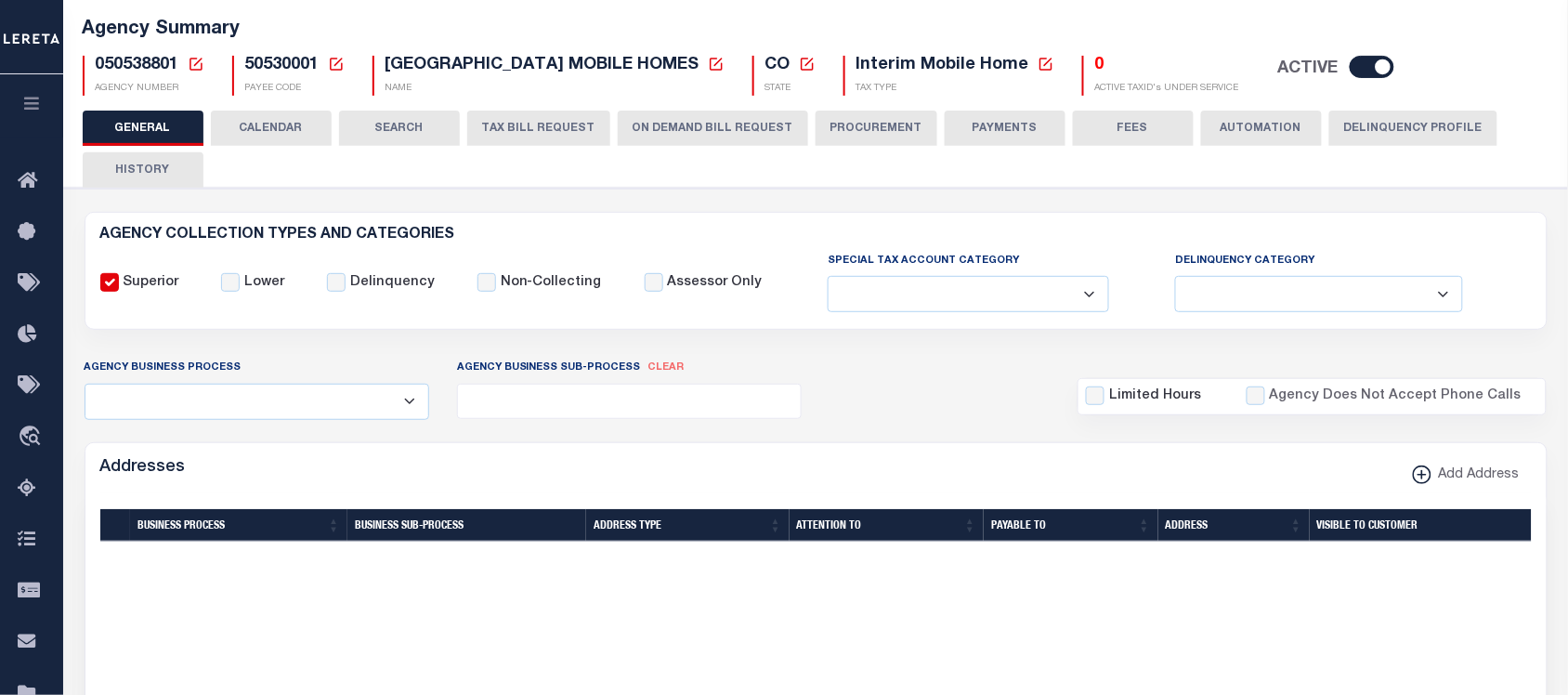
click at [665, 128] on button "ON DEMAND BILL REQUEST" at bounding box center [713, 128] width 190 height 35
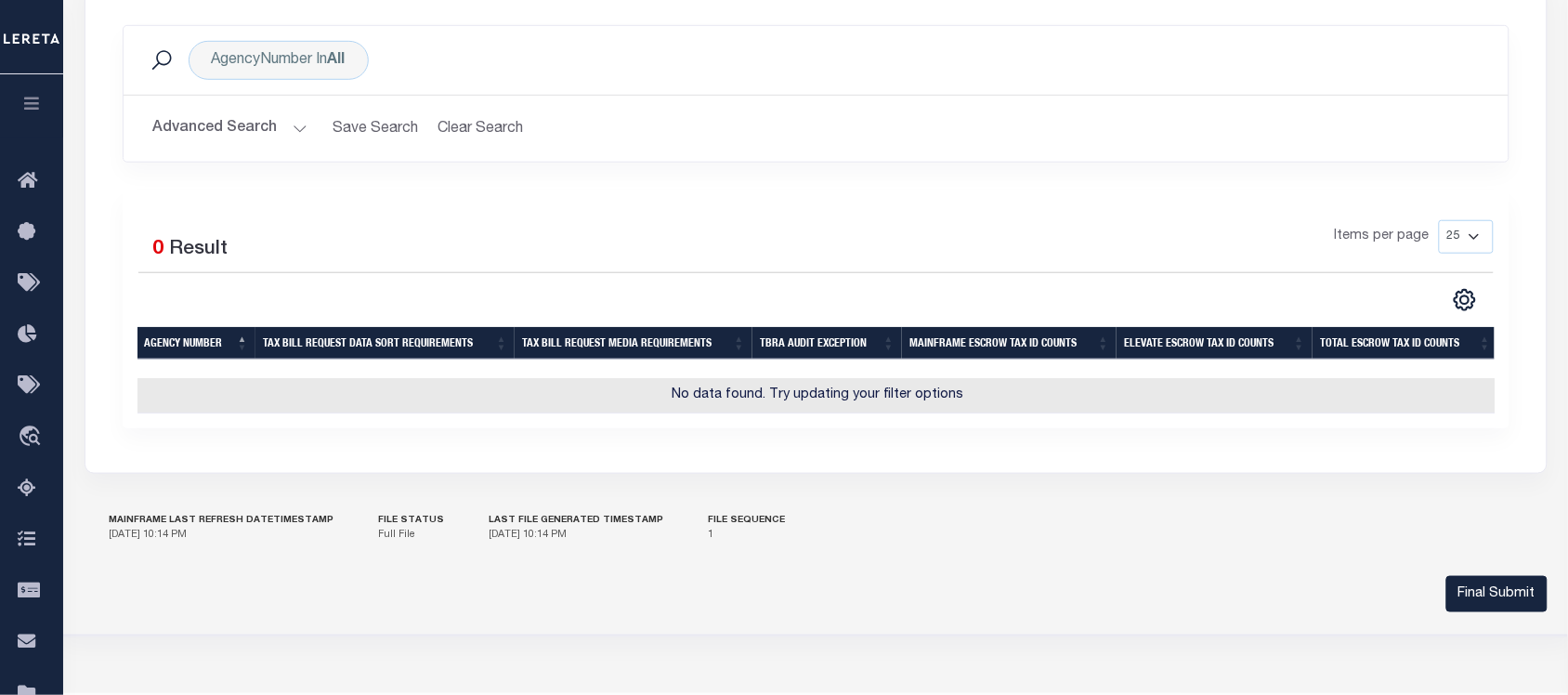
scroll to position [0, 0]
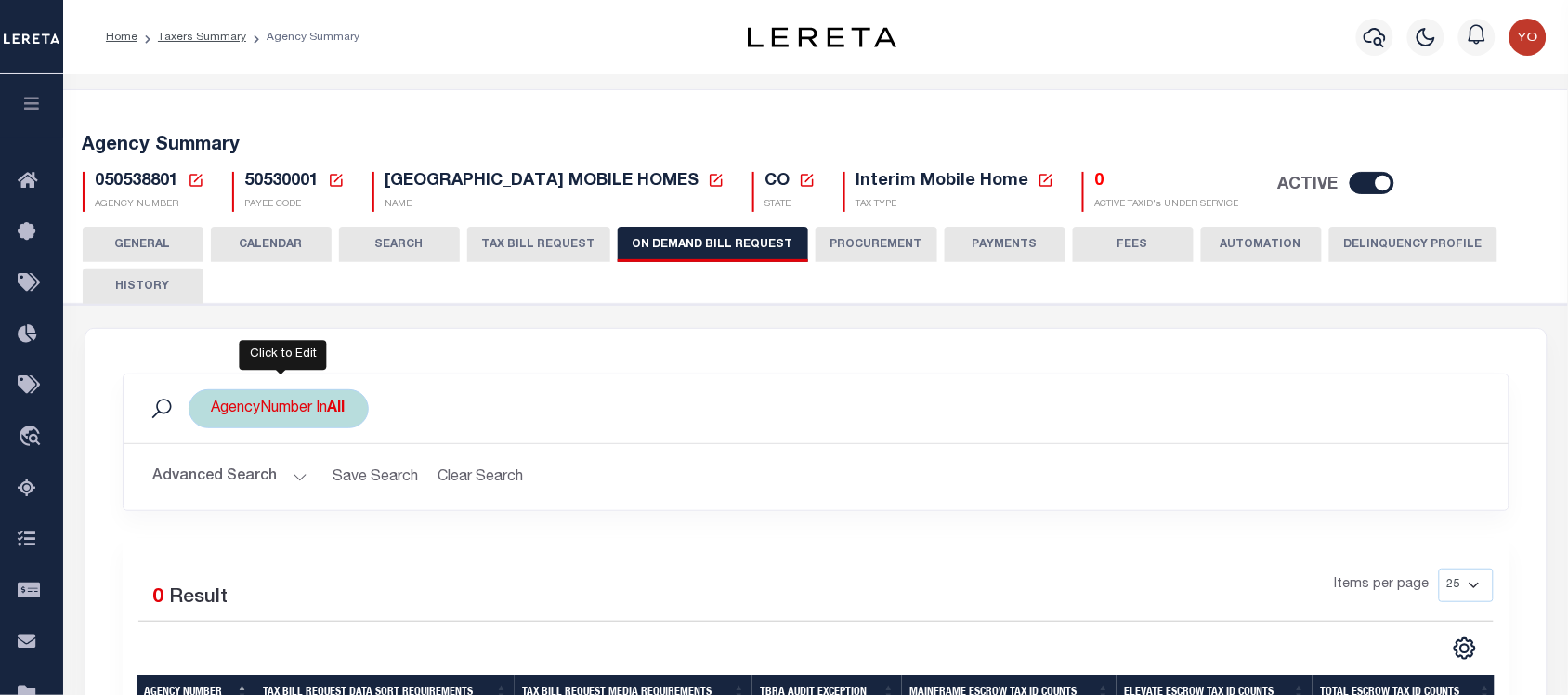
click at [281, 409] on div "AgencyNumber In All" at bounding box center [278, 409] width 180 height 39
click at [372, 447] on ul "× All" at bounding box center [349, 445] width 271 height 24
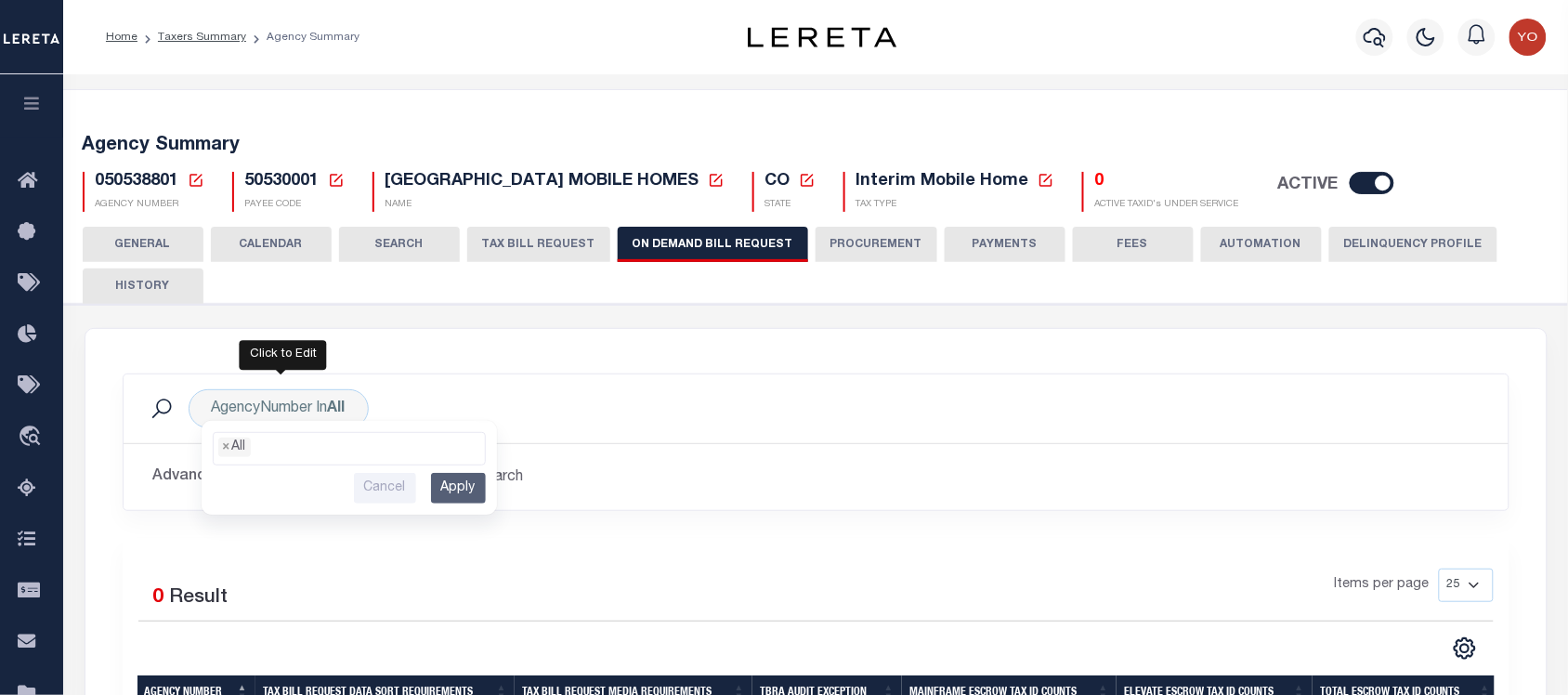
click at [685, 486] on h2 "Advanced Search Save Search Clear Search" at bounding box center [816, 477] width 1356 height 36
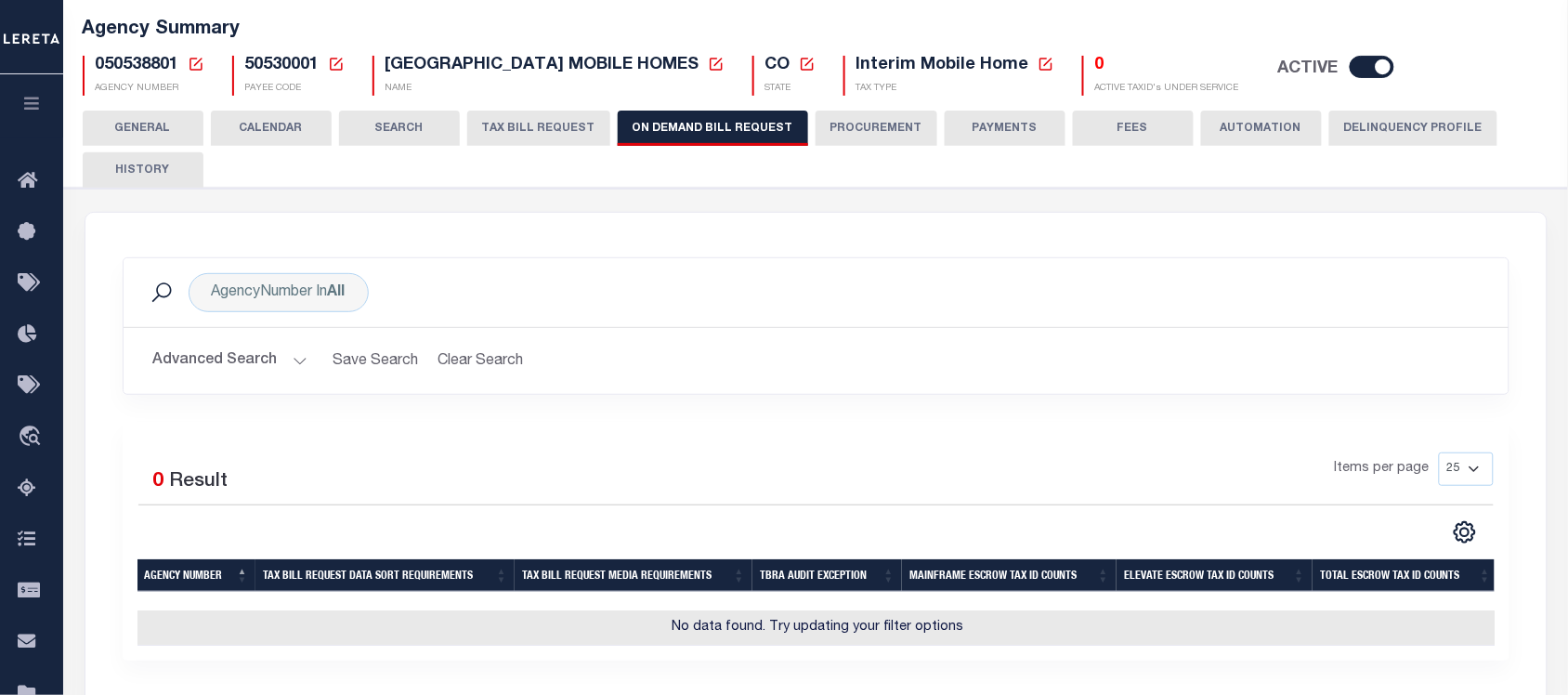
click at [253, 365] on button "Advanced Search" at bounding box center [230, 361] width 155 height 36
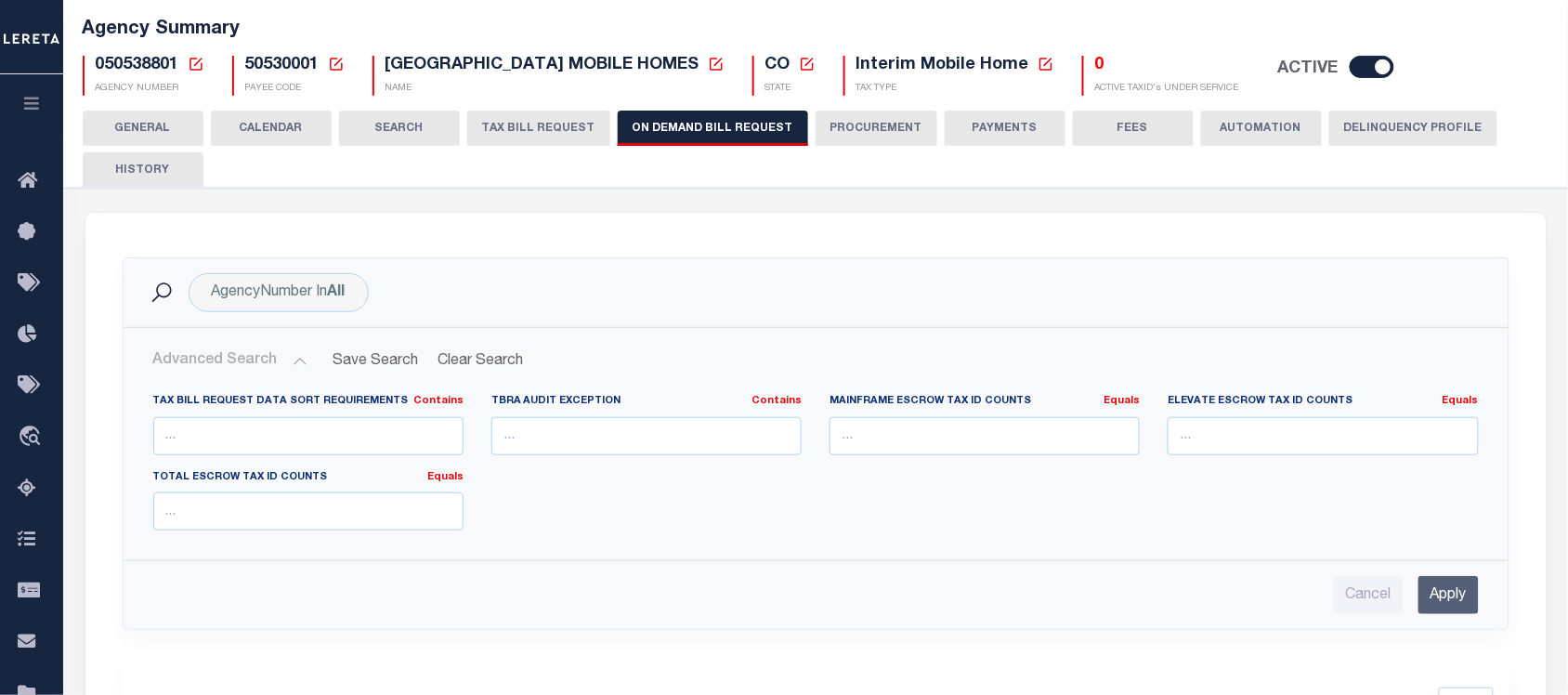
click at [285, 359] on button "Advanced Search" at bounding box center [230, 361] width 155 height 36
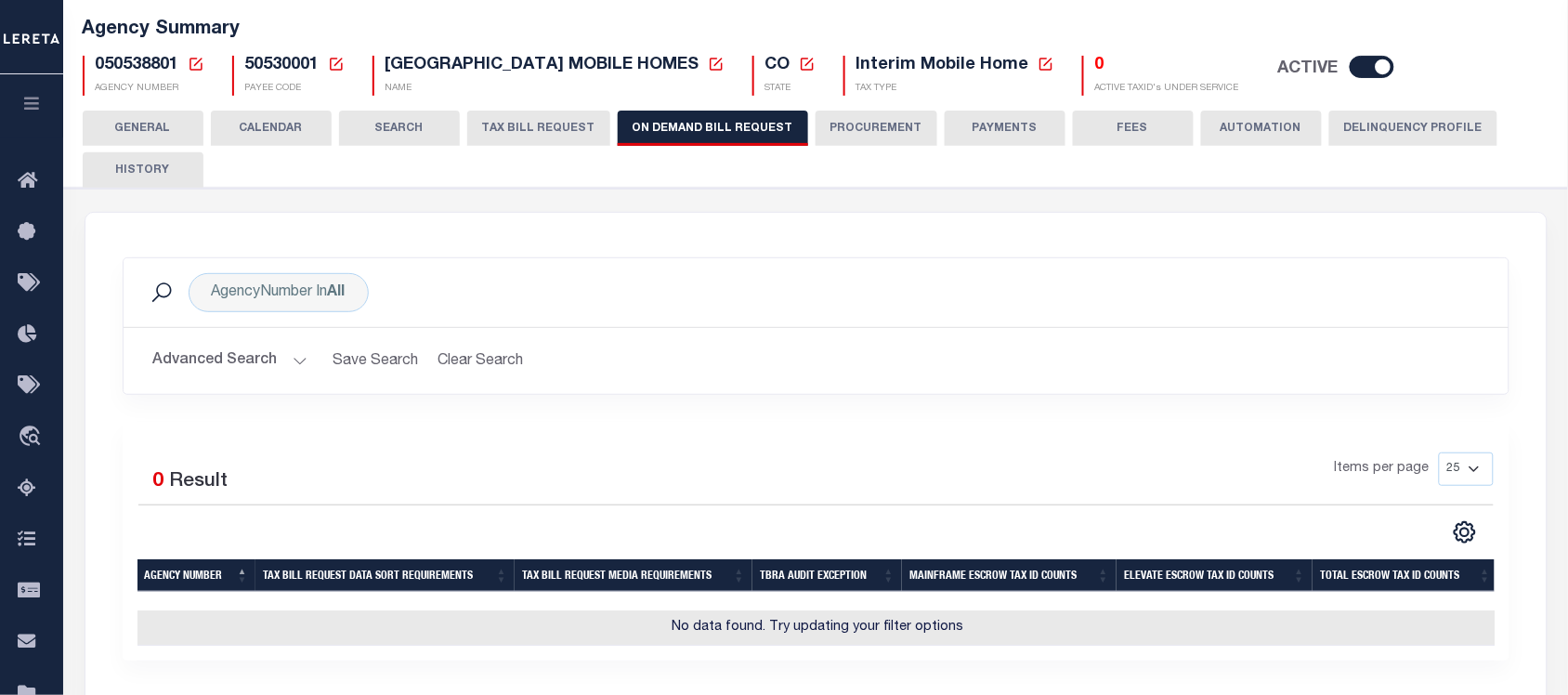
scroll to position [232, 0]
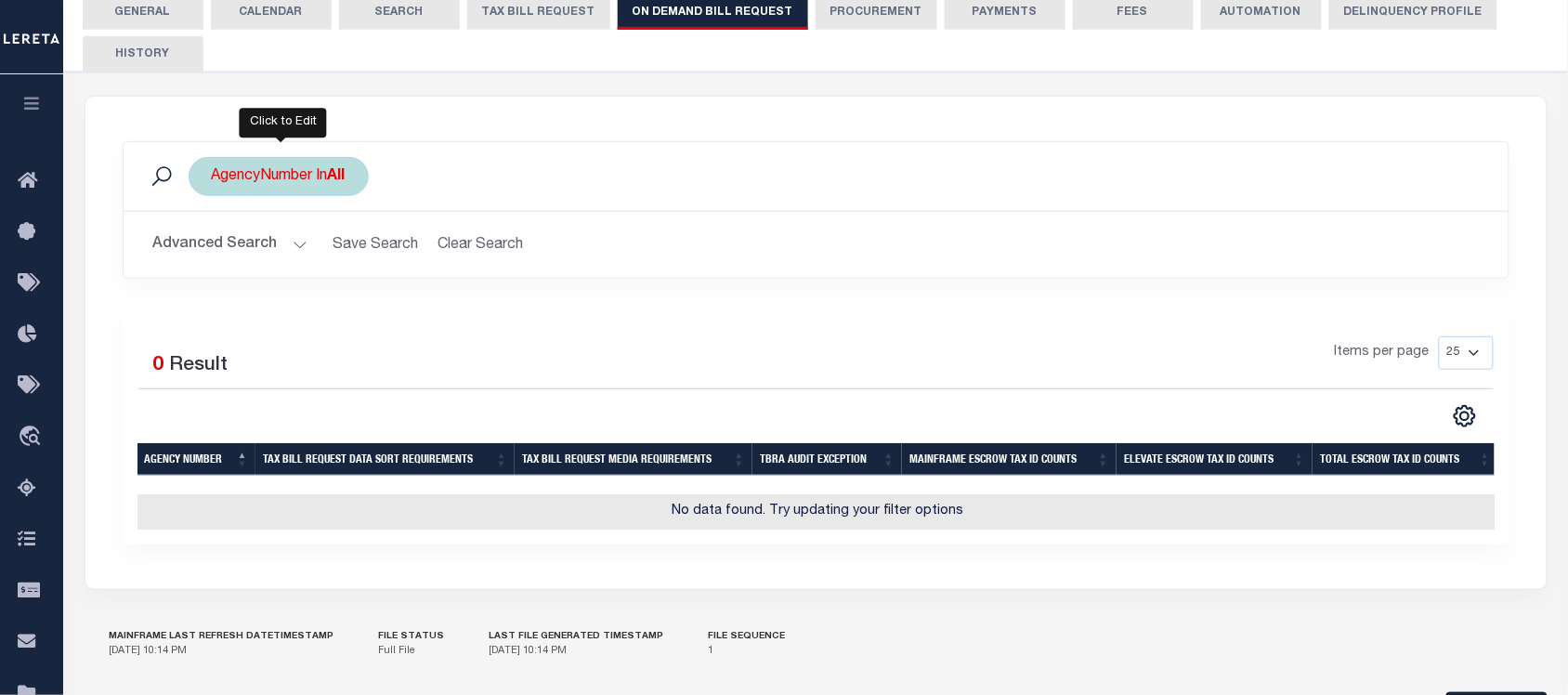
click at [275, 195] on div "AgencyNumber In All All 210530215 210530216 210530217 210530218 210530219 21053…" at bounding box center [278, 176] width 180 height 39
click at [309, 220] on ul "× All" at bounding box center [349, 212] width 271 height 24
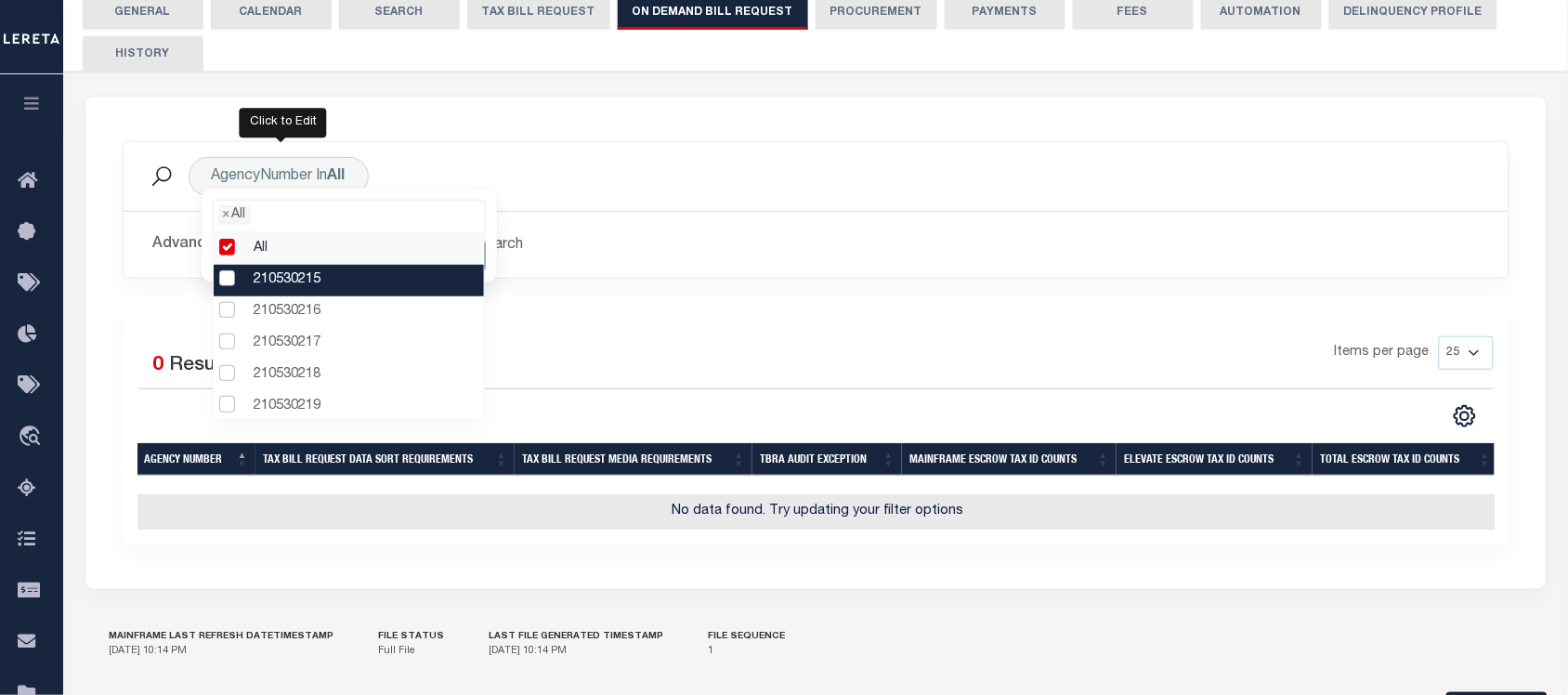
click at [223, 276] on li "210530215" at bounding box center [349, 281] width 271 height 32
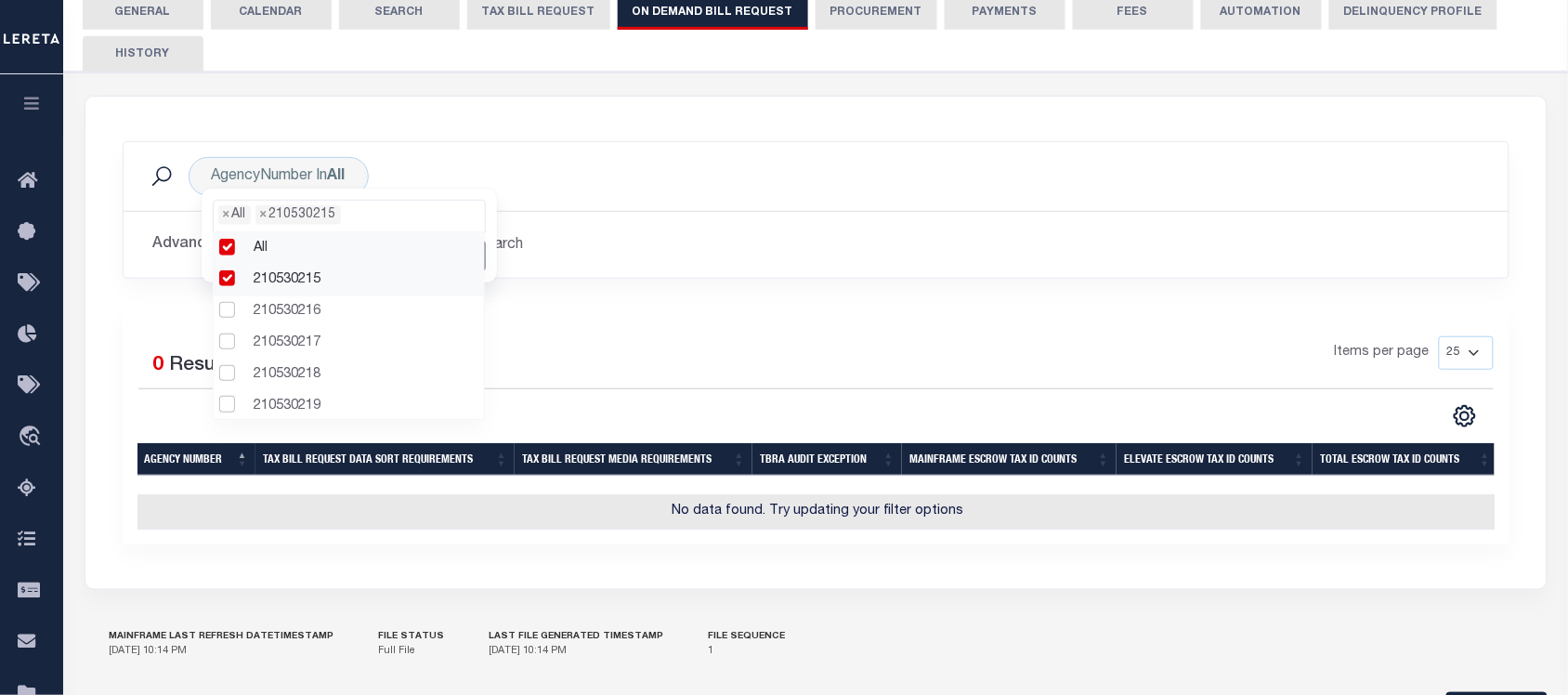
click at [634, 232] on h2 "Advanced Search Save Search Clear Search" at bounding box center [816, 244] width 1356 height 36
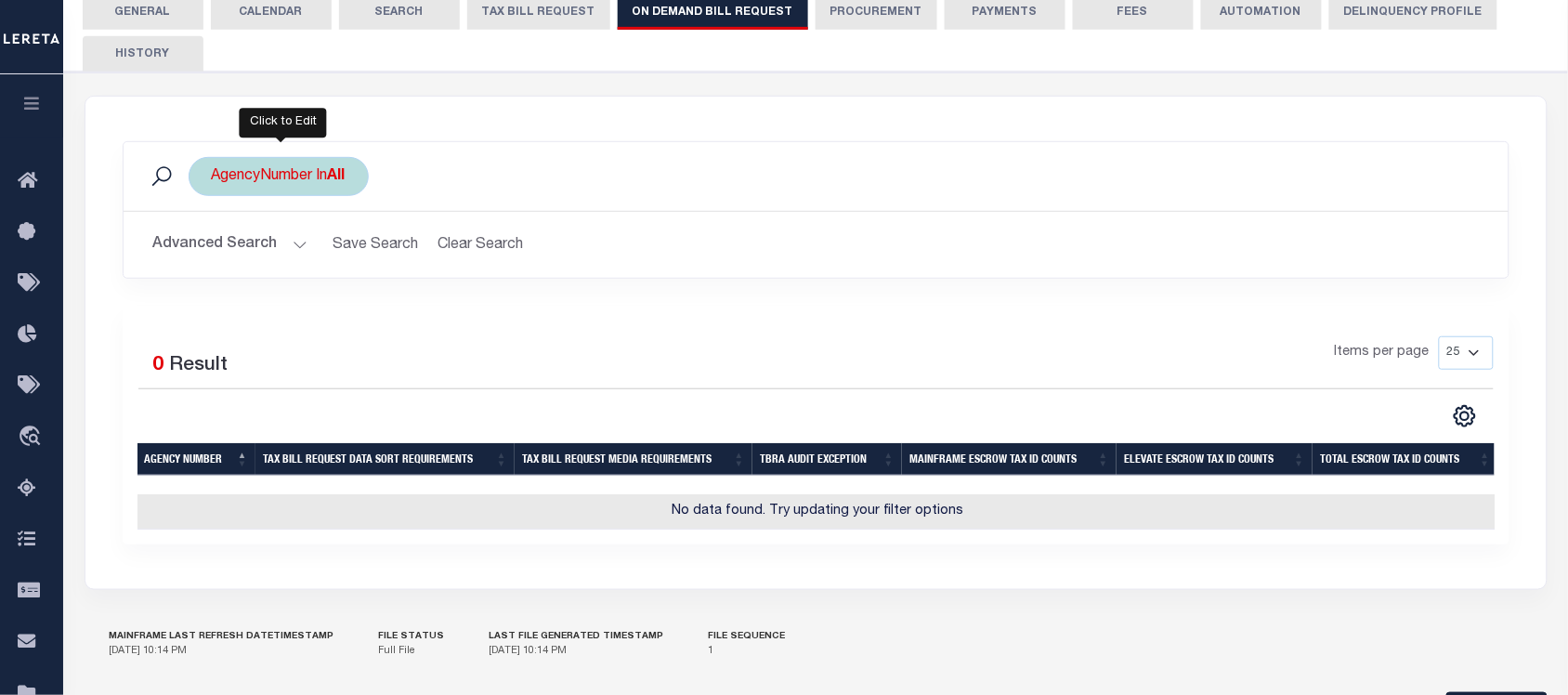
click at [255, 168] on div "AgencyNumber In All All 210530215 210530216 210530217 210530218 210530219 21053…" at bounding box center [278, 176] width 180 height 39
click at [295, 214] on ul "× All" at bounding box center [349, 212] width 271 height 24
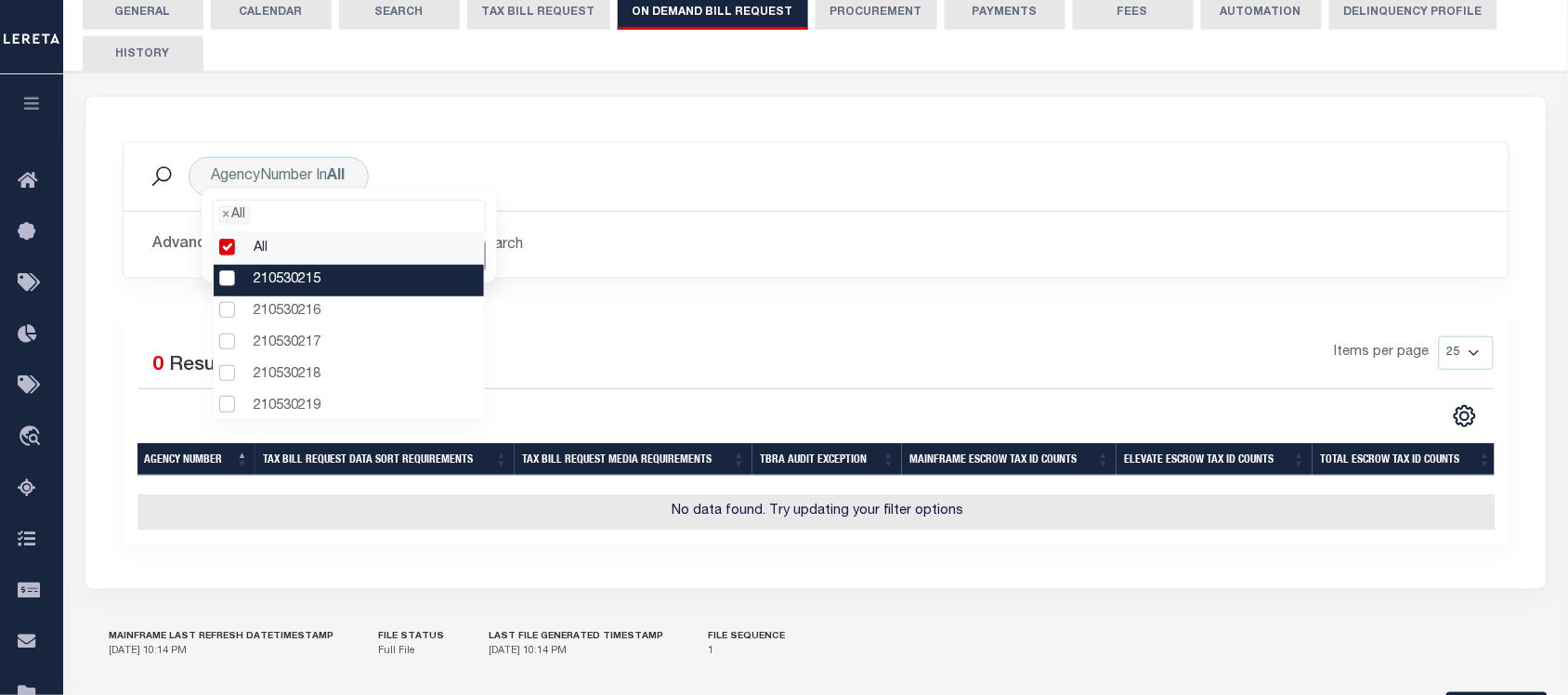
click at [277, 280] on li "210530215" at bounding box center [349, 281] width 271 height 32
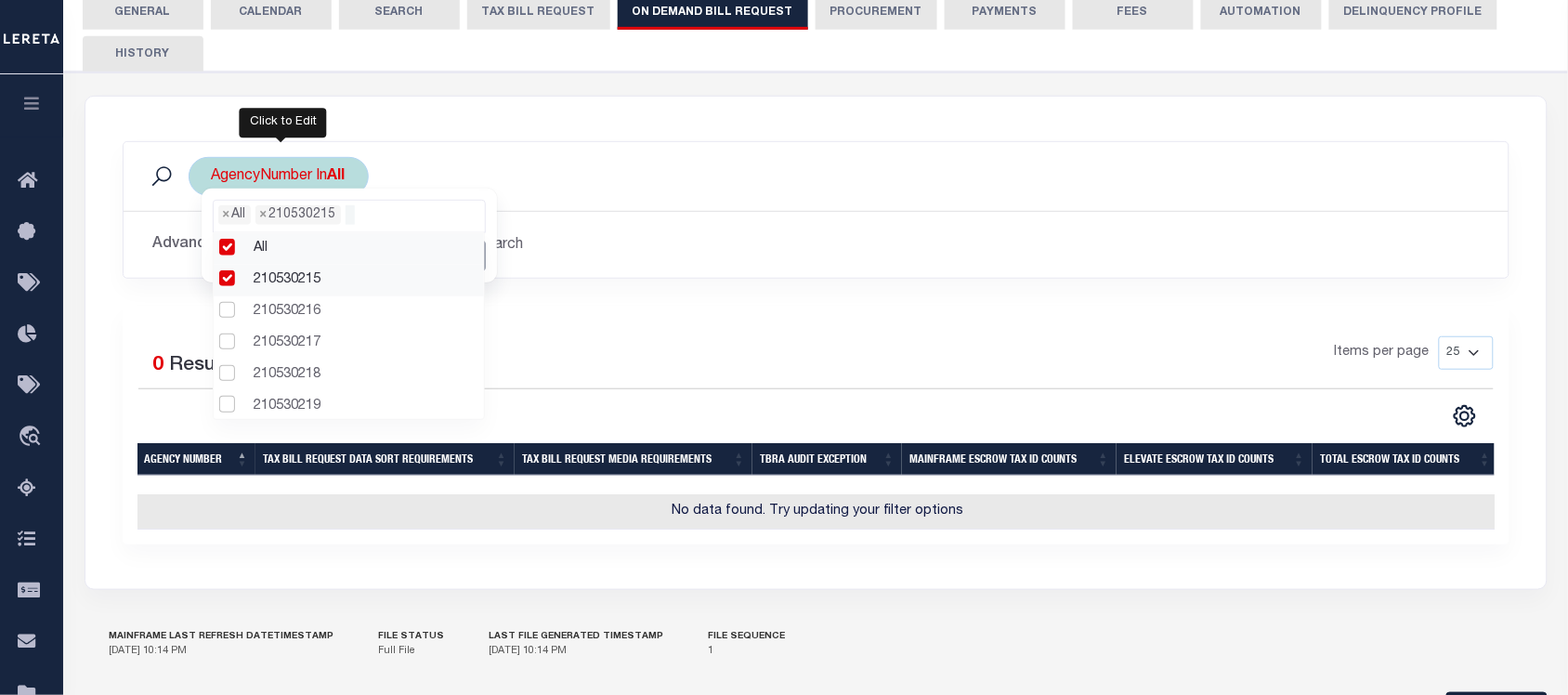
click at [418, 210] on ul "× All × 210530215" at bounding box center [349, 212] width 271 height 24
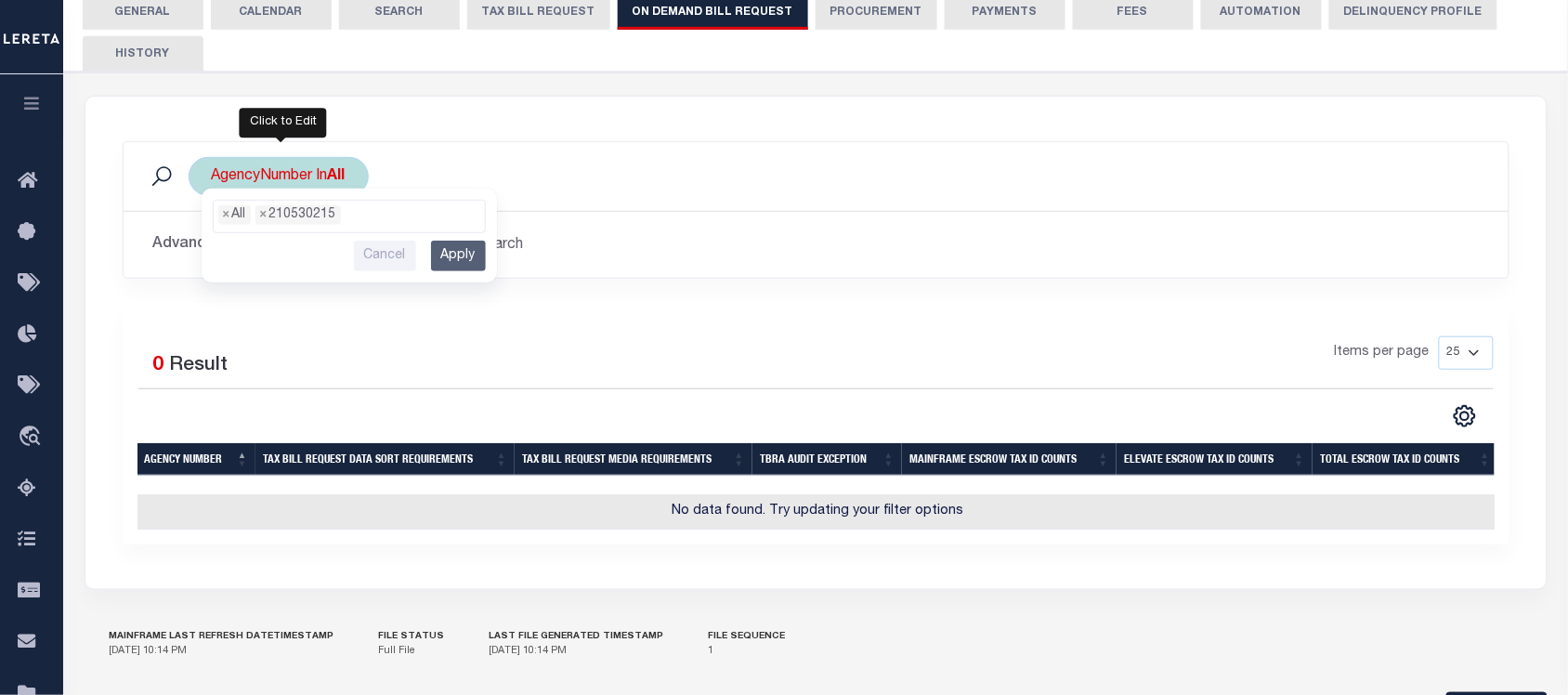
click at [459, 253] on input "Apply" at bounding box center [458, 255] width 55 height 31
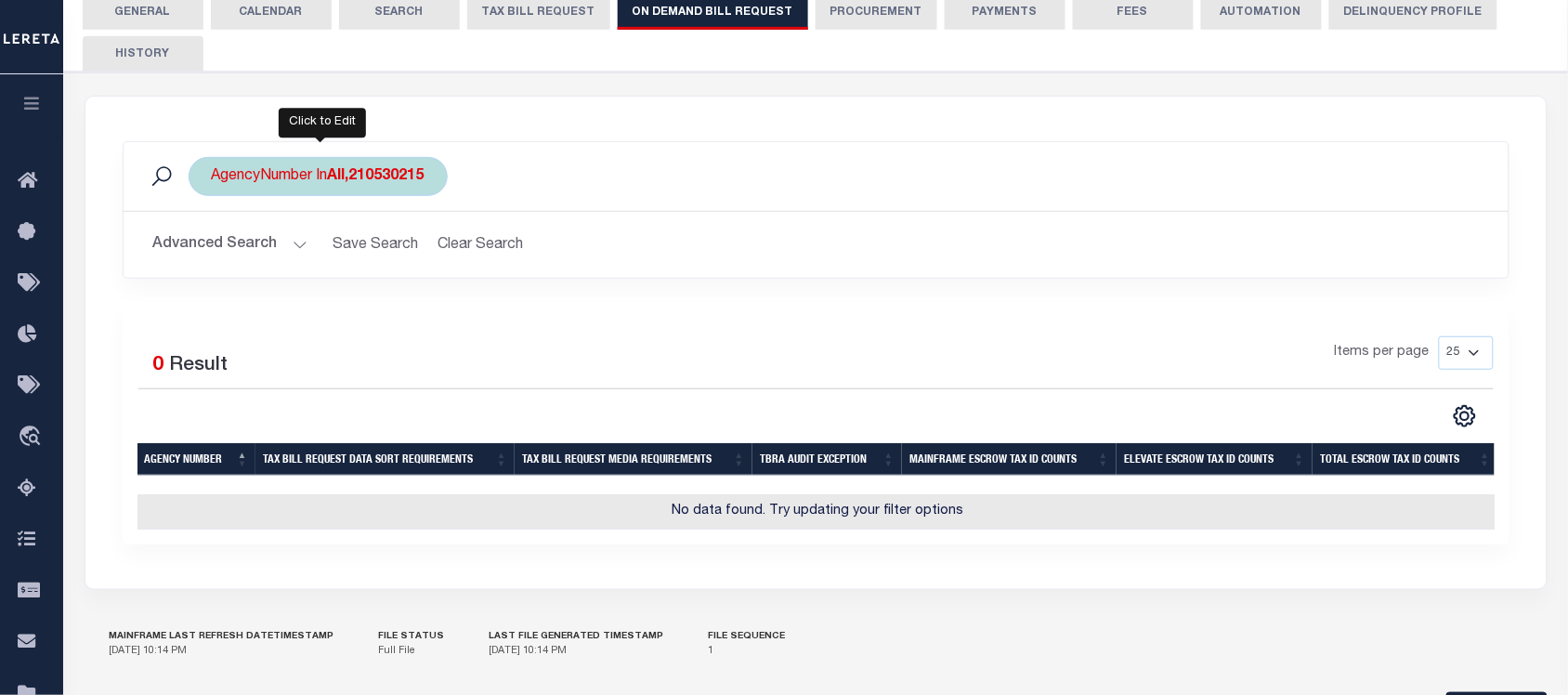
click at [349, 174] on b "All,210530215" at bounding box center [376, 176] width 97 height 15
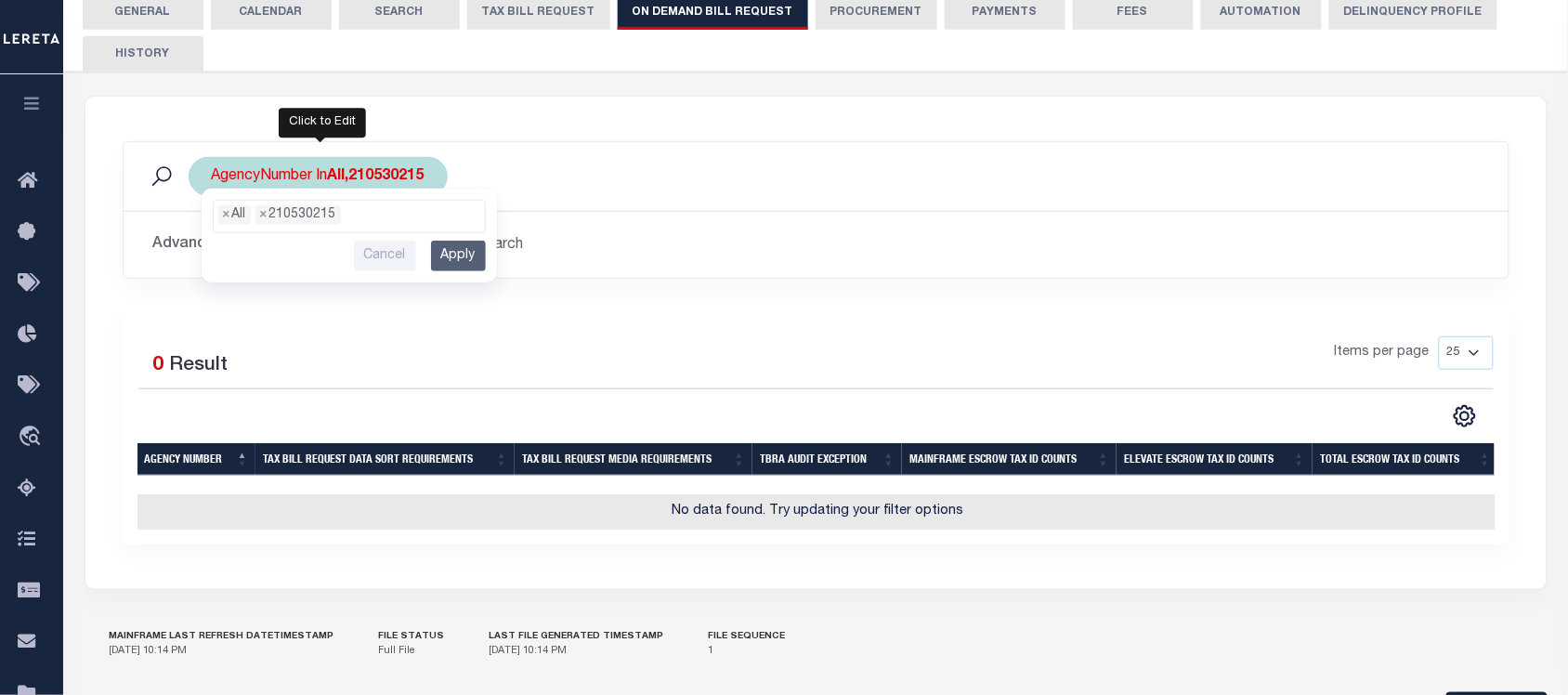
scroll to position [16, 0]
click at [226, 223] on span "×" at bounding box center [226, 215] width 7 height 20
select select "210530215"
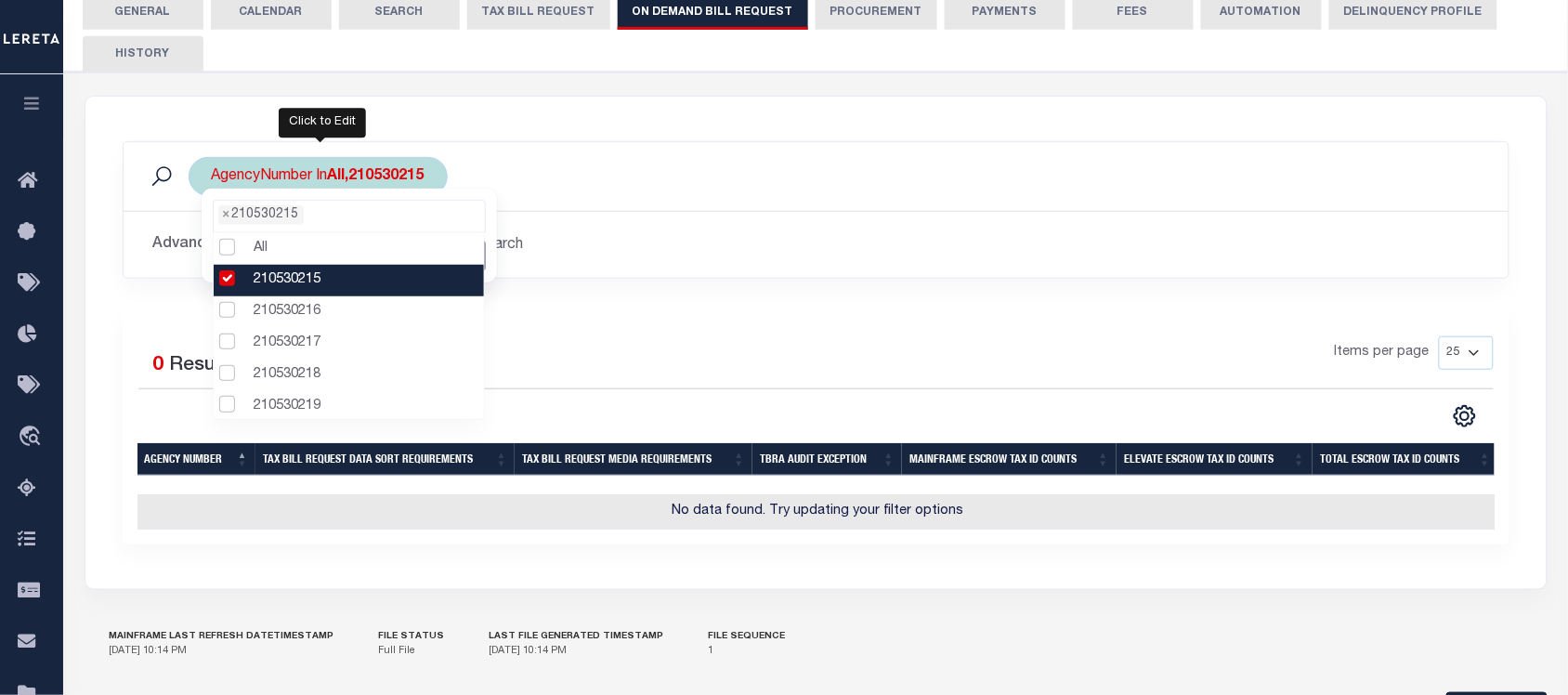
click at [225, 280] on li "210530215" at bounding box center [349, 281] width 271 height 32
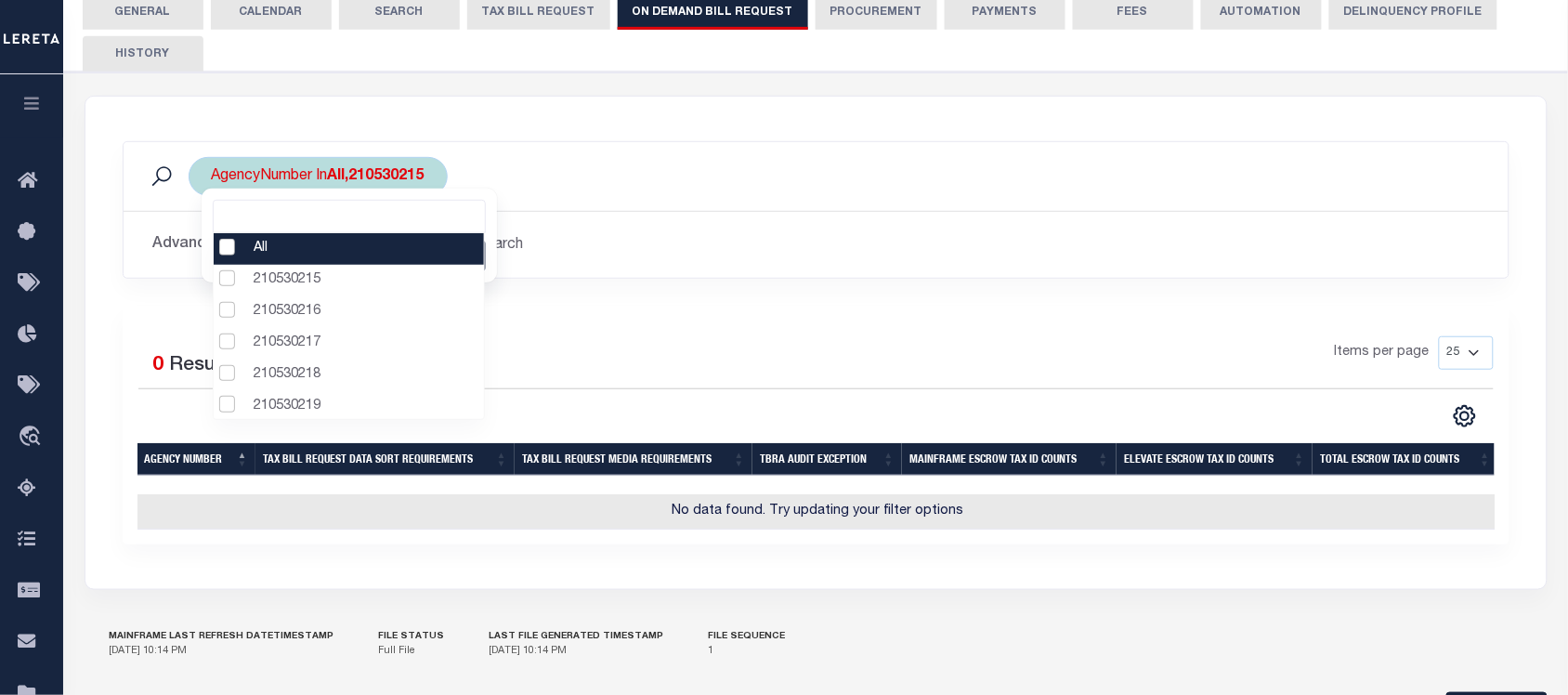
click at [228, 253] on li "All" at bounding box center [349, 249] width 271 height 32
select select "0"
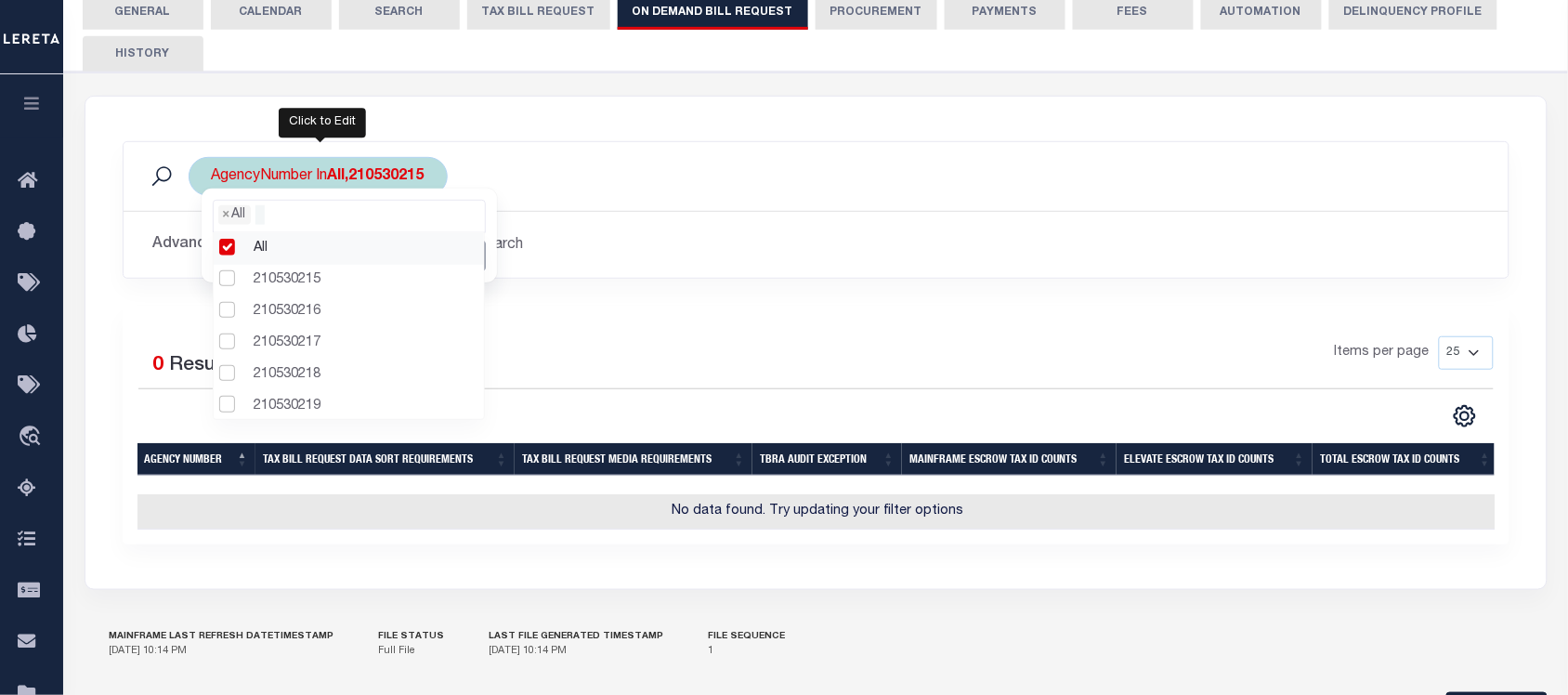
click at [423, 215] on ul "× All" at bounding box center [349, 212] width 271 height 24
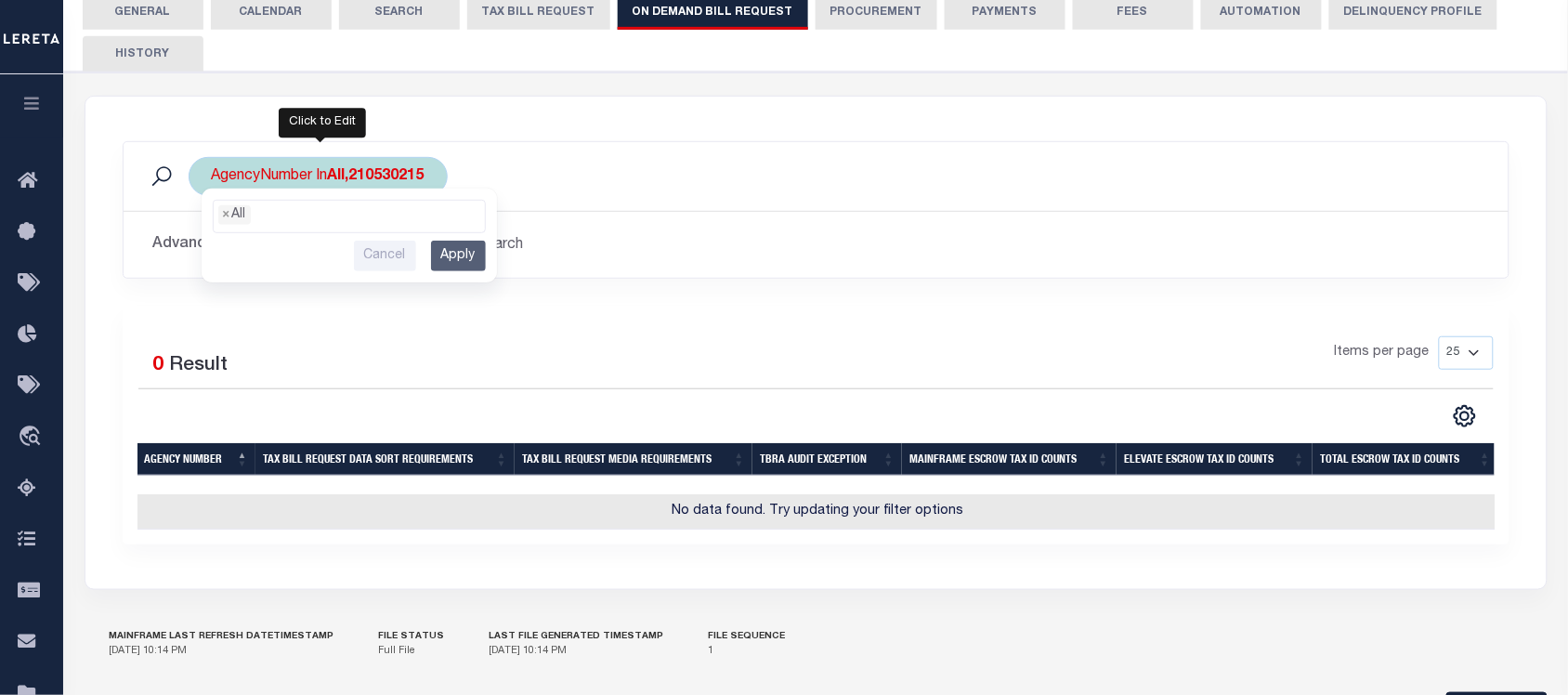
click at [473, 252] on input "Apply" at bounding box center [458, 255] width 55 height 31
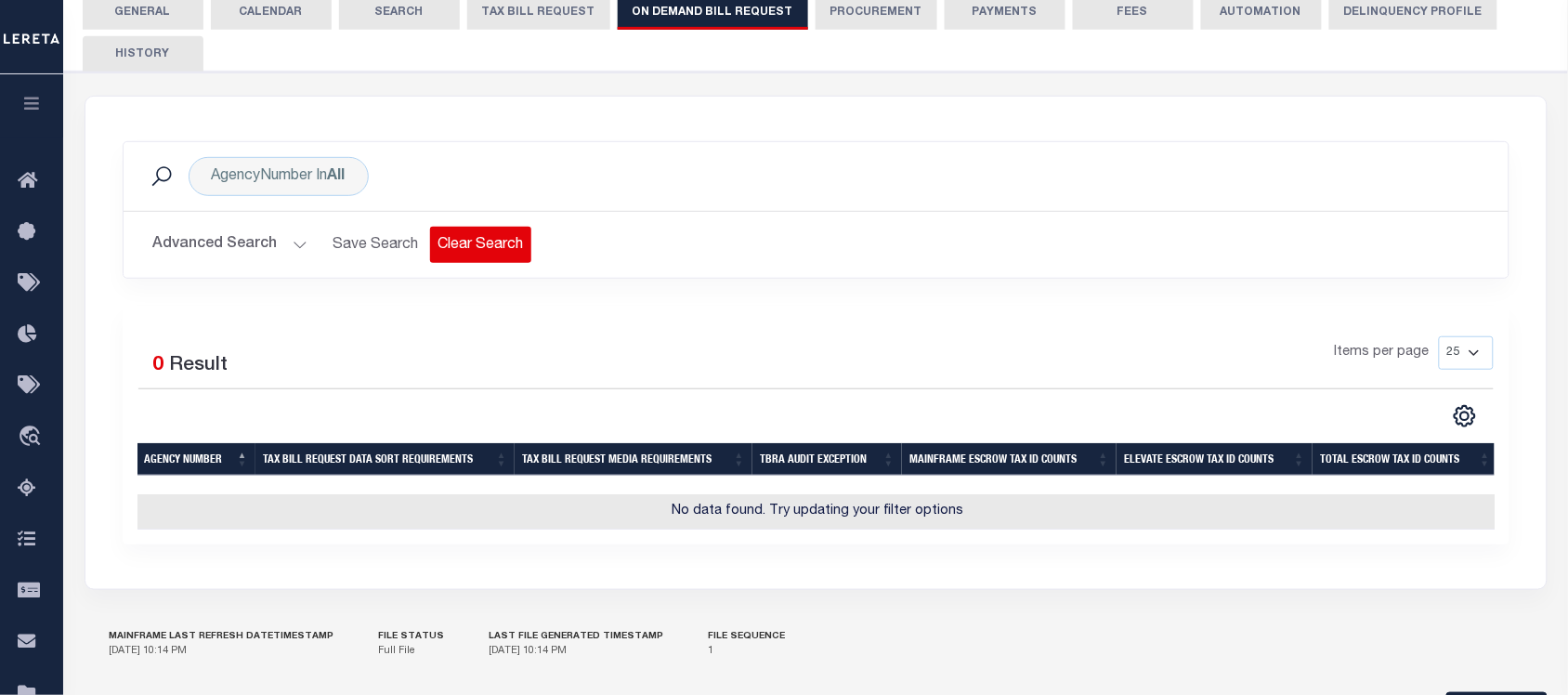
click at [473, 229] on button "Clear Search" at bounding box center [481, 244] width 102 height 36
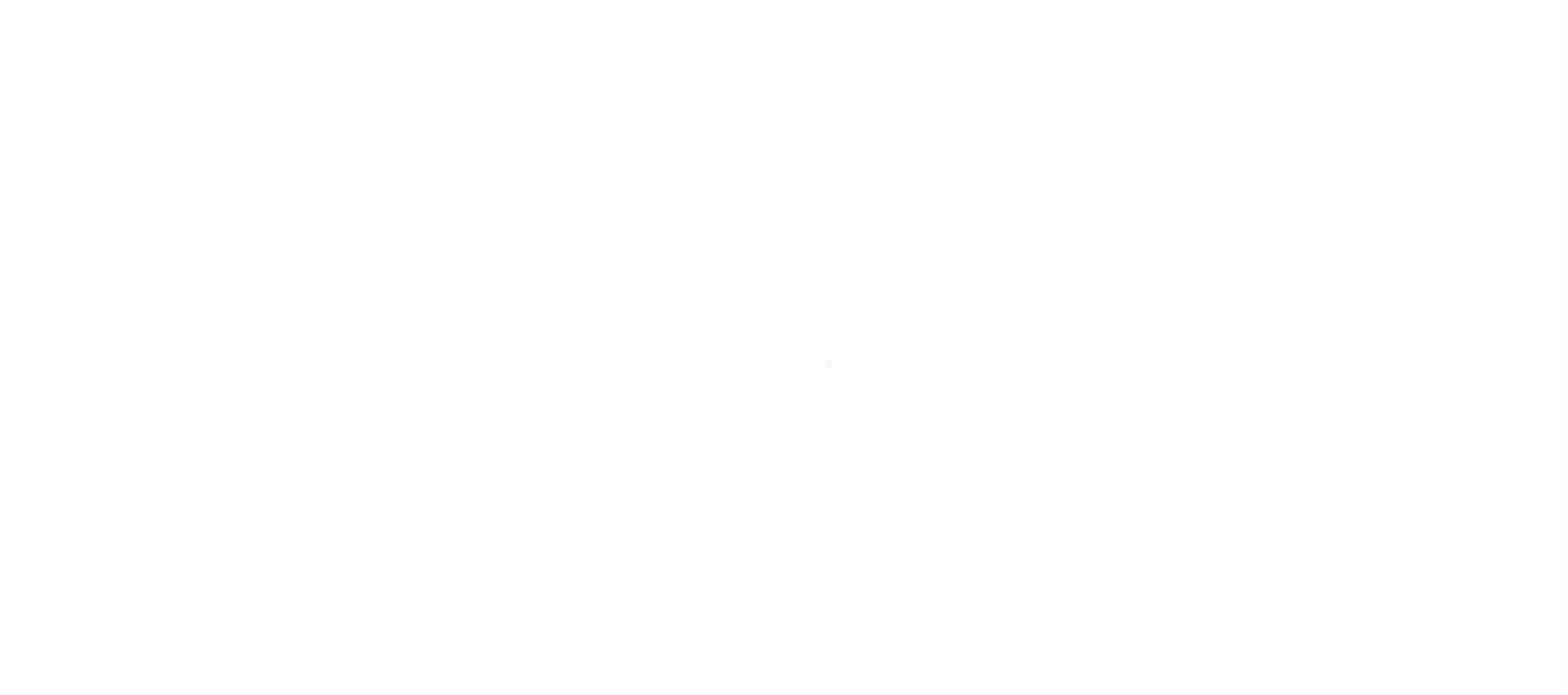
select select
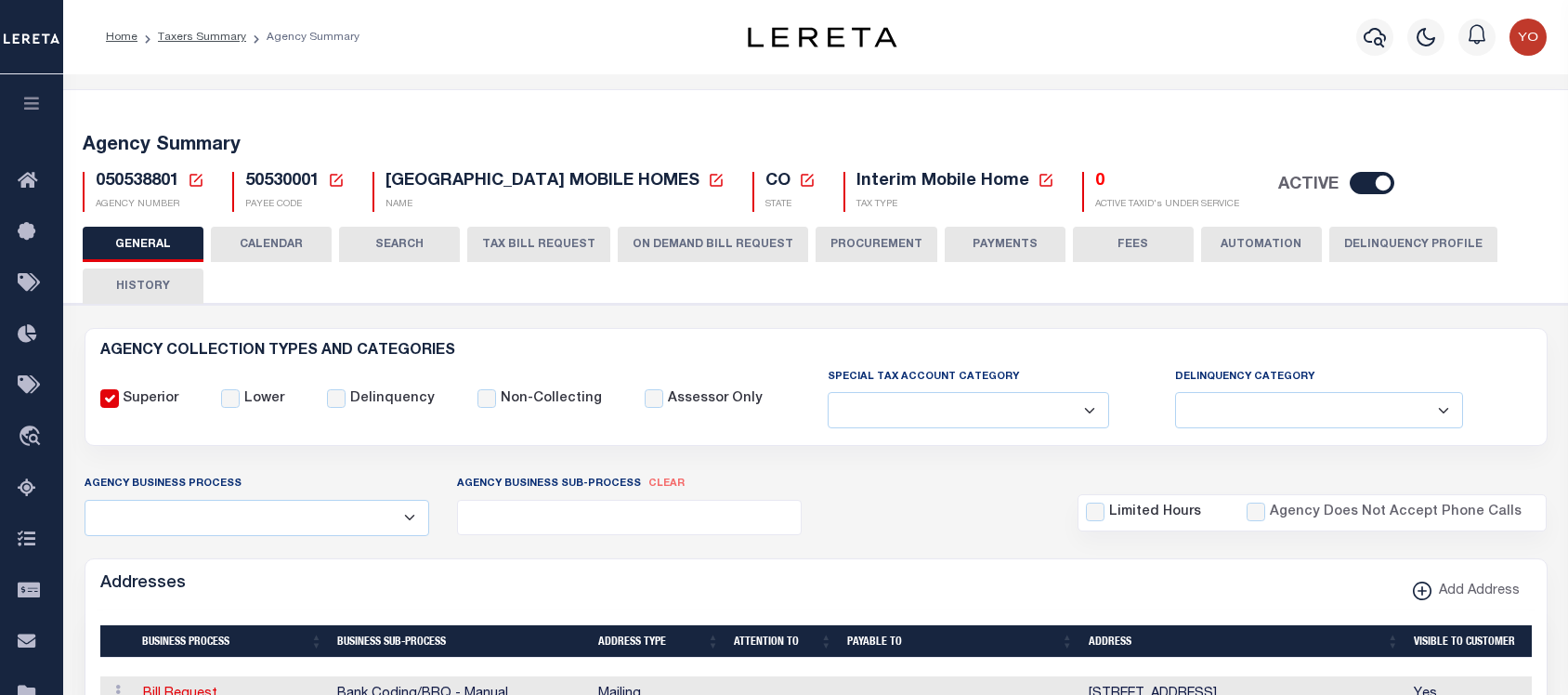
scroll to position [221, 0]
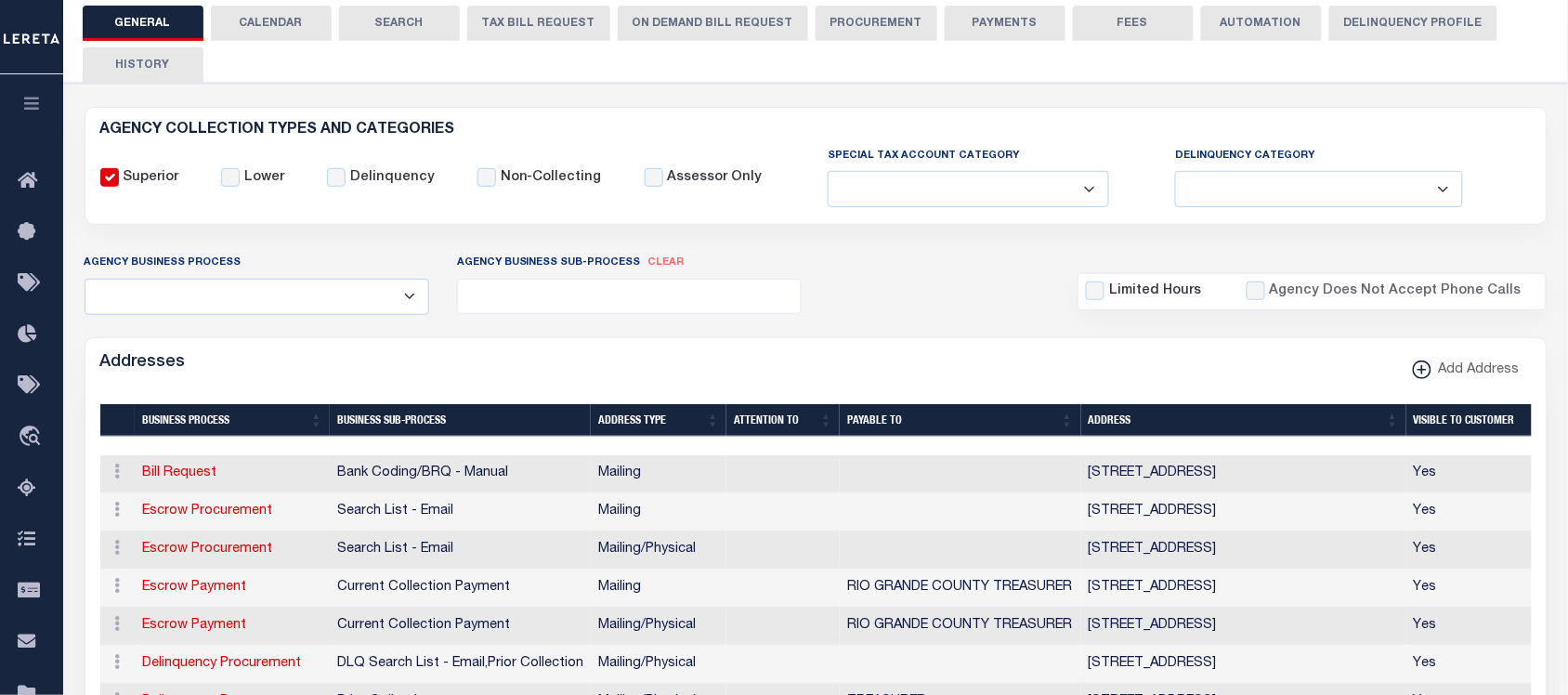
click at [697, 26] on button "ON DEMAND BILL REQUEST" at bounding box center [713, 23] width 190 height 35
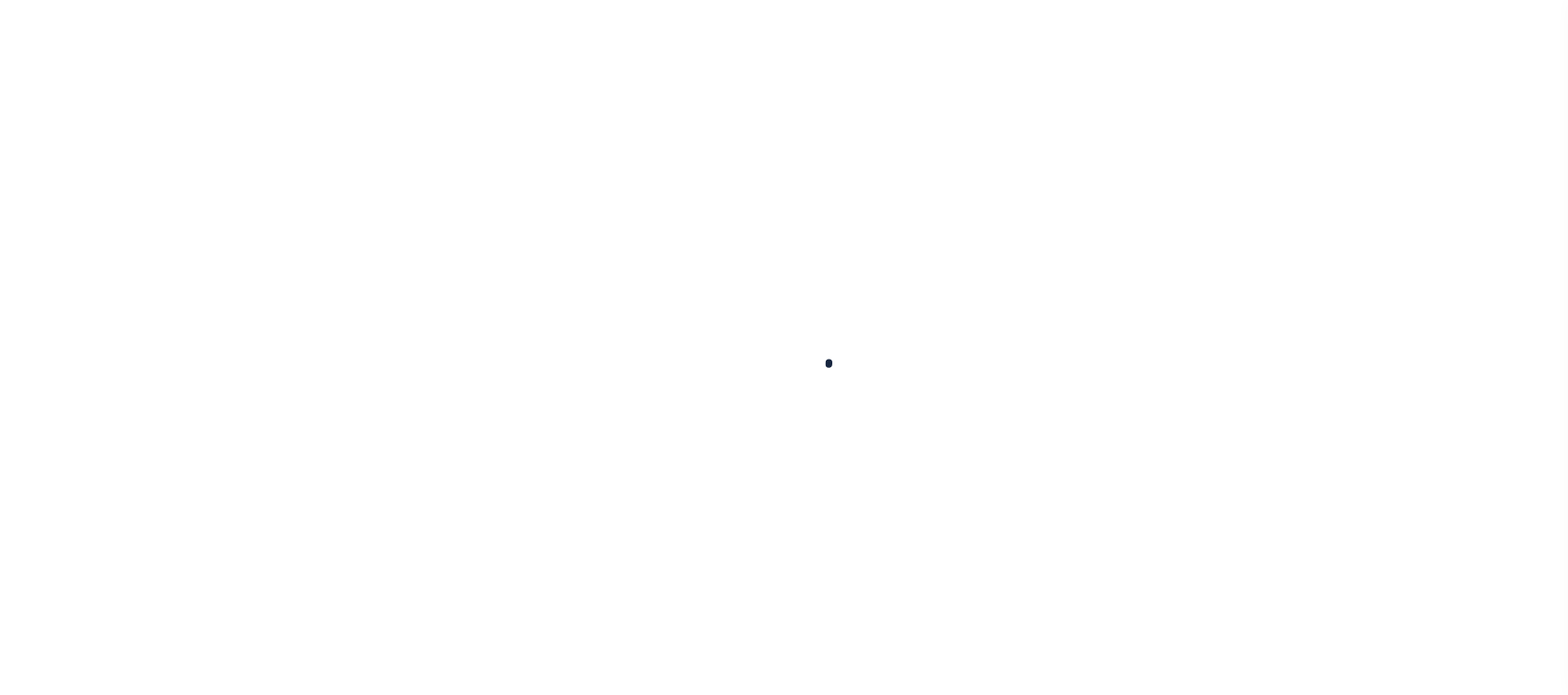
select select
checkbox input "false"
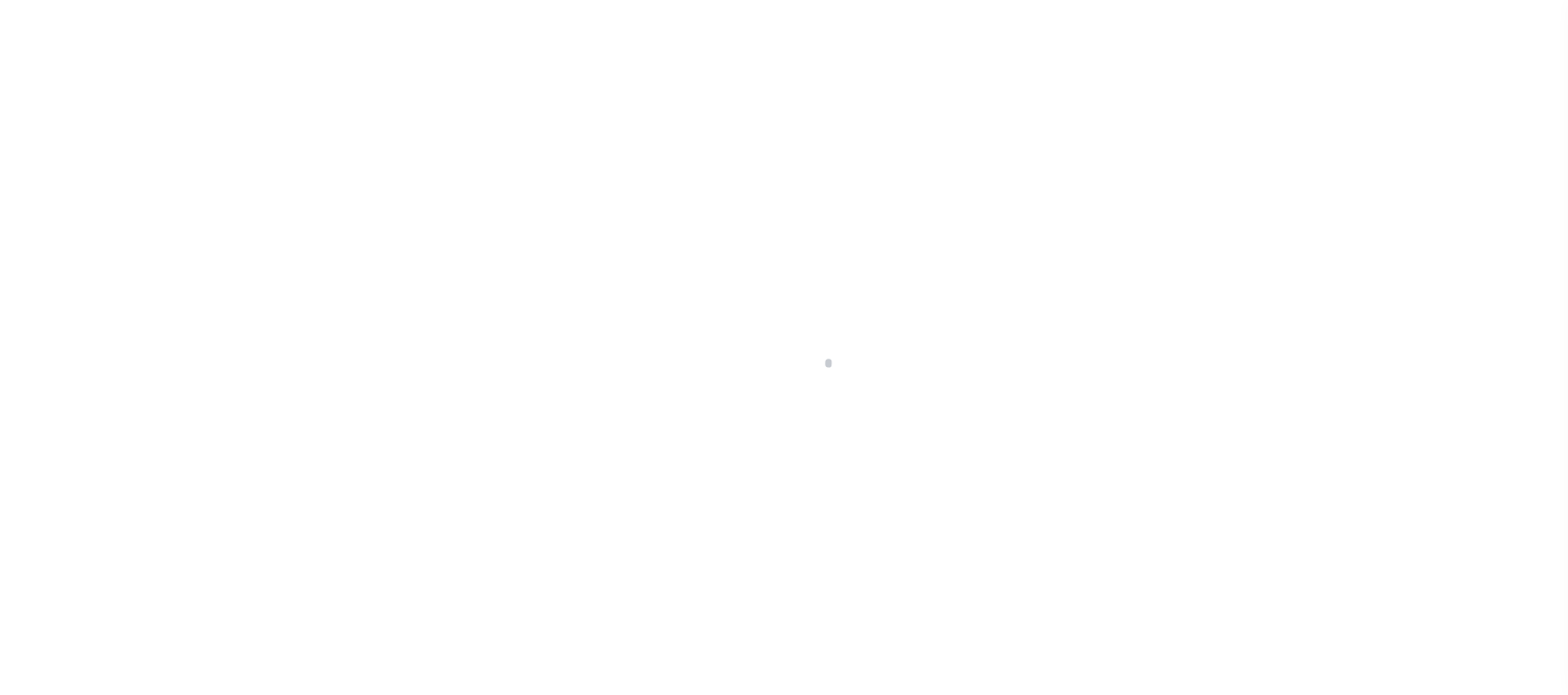
checkbox input "false"
type input "810500000"
select select
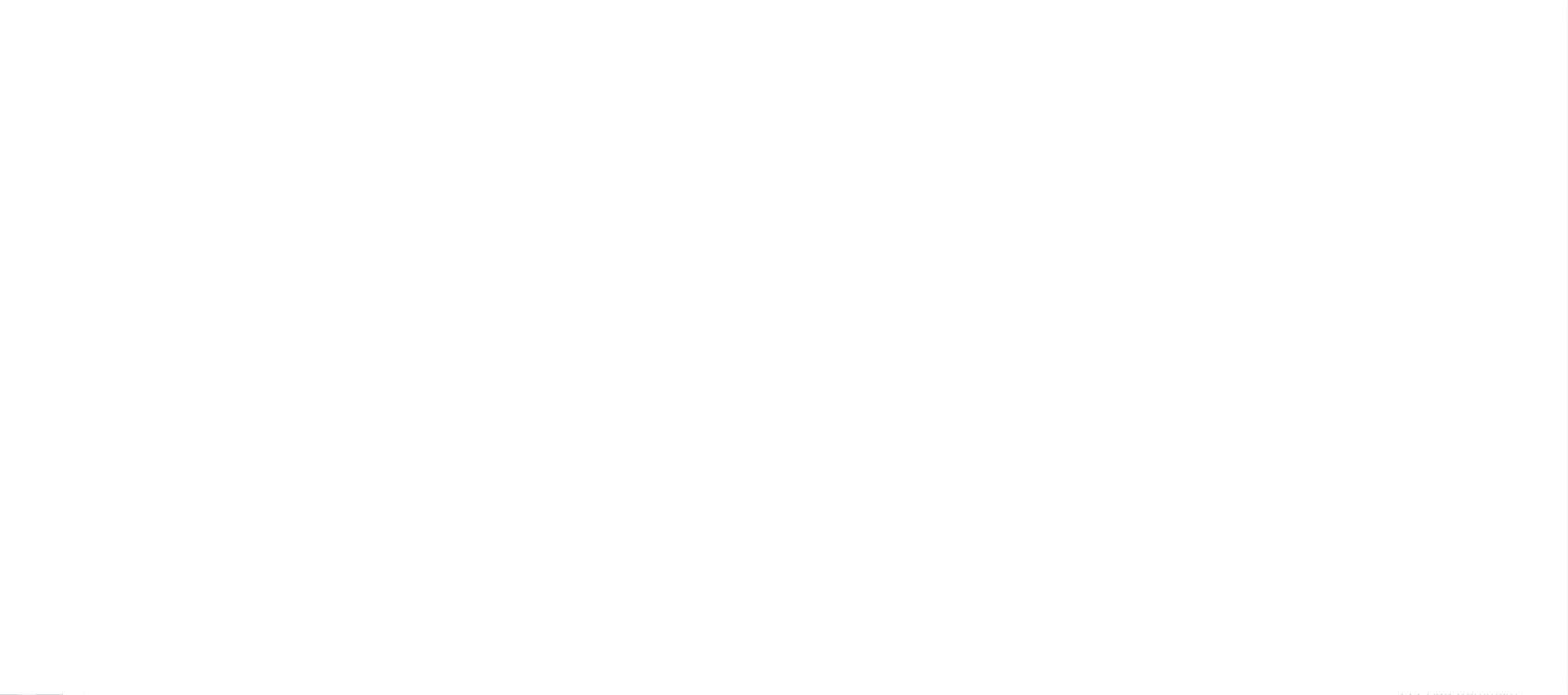
checkbox input "false"
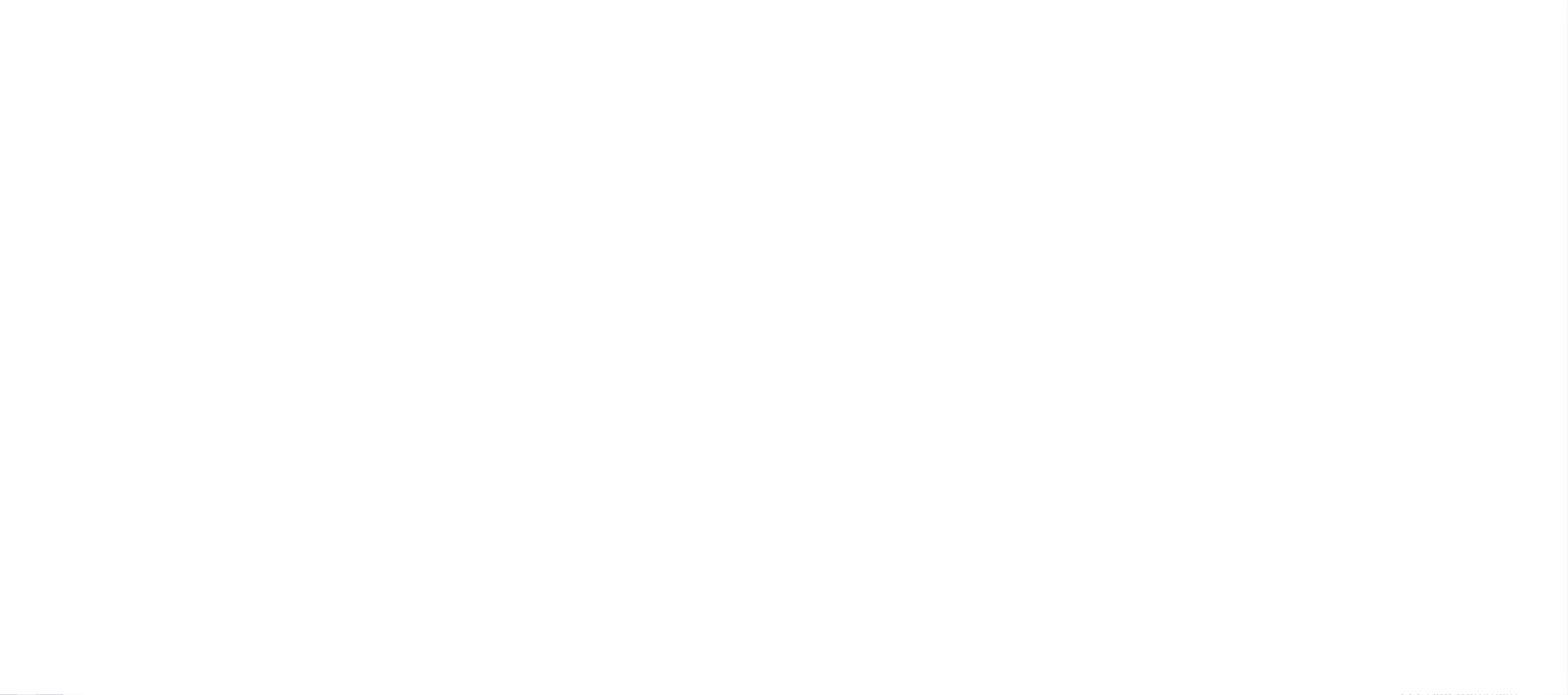
type input "810500000"
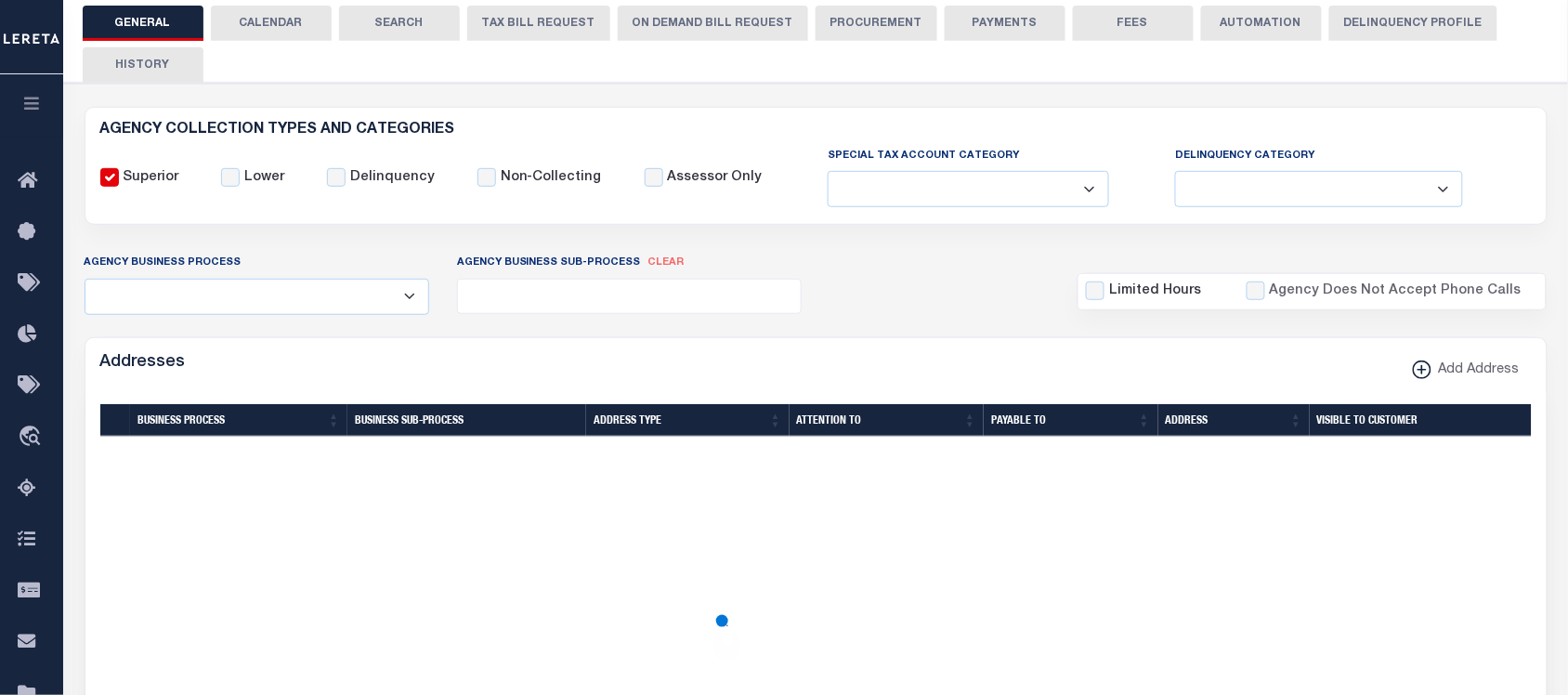
click at [686, 28] on button "ON DEMAND BILL REQUEST" at bounding box center [713, 23] width 190 height 35
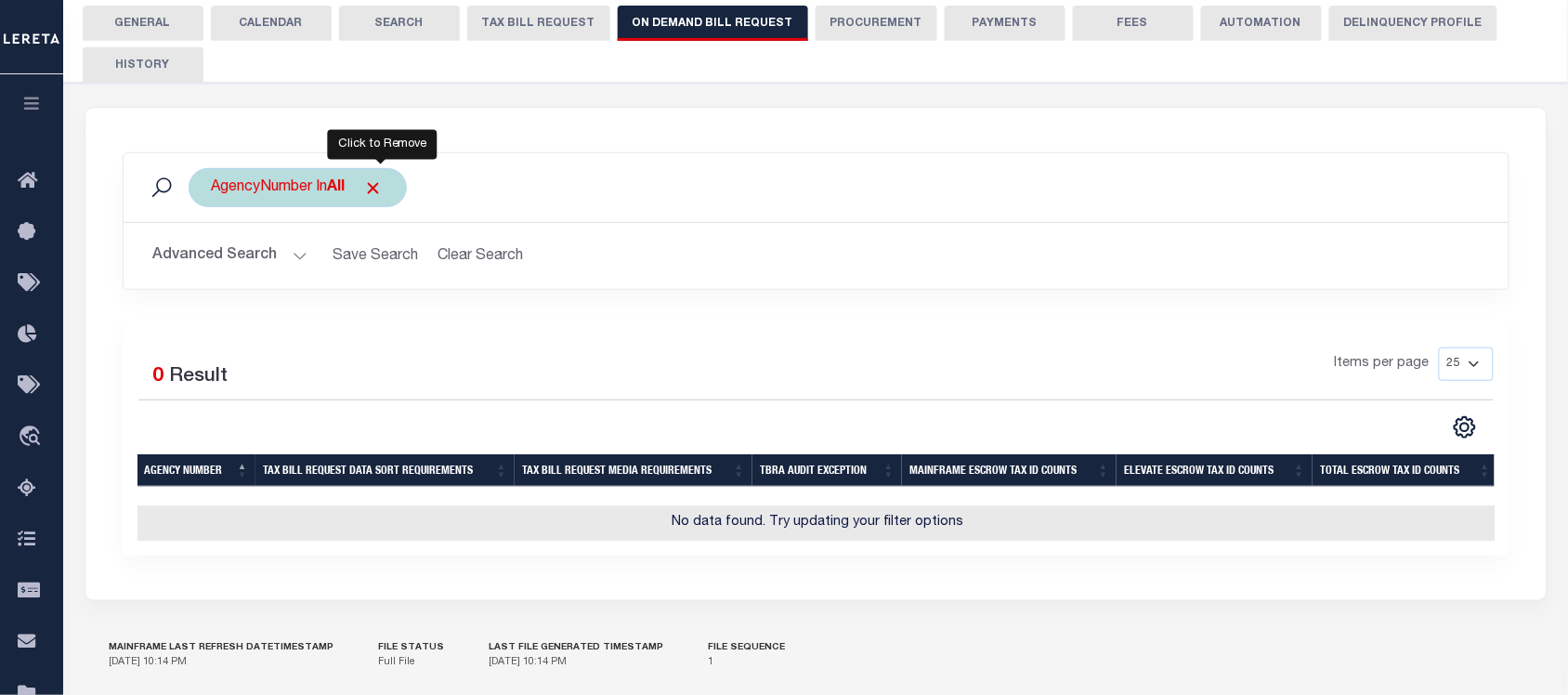
click at [384, 187] on span "Click to Remove" at bounding box center [374, 188] width 20 height 20
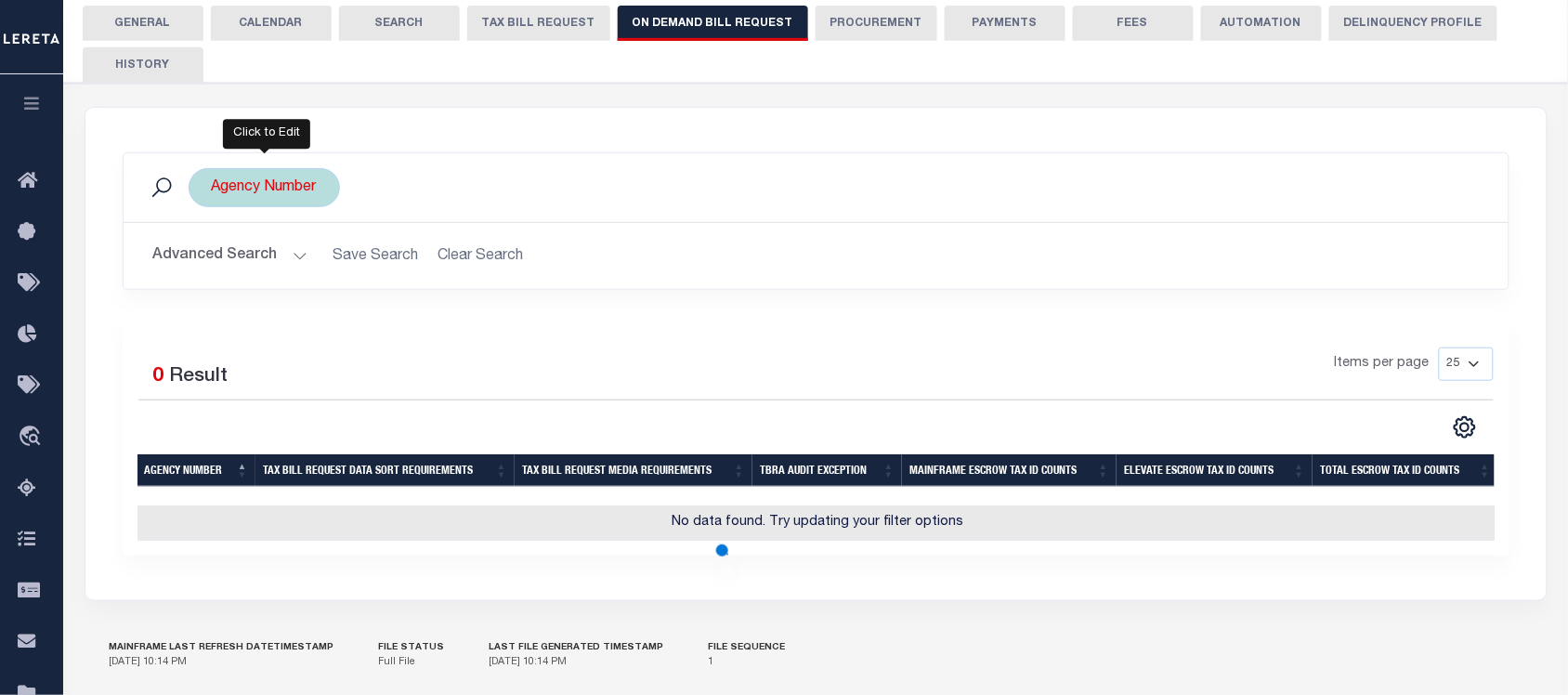
click at [302, 188] on div "Agency Number" at bounding box center [264, 187] width 152 height 39
click at [302, 225] on ul at bounding box center [349, 224] width 271 height 24
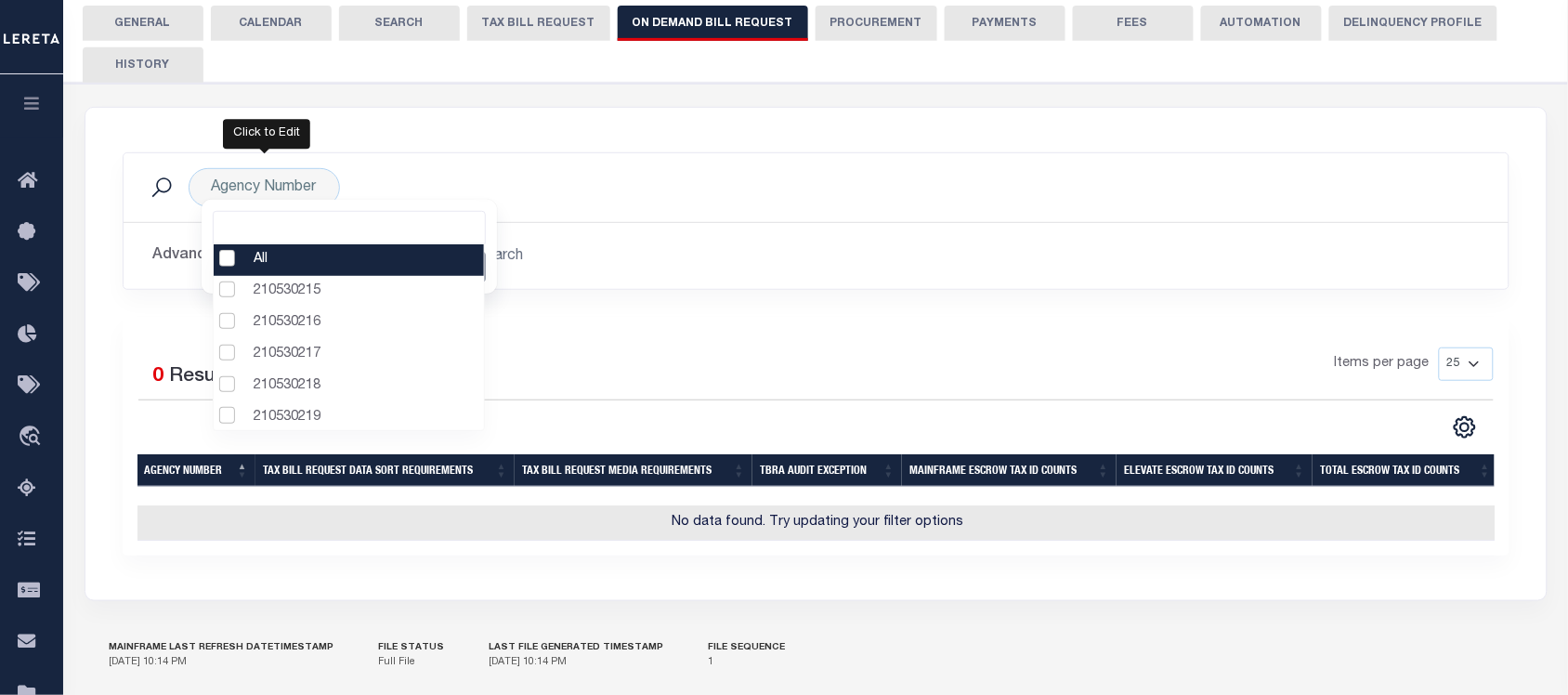
click at [283, 258] on li "All" at bounding box center [349, 260] width 271 height 32
select select "0"
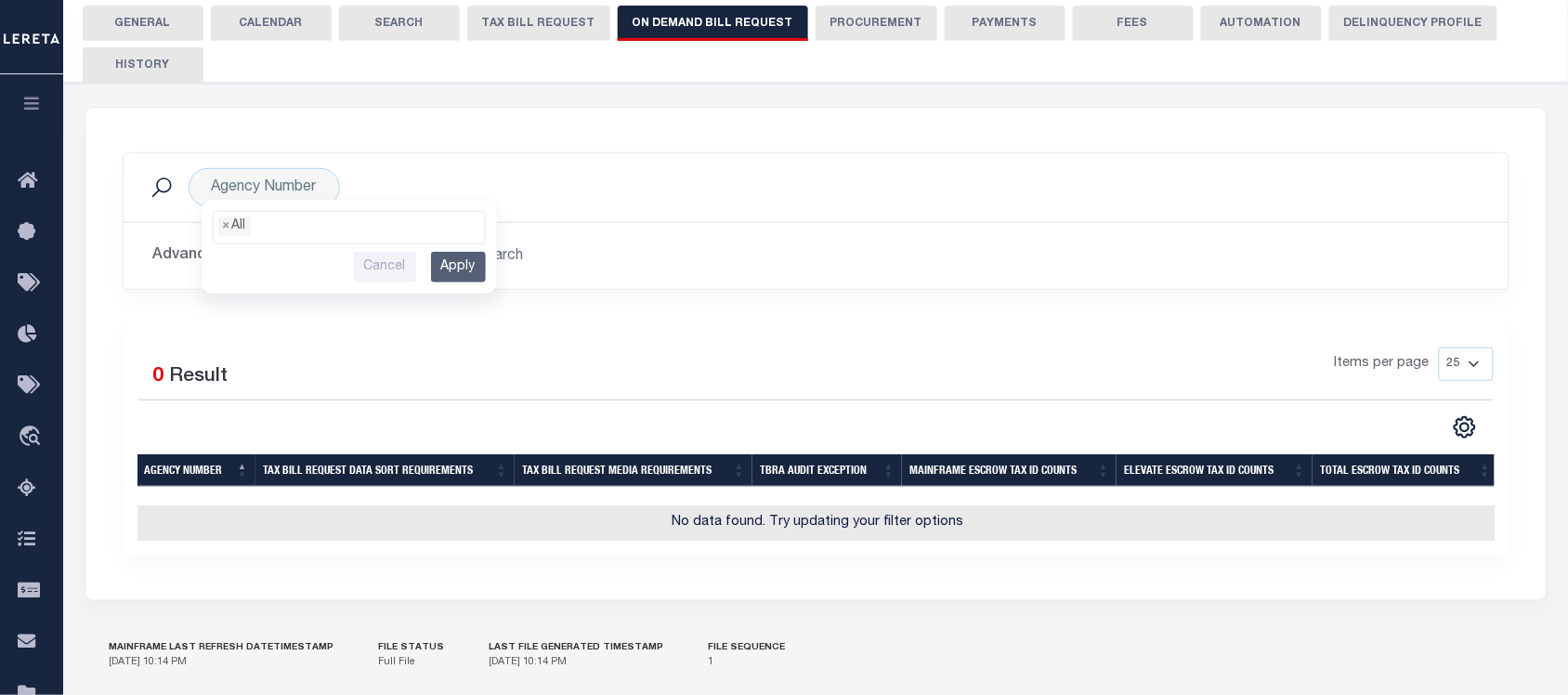
click at [557, 270] on h2 "Advanced Search Save Search Clear Search" at bounding box center [816, 256] width 1356 height 36
click at [305, 182] on div "Agency Number All 210530215 210530216 210530217 210530218 210530219 210530220 2…" at bounding box center [264, 187] width 152 height 39
click at [269, 225] on ul at bounding box center [349, 224] width 271 height 24
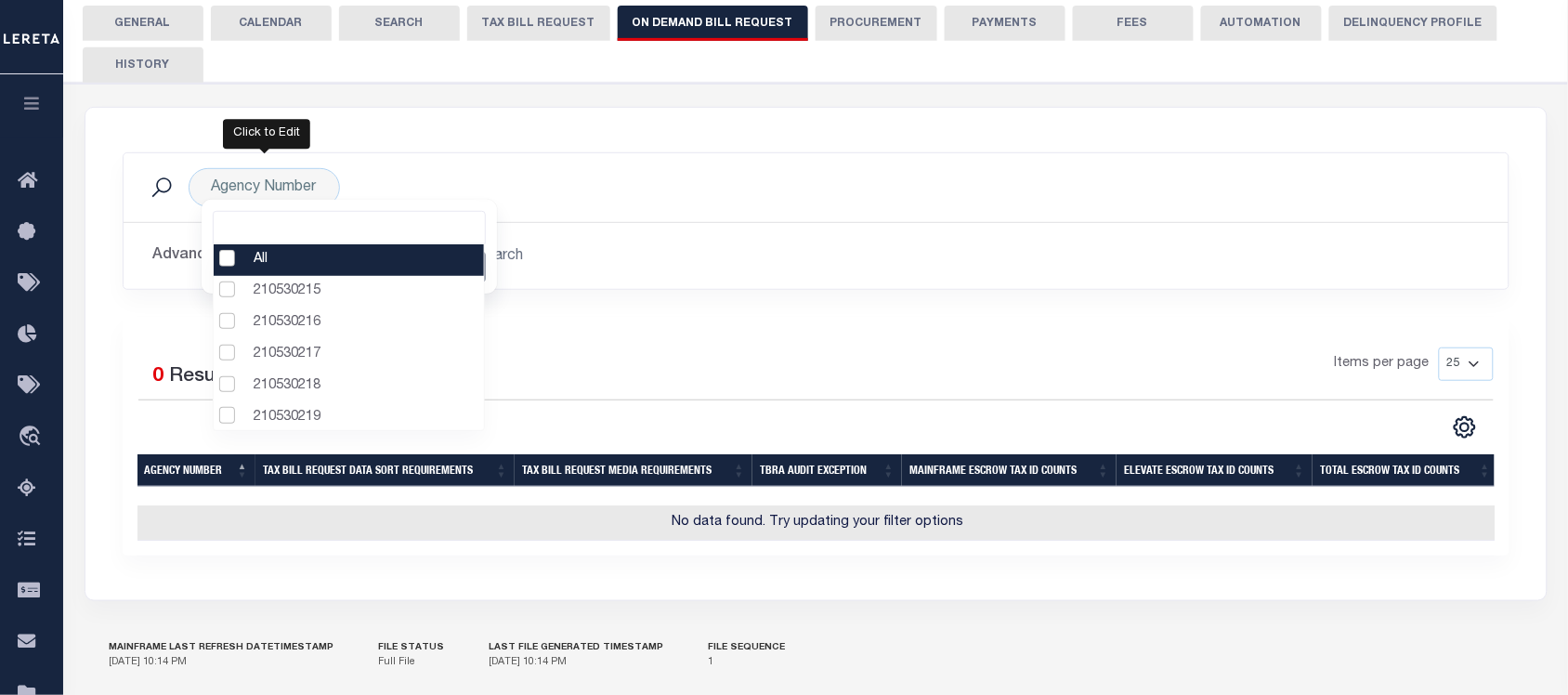
click at [280, 265] on li "All" at bounding box center [349, 260] width 271 height 32
select select "0"
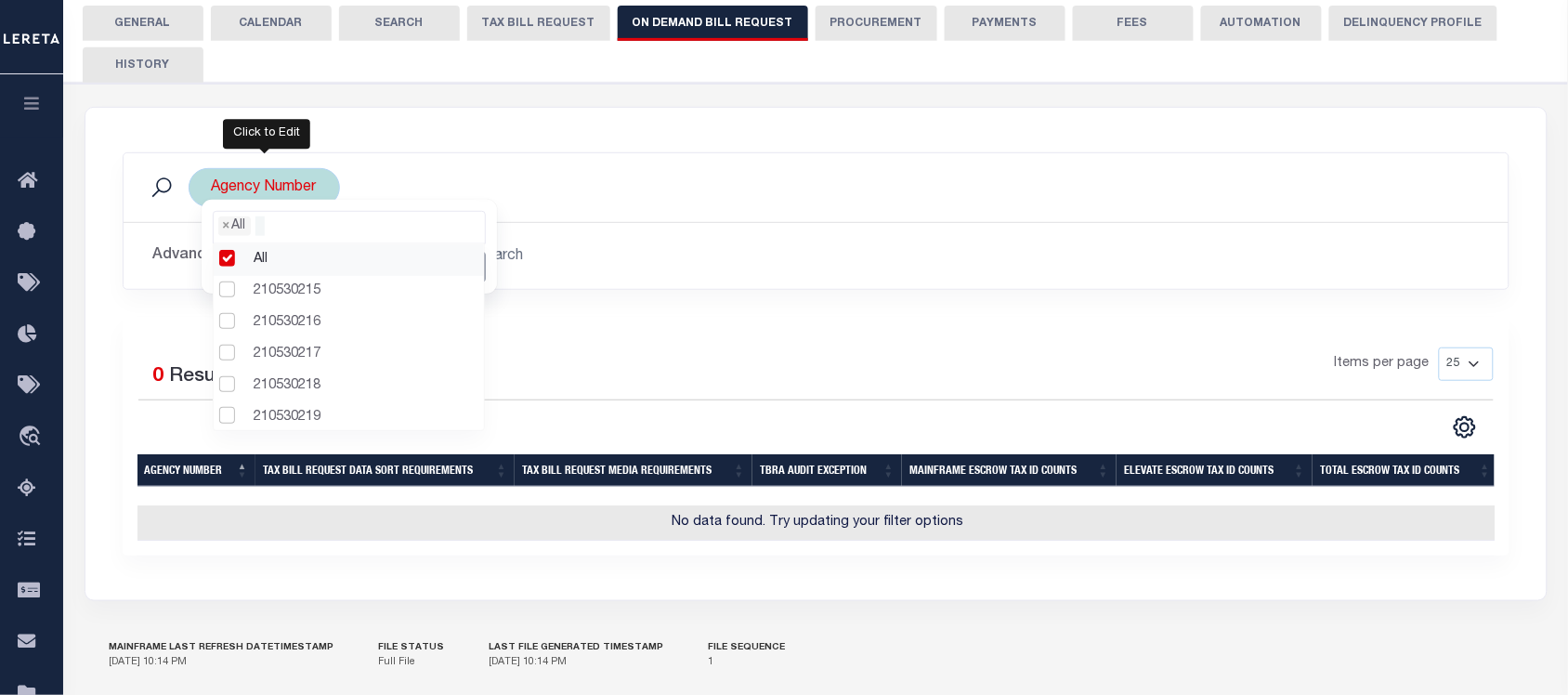
click at [378, 221] on ul "× All" at bounding box center [349, 224] width 271 height 24
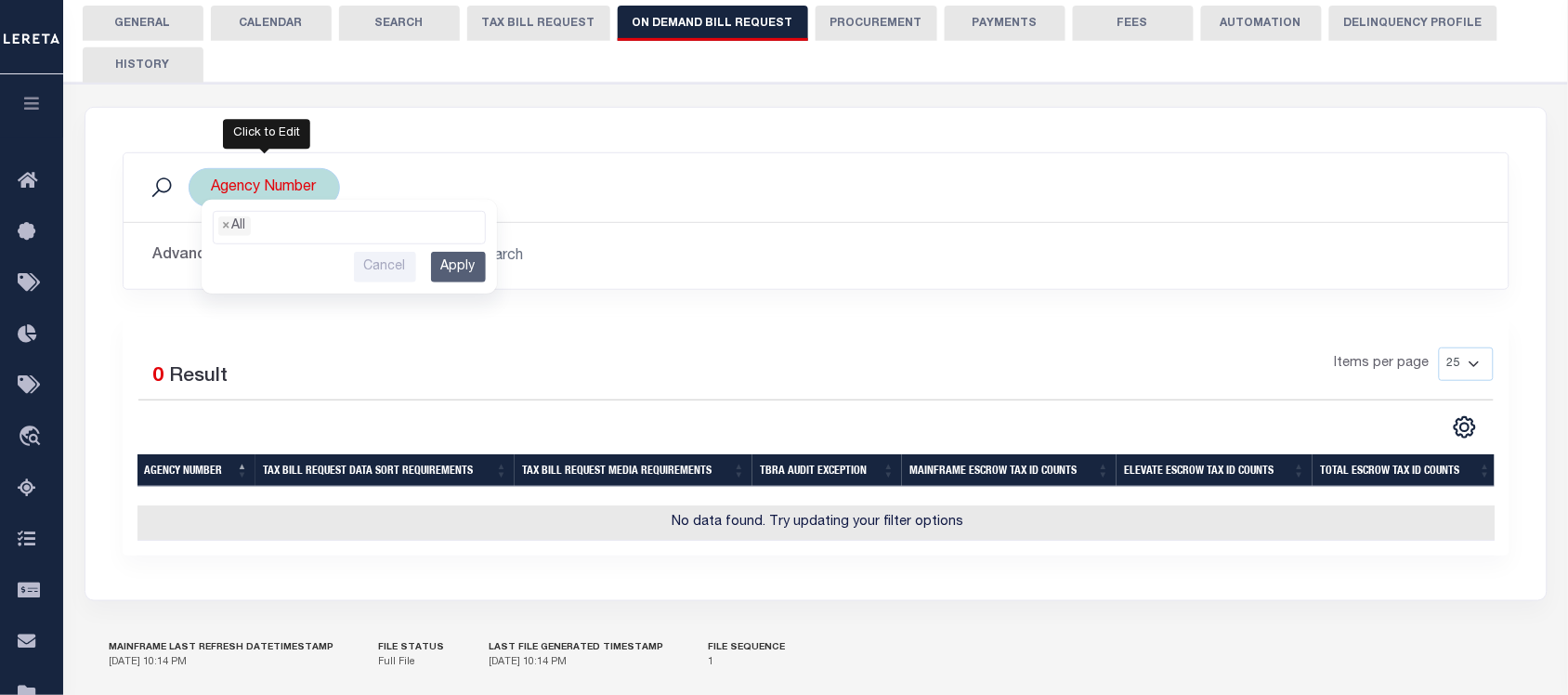
click at [453, 262] on input "Apply" at bounding box center [458, 267] width 55 height 31
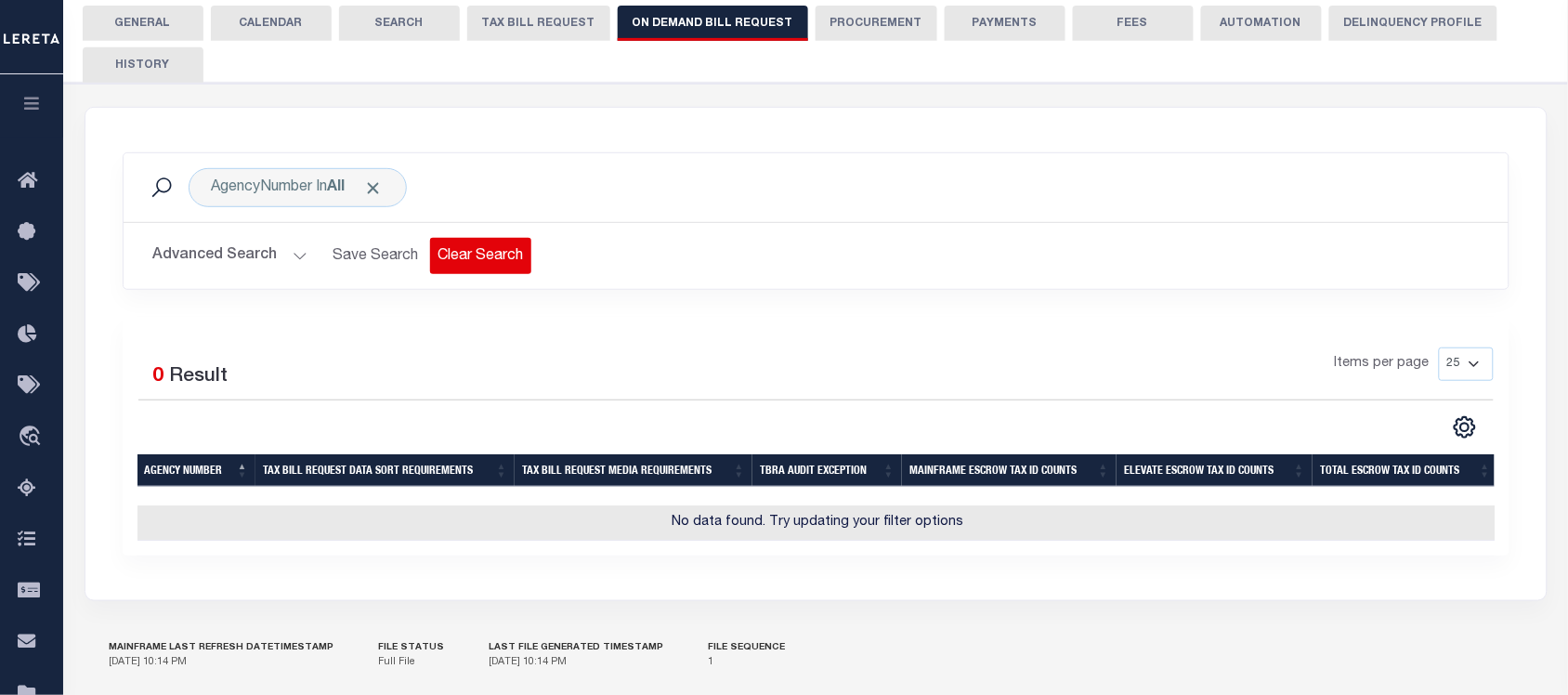
click at [462, 256] on button "Clear Search" at bounding box center [481, 256] width 102 height 36
